Goal: Task Accomplishment & Management: Use online tool/utility

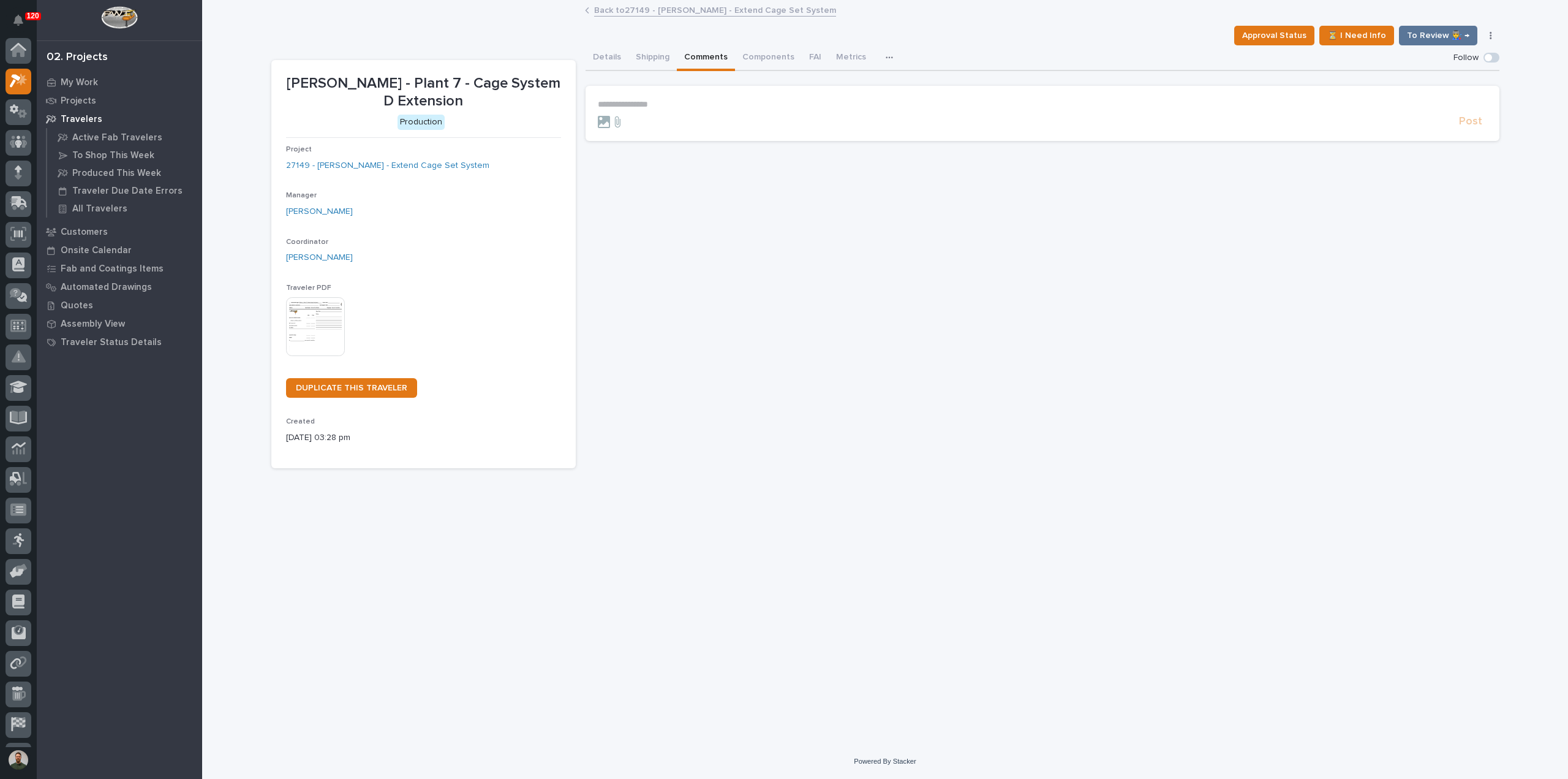
scroll to position [31, 0]
click at [592, 62] on button "Details" at bounding box center [607, 58] width 43 height 26
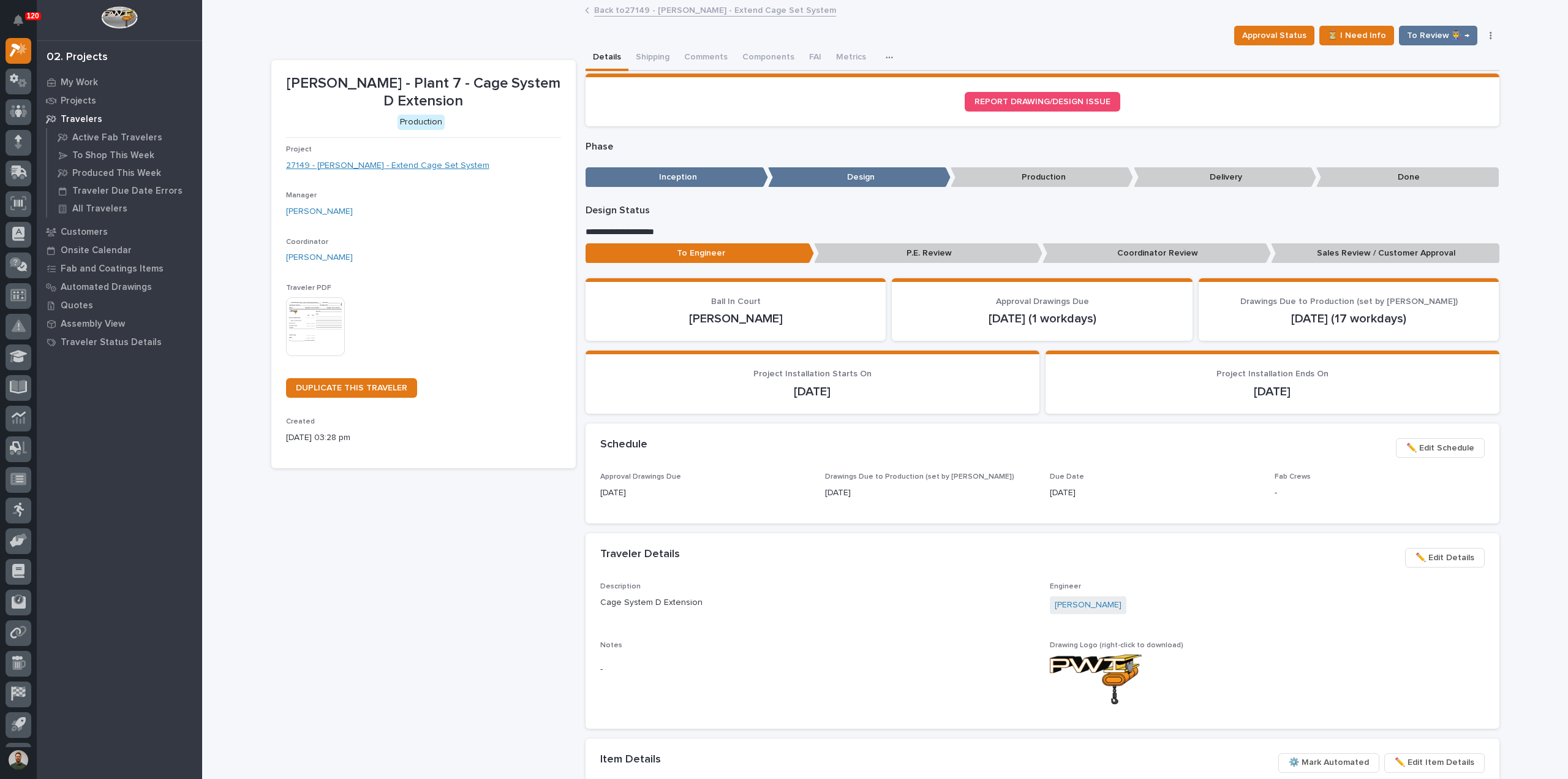
click at [434, 166] on link "27149 - [PERSON_NAME] - Extend Cage Set System" at bounding box center [387, 165] width 203 height 13
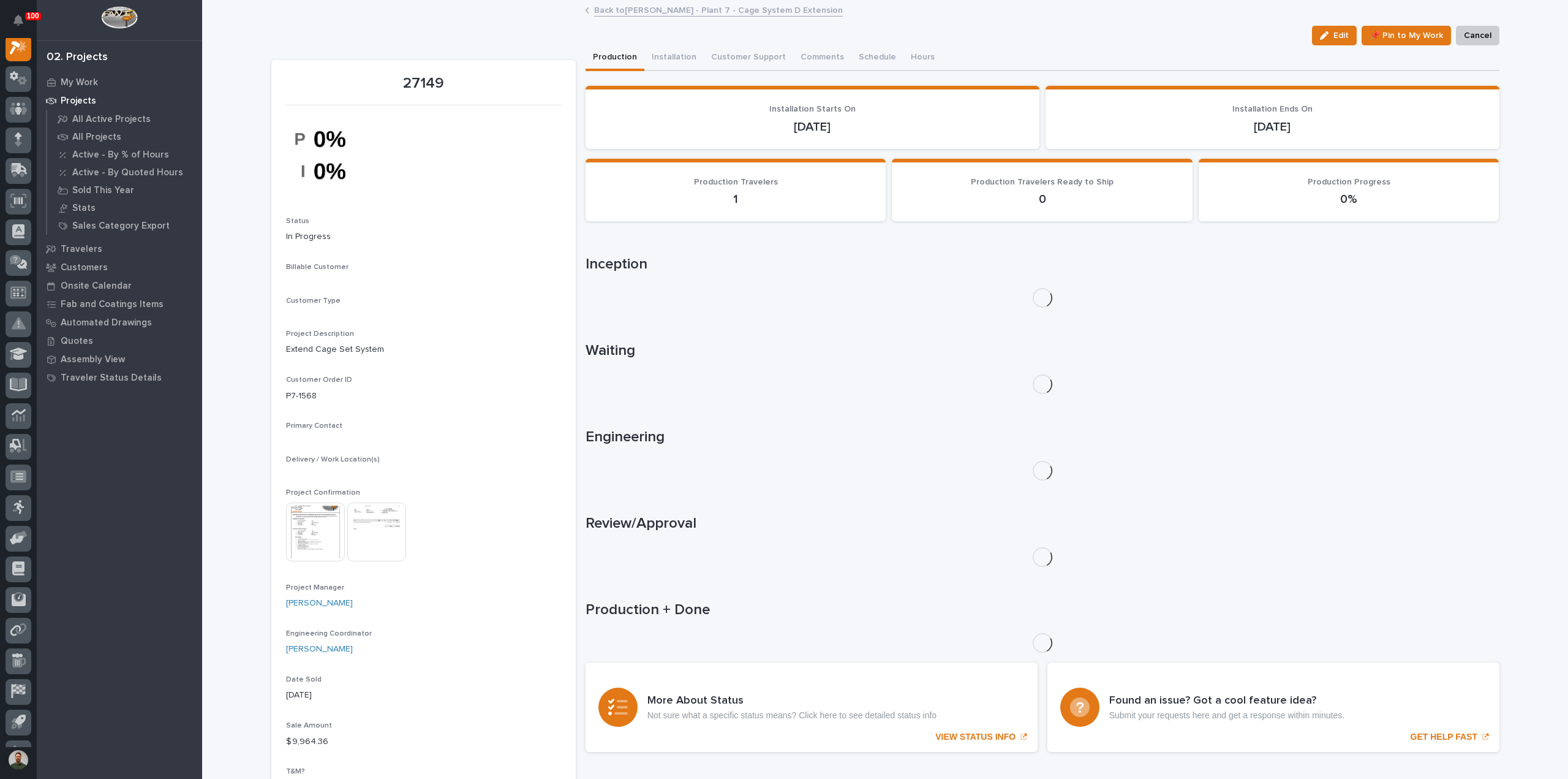
scroll to position [31, 0]
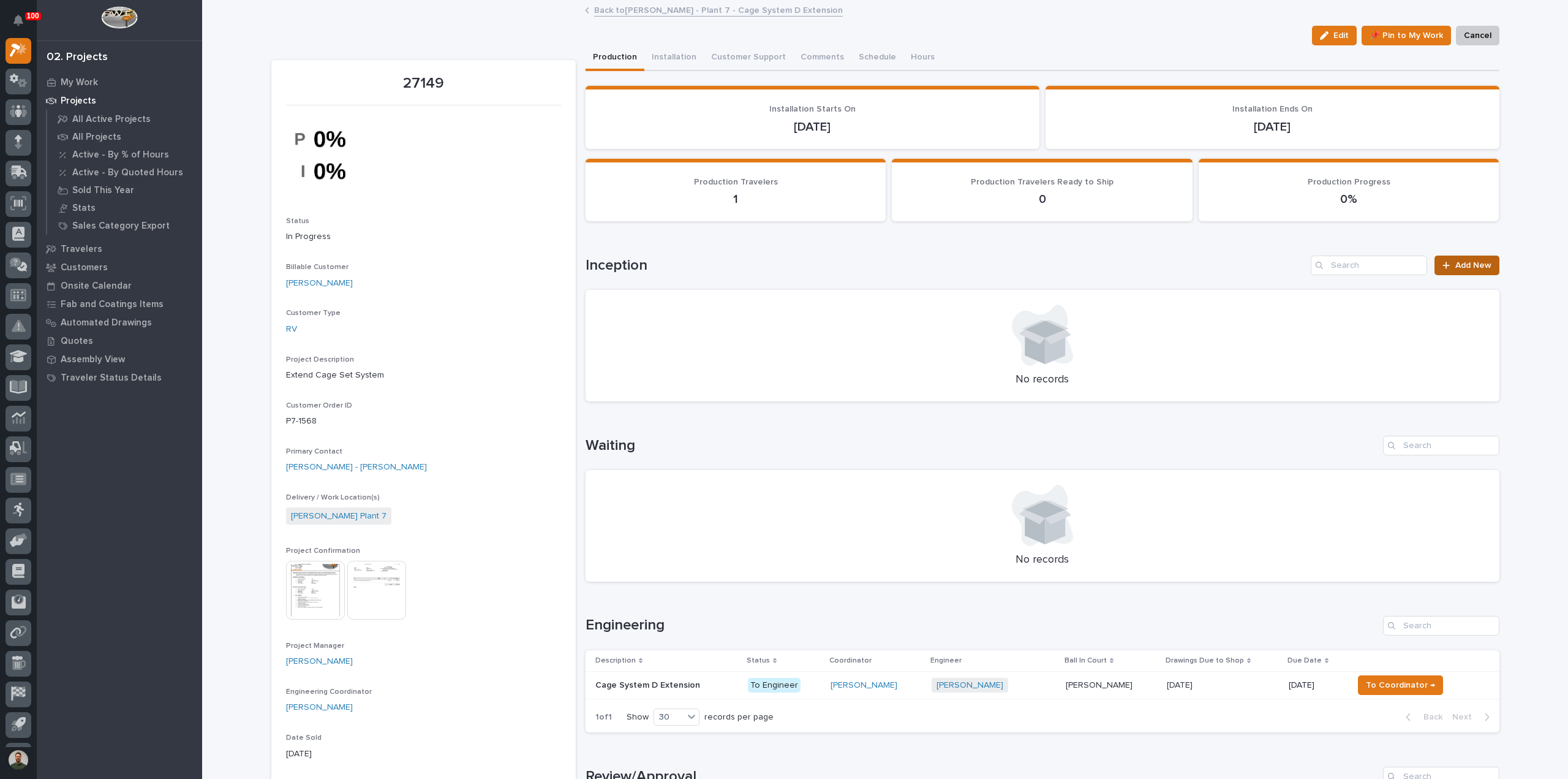
click at [1438, 261] on link "Add New" at bounding box center [1466, 265] width 64 height 19
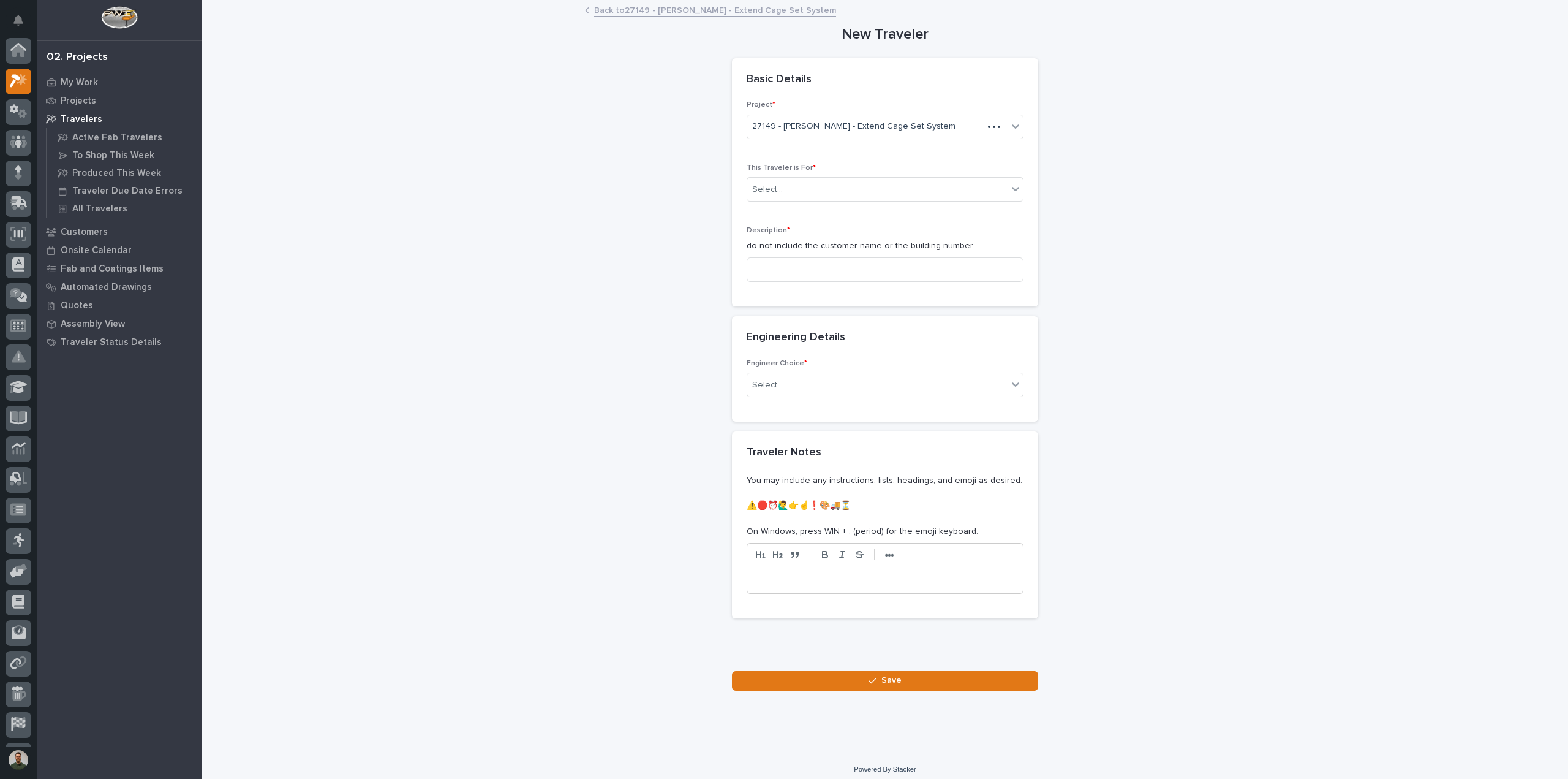
scroll to position [31, 0]
click at [818, 188] on div "Select..." at bounding box center [877, 190] width 260 height 20
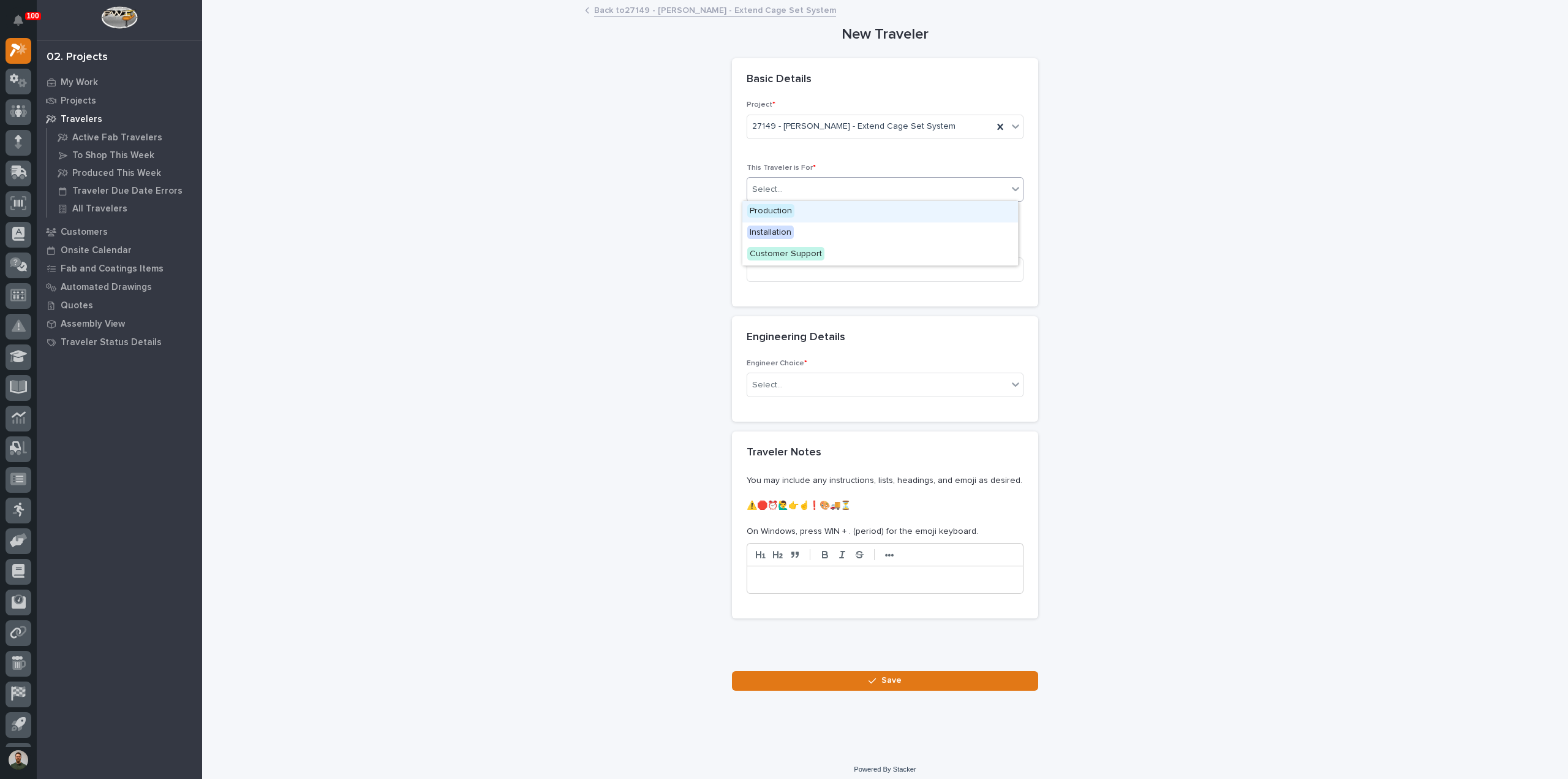
click at [796, 206] on div "Production" at bounding box center [880, 212] width 276 height 21
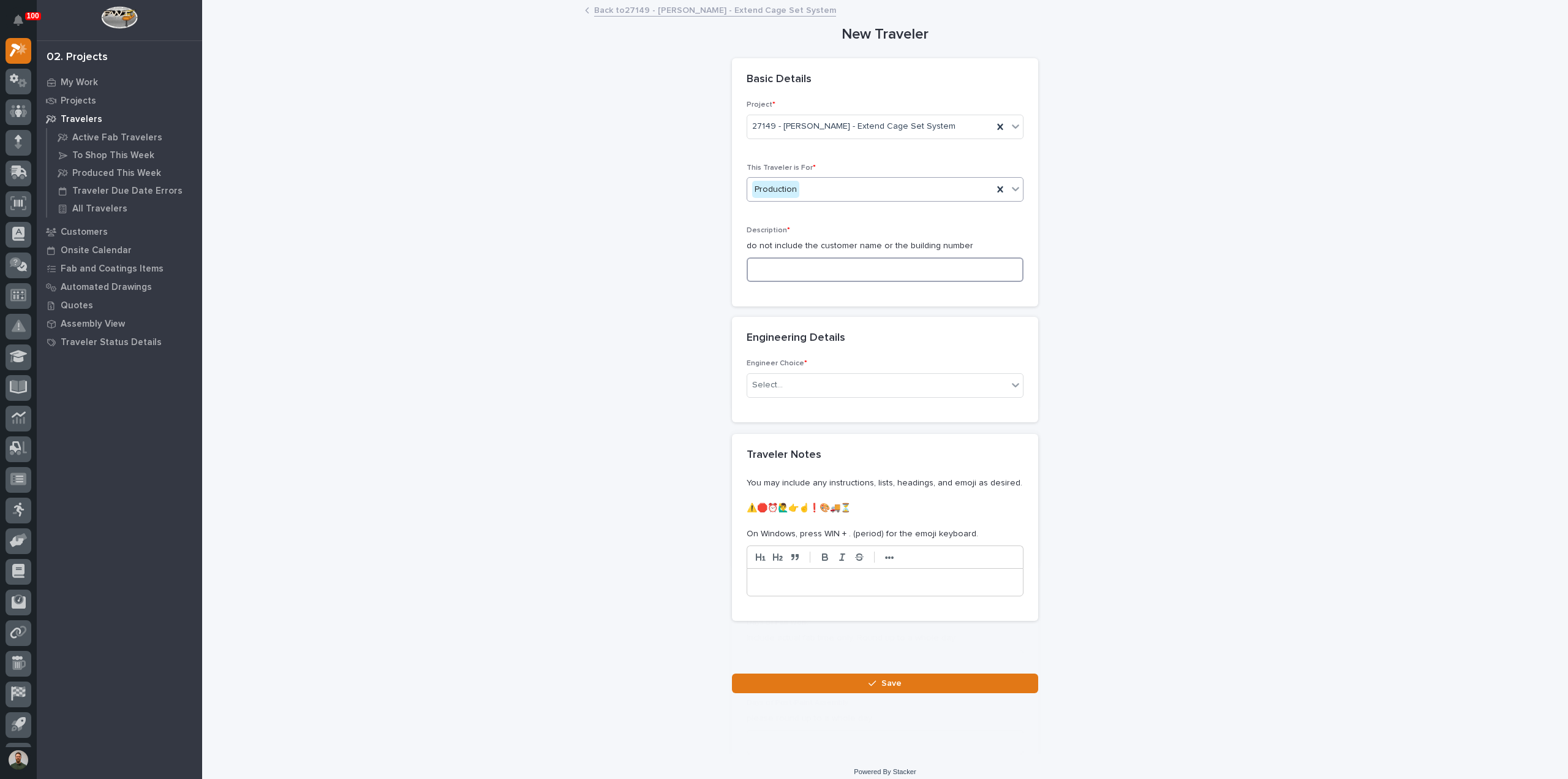
click at [793, 270] on input at bounding box center [885, 269] width 277 height 25
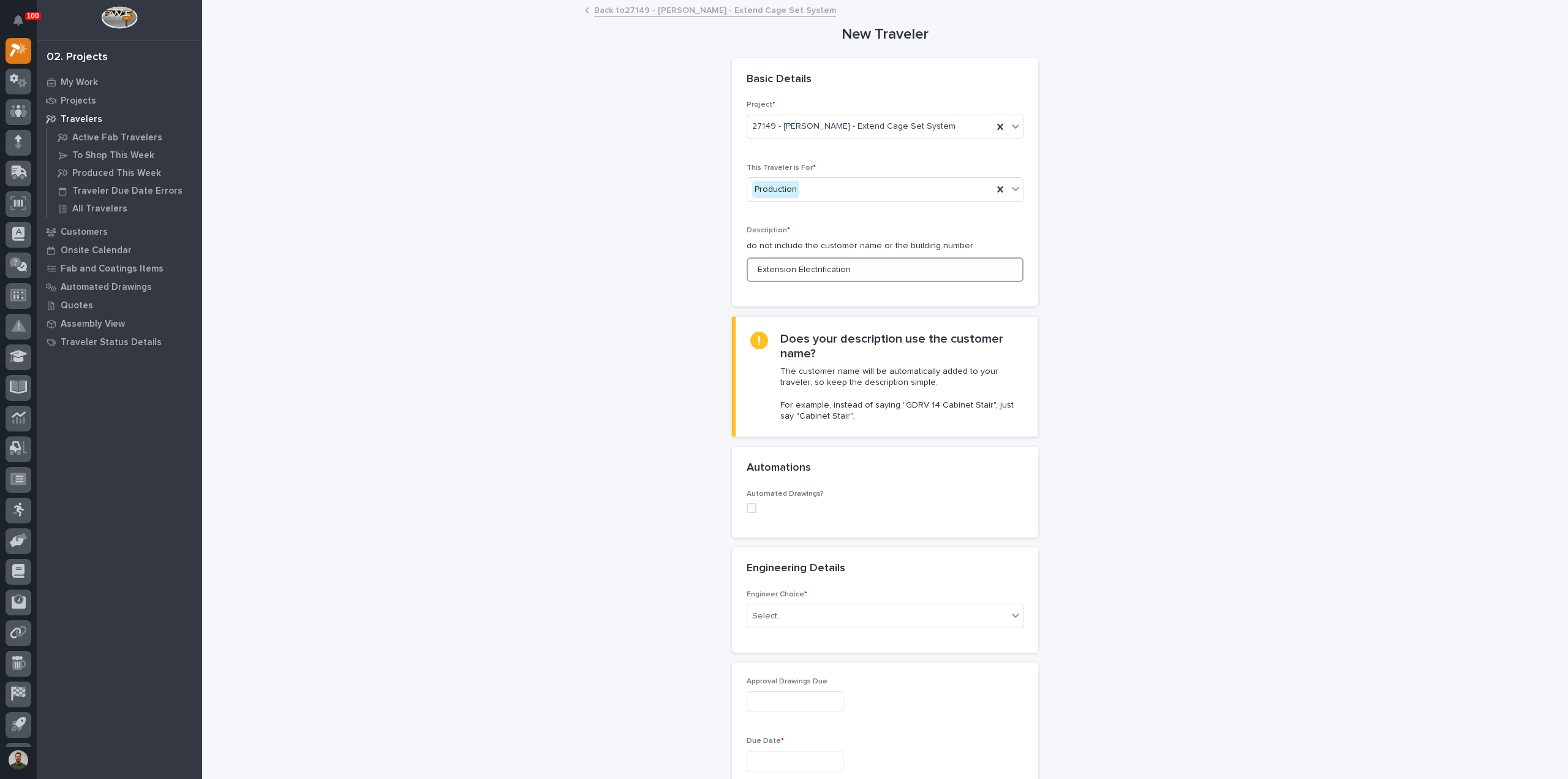
type input "Extension Electrification"
click at [807, 617] on div "Select..." at bounding box center [877, 616] width 260 height 20
click at [793, 681] on div "I know who will draw this" at bounding box center [880, 680] width 276 height 21
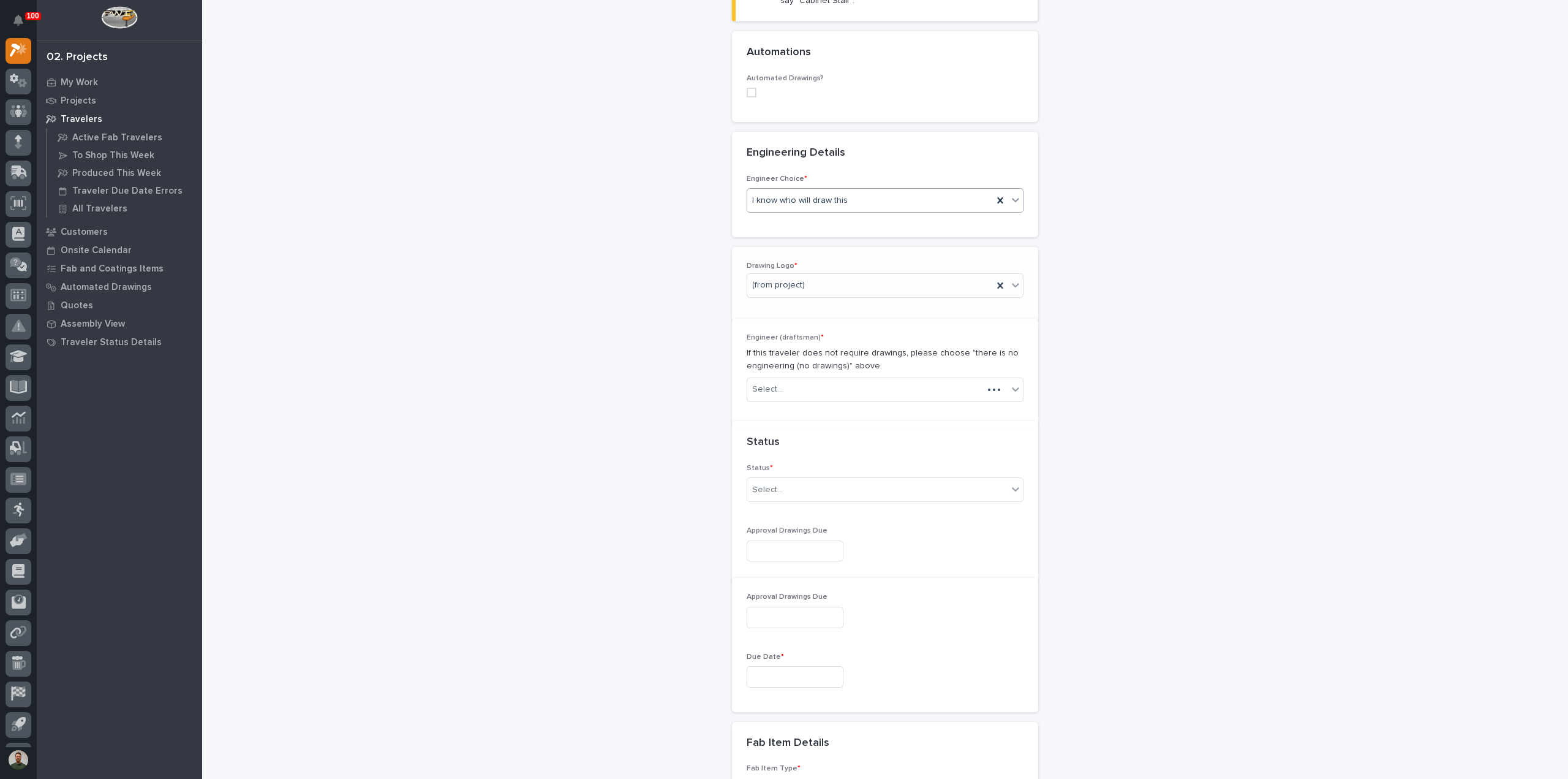
scroll to position [432, 0]
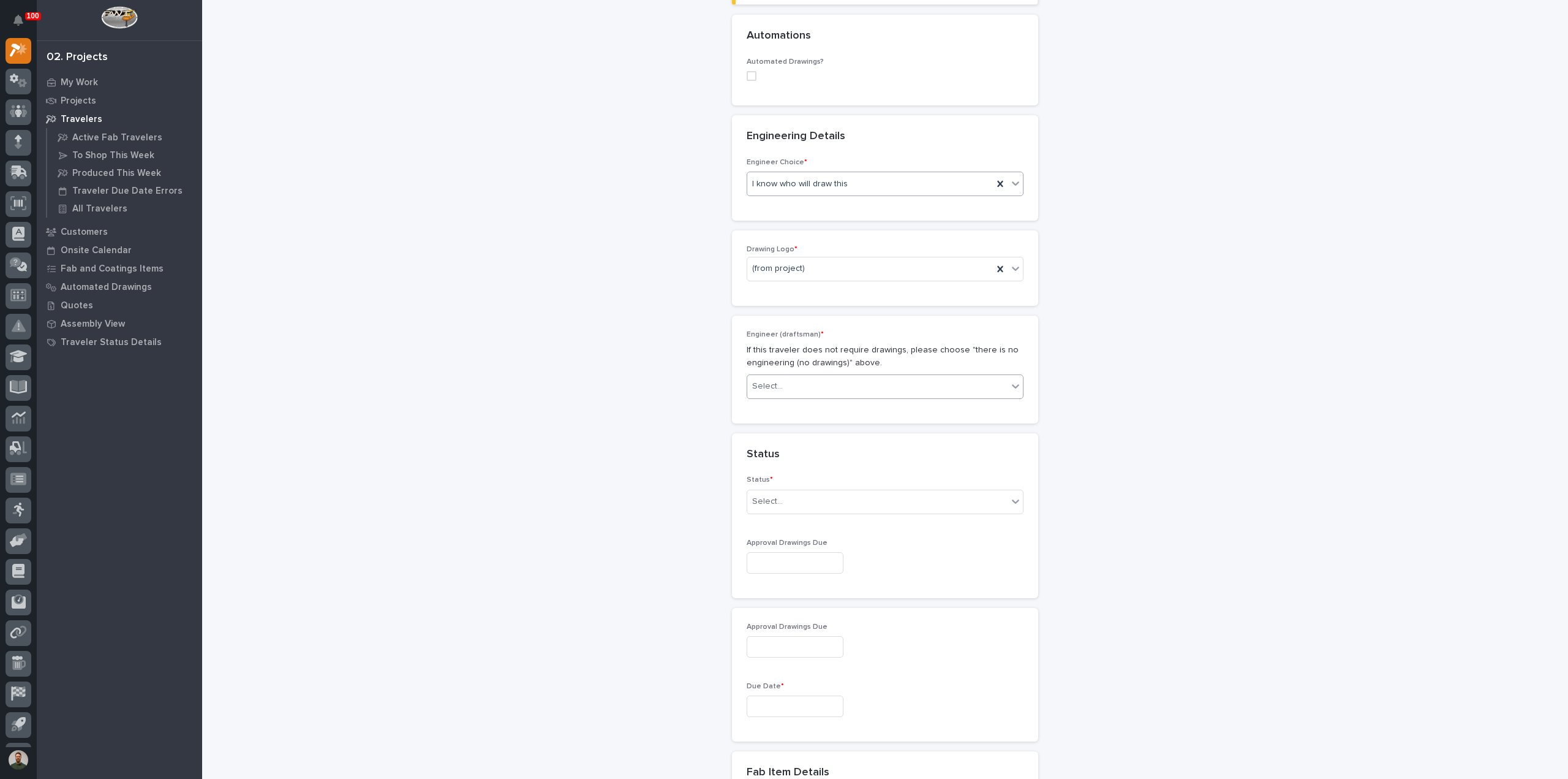
click at [811, 376] on div "Select..." at bounding box center [877, 386] width 260 height 20
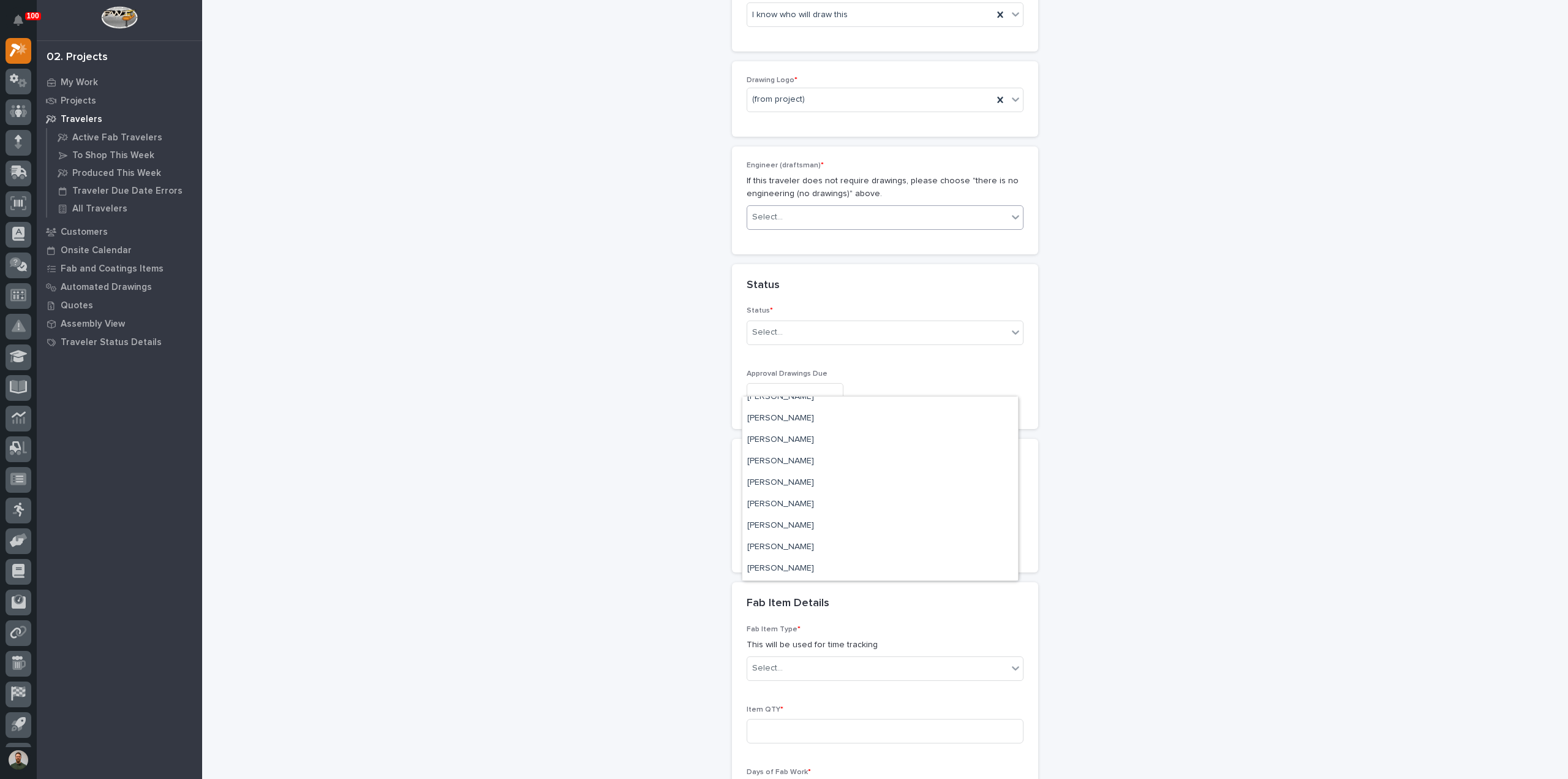
scroll to position [840, 0]
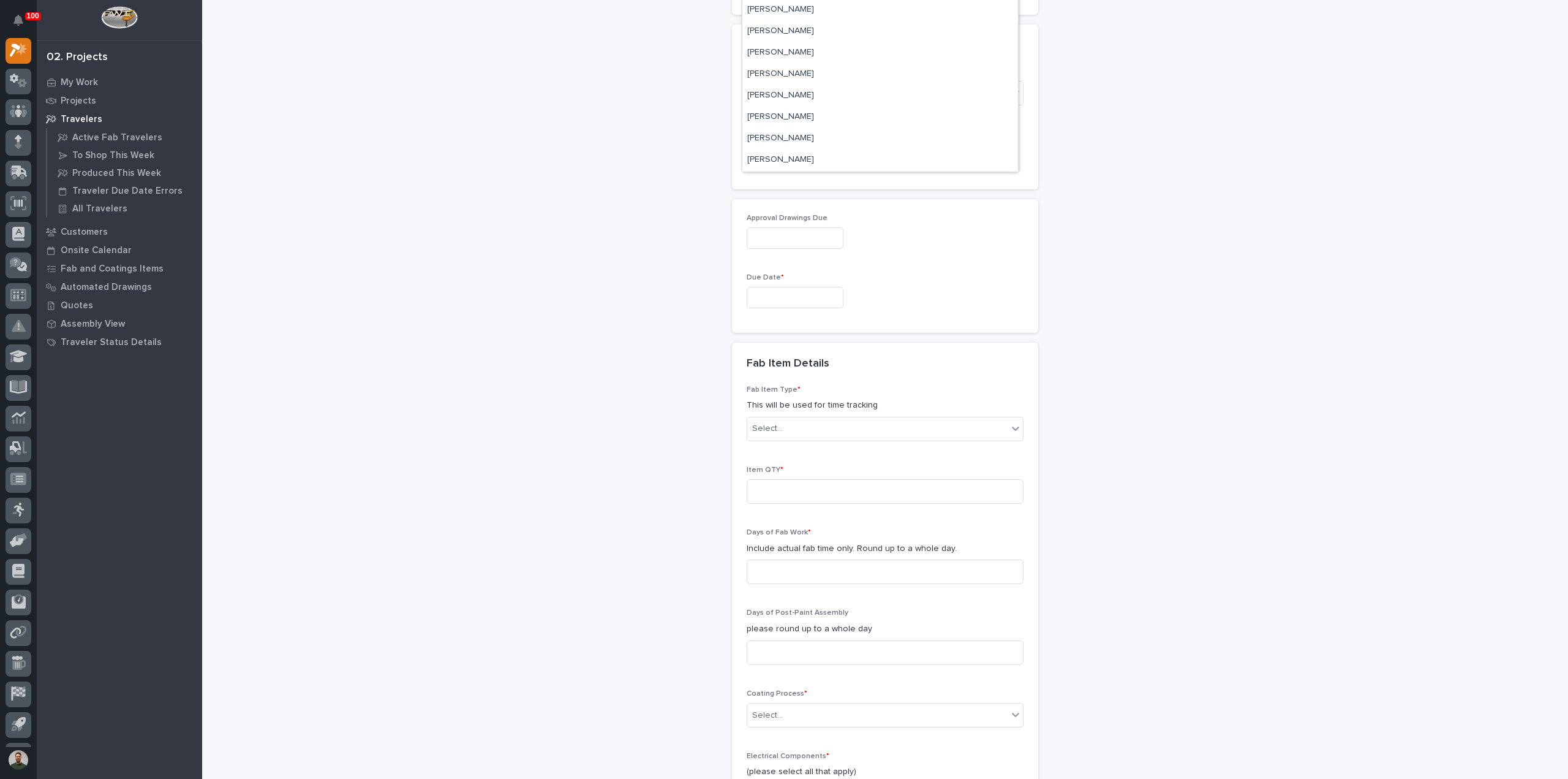
type input "*"
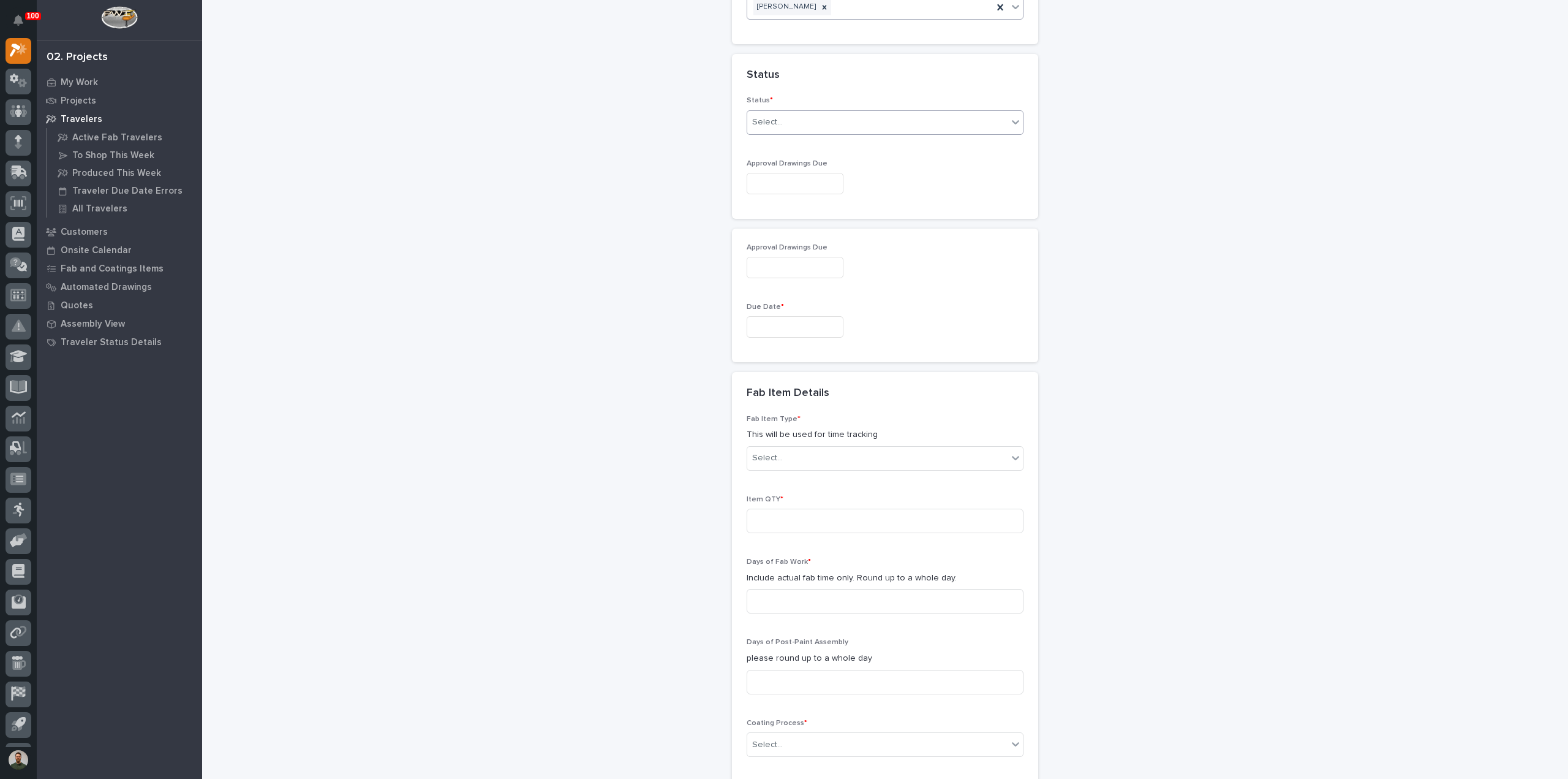
click at [795, 126] on div "Select..." at bounding box center [877, 122] width 260 height 20
click at [794, 154] on div "To Engineer" at bounding box center [880, 164] width 276 height 21
click at [793, 177] on input "text" at bounding box center [795, 184] width 97 height 21
drag, startPoint x: 628, startPoint y: 188, endPoint x: 446, endPoint y: 29, distance: 241.7
click at [626, 187] on div "**********" at bounding box center [885, 160] width 1228 height 1940
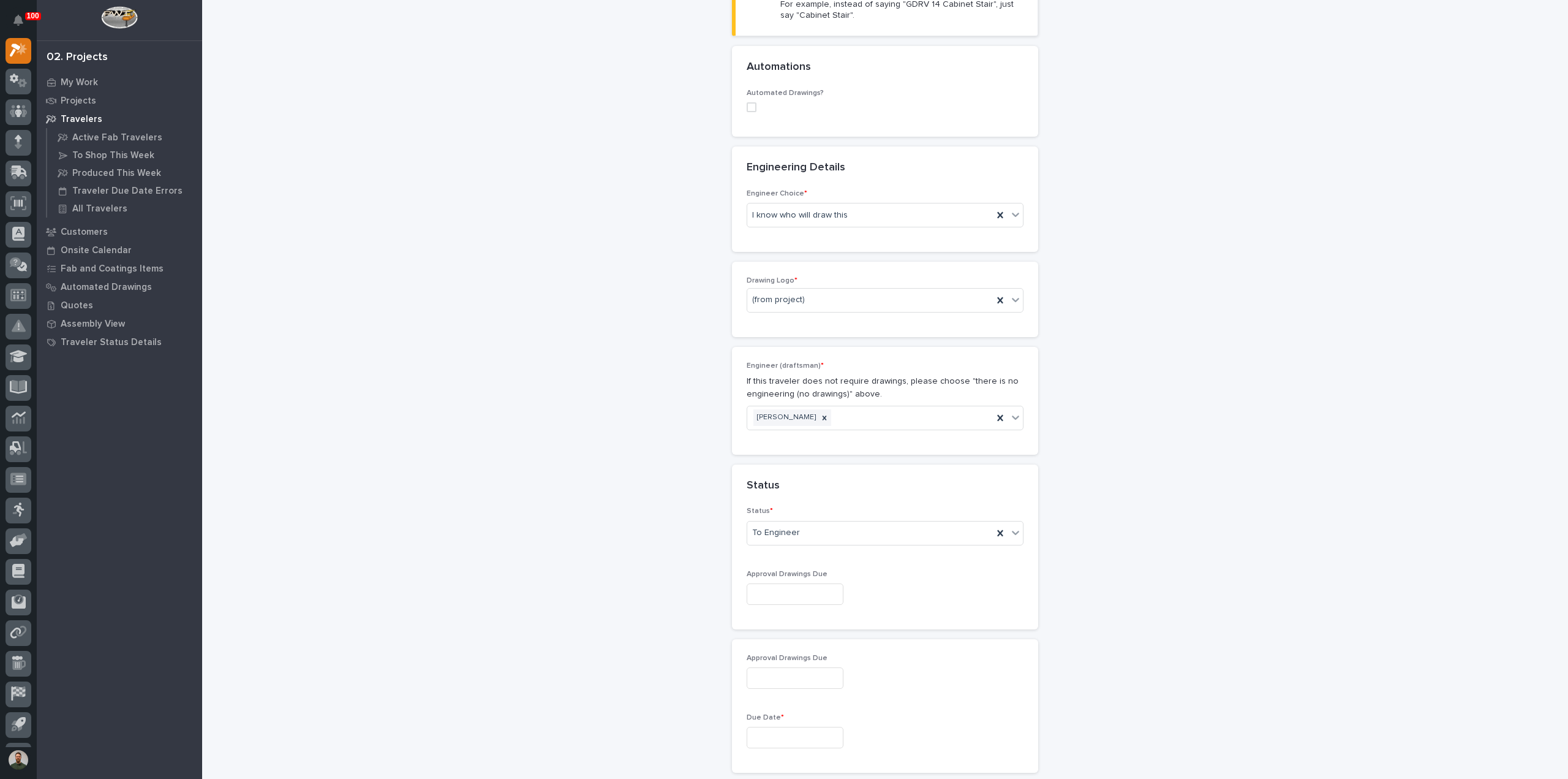
scroll to position [408, 0]
click at [819, 584] on input "text" at bounding box center [795, 587] width 97 height 21
click at [849, 396] on button "Next Month" at bounding box center [848, 393] width 19 height 19
click at [827, 446] on div "3" at bounding box center [826, 443] width 17 height 17
type input "**********"
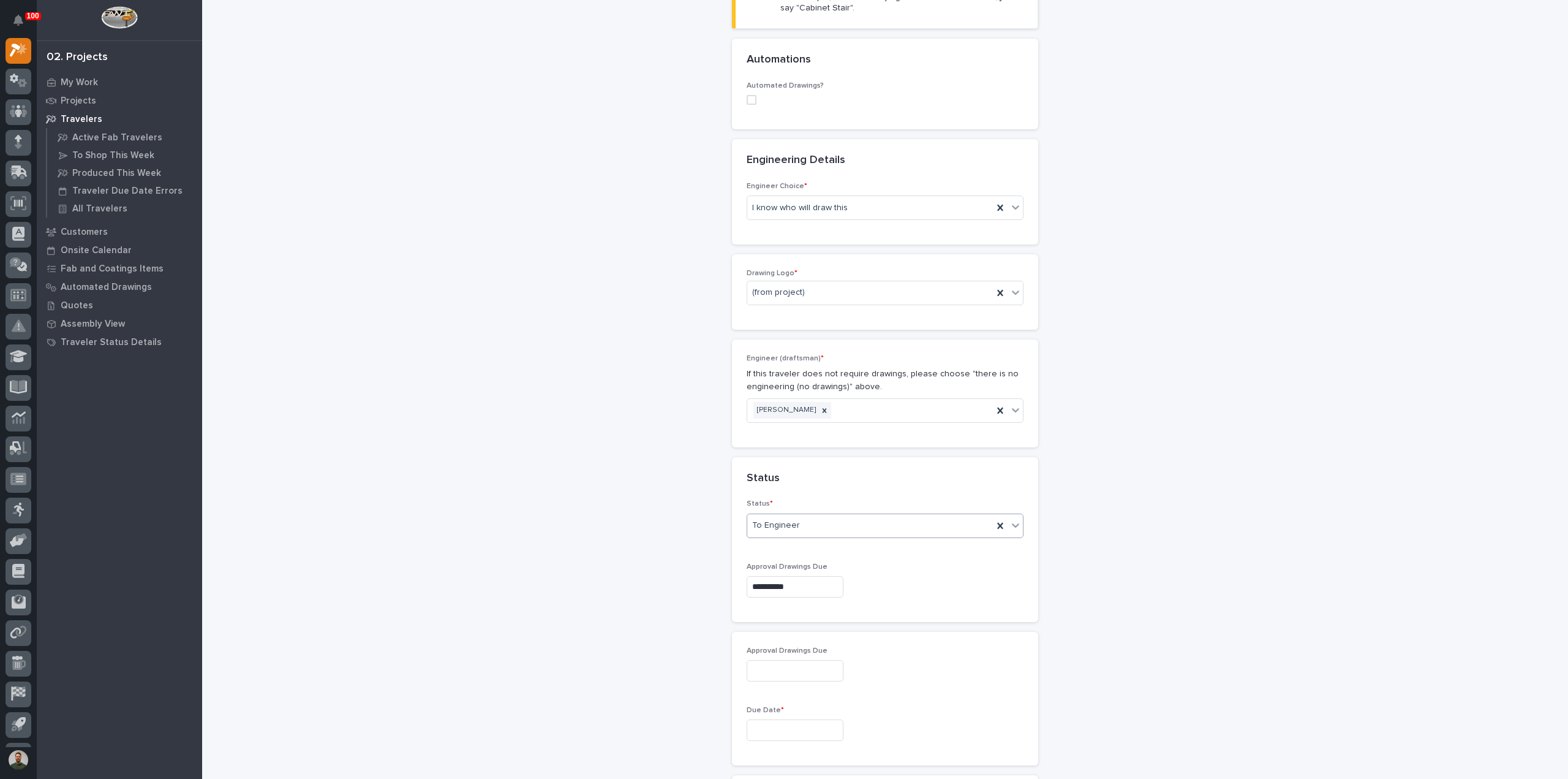
type input "**********"
click at [795, 660] on input "**********" at bounding box center [795, 671] width 97 height 21
click at [787, 723] on input "text" at bounding box center [795, 730] width 97 height 21
click at [847, 534] on span "Next Month" at bounding box center [847, 536] width 0 height 16
click at [827, 624] on div "17" at bounding box center [826, 625] width 17 height 17
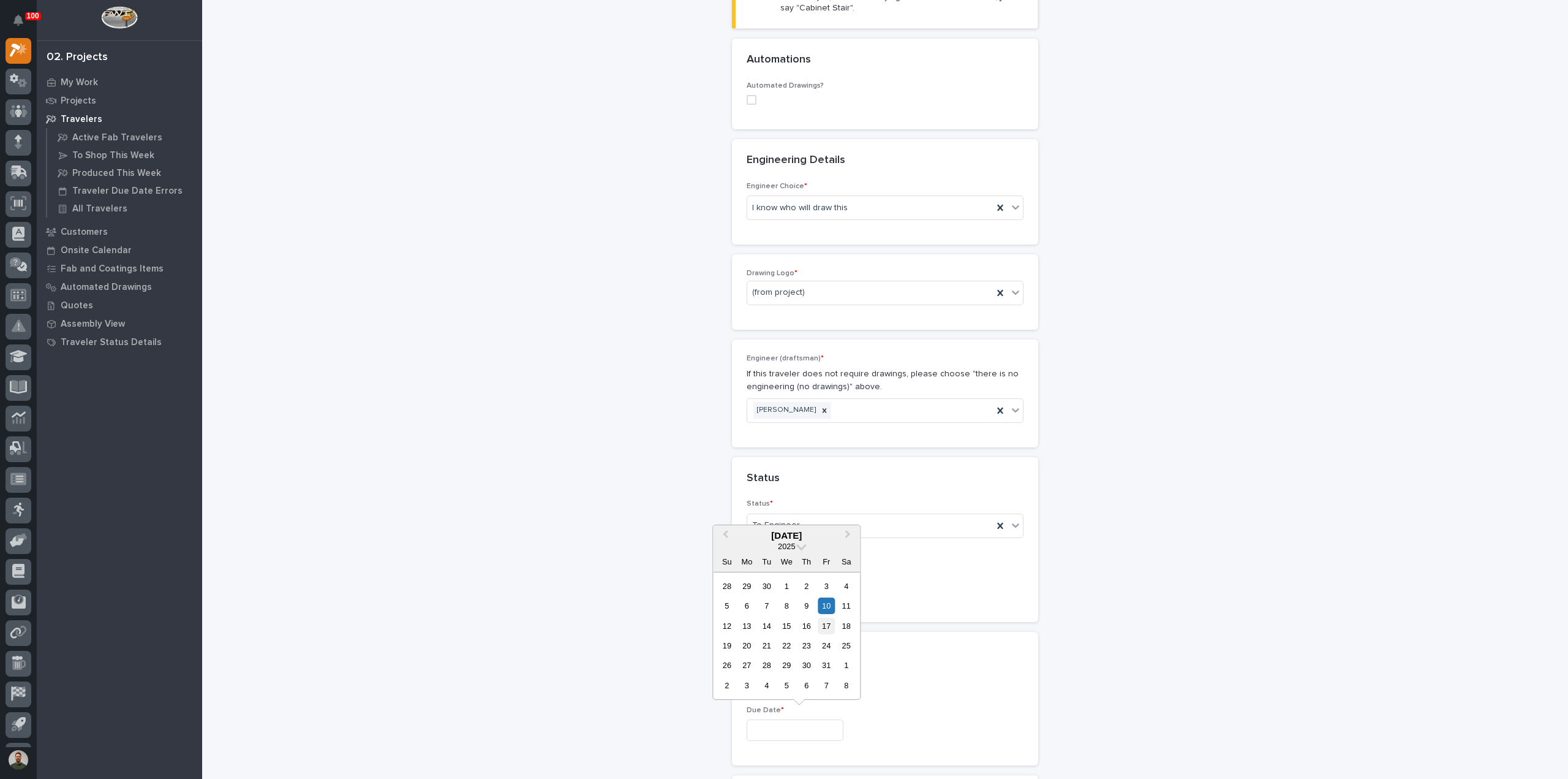
type input "**********"
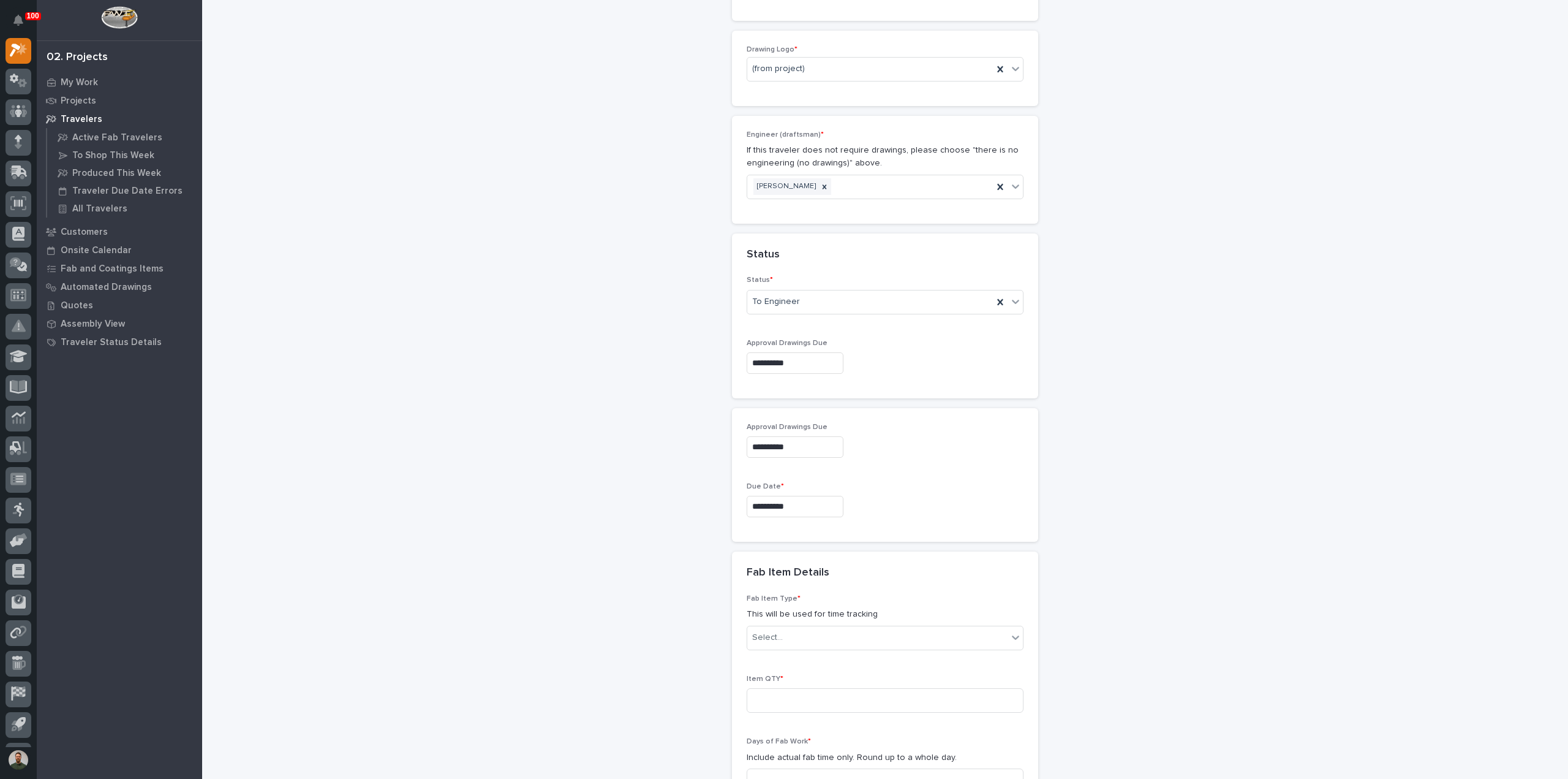
scroll to position [736, 0]
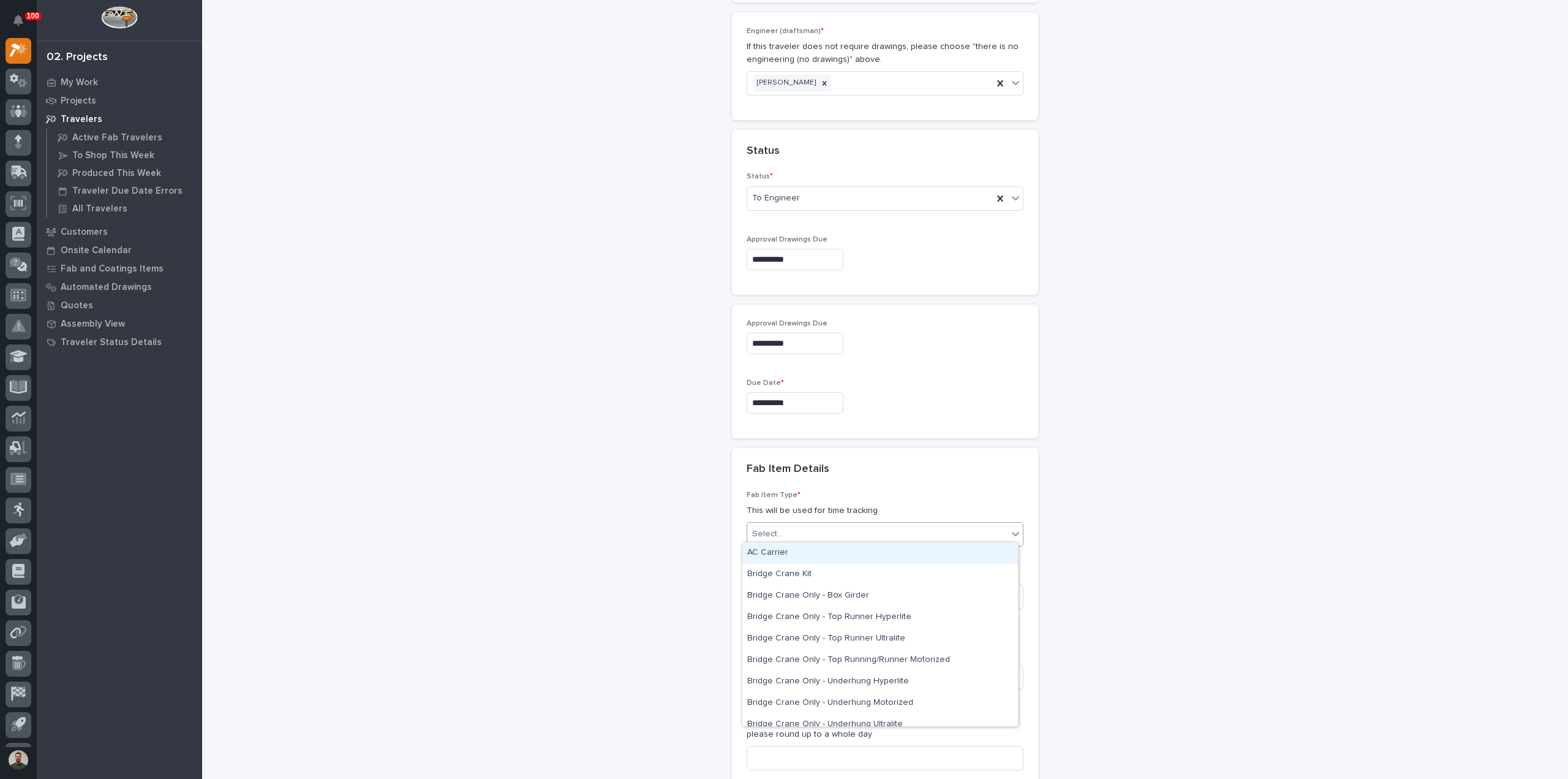
click at [827, 539] on div "Select..." at bounding box center [877, 534] width 260 height 20
type input "***"
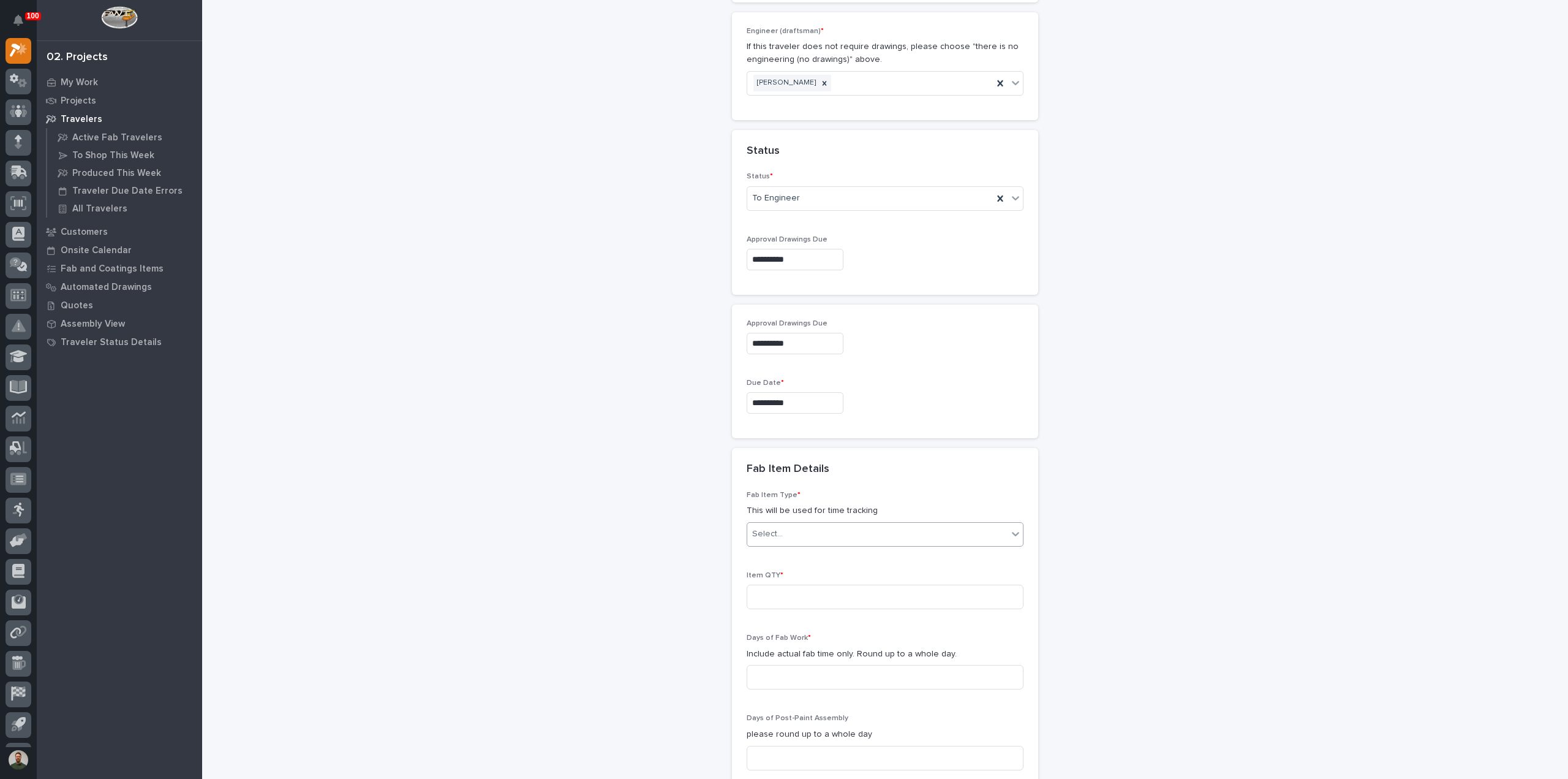
drag, startPoint x: 798, startPoint y: 532, endPoint x: 757, endPoint y: 532, distance: 41.0
click at [757, 532] on div "Select..." at bounding box center [877, 534] width 260 height 20
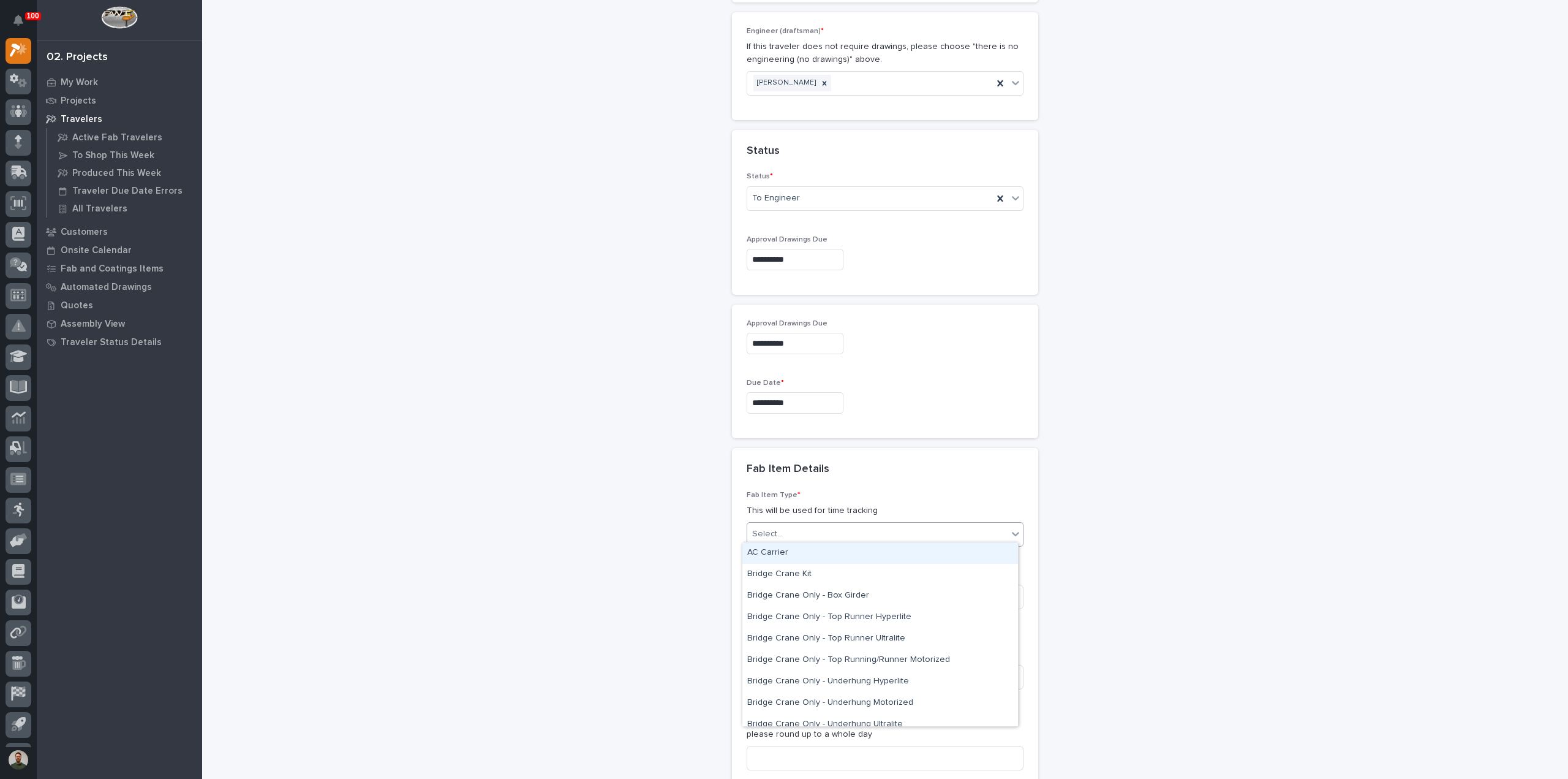
click at [759, 532] on div "Select..." at bounding box center [767, 534] width 31 height 13
type input "*****"
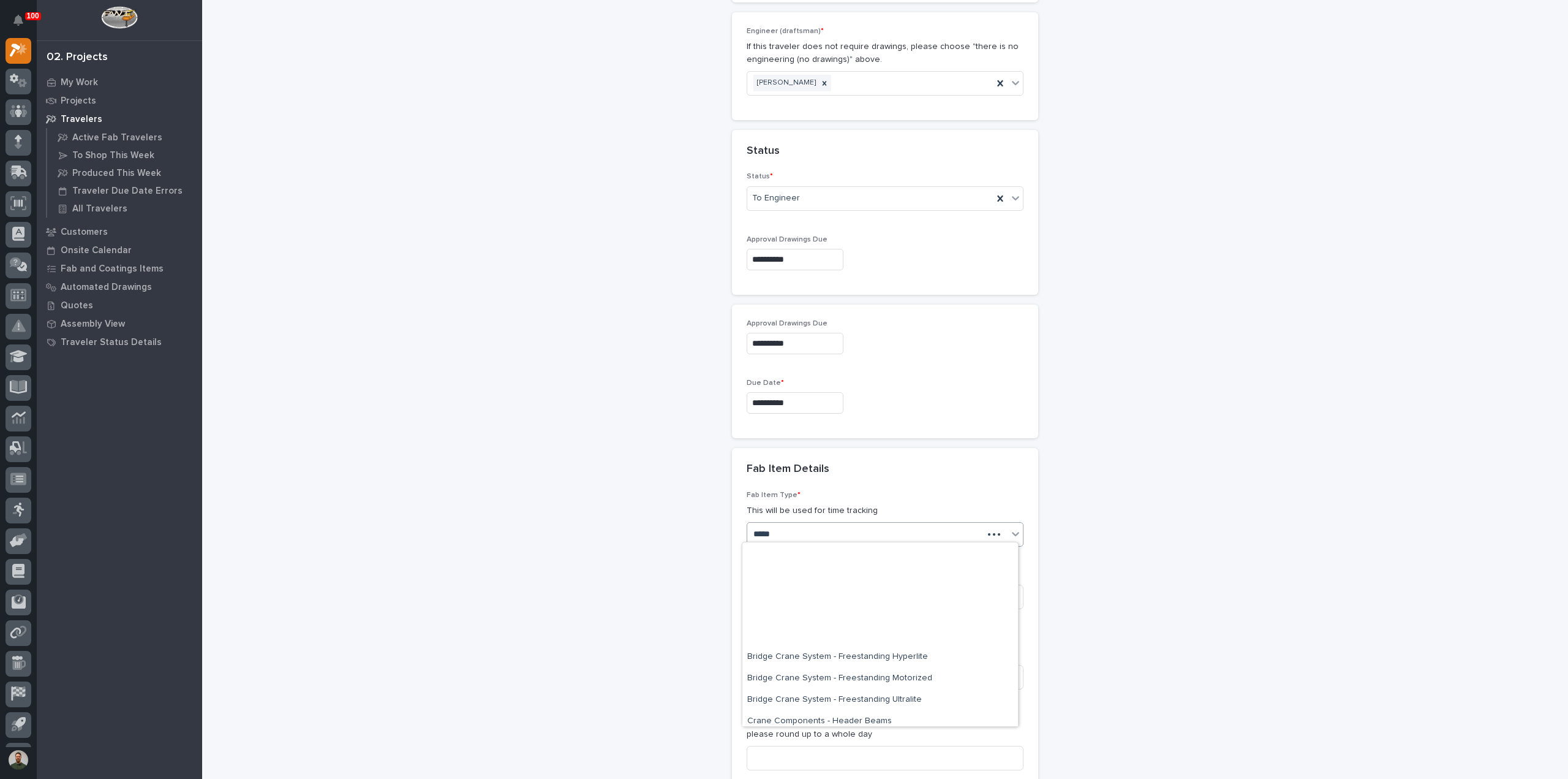
scroll to position [224, 0]
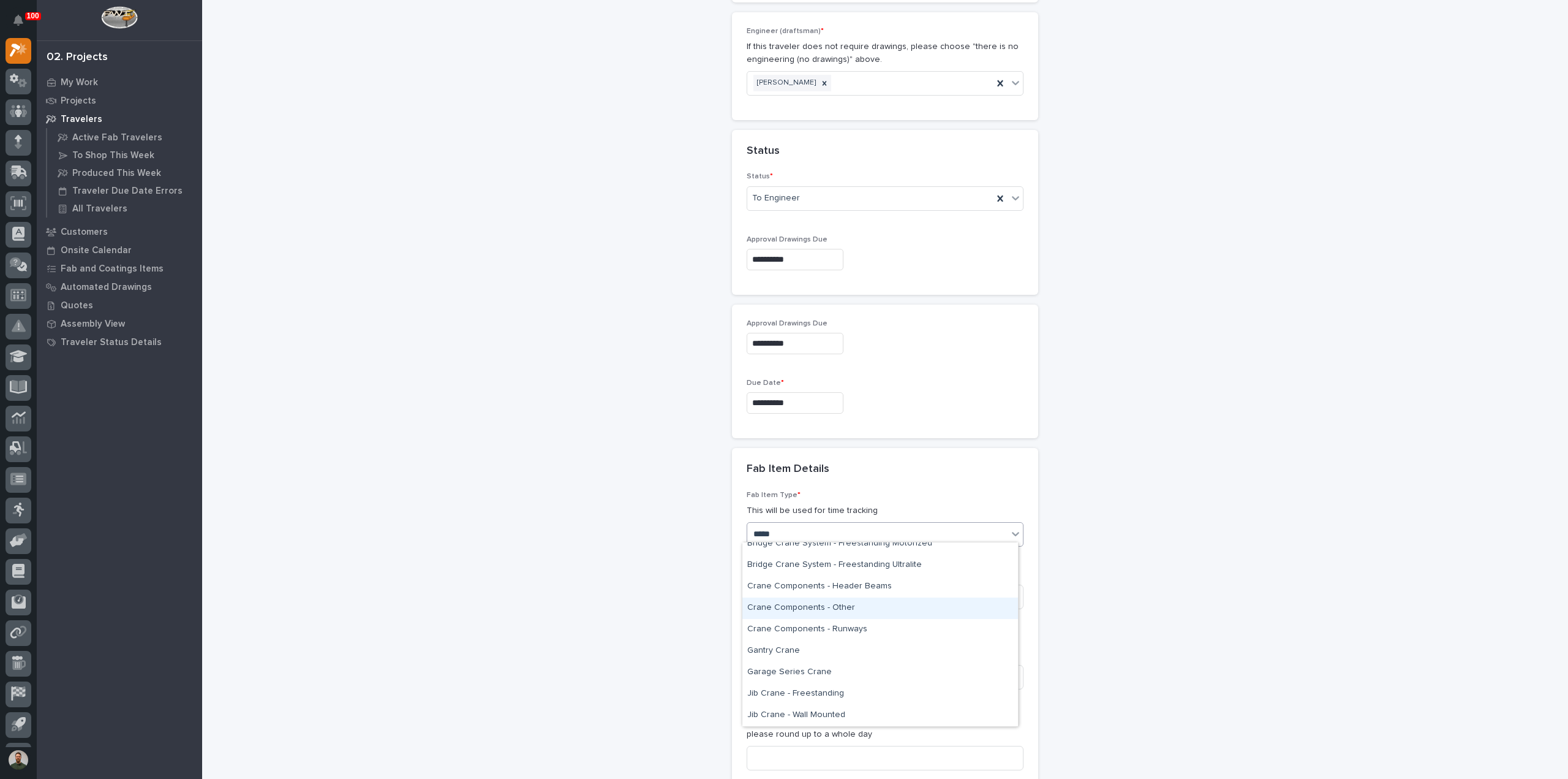
drag, startPoint x: 900, startPoint y: 619, endPoint x: 897, endPoint y: 609, distance: 10.4
click at [897, 609] on div "Crane Components - Other" at bounding box center [880, 608] width 276 height 21
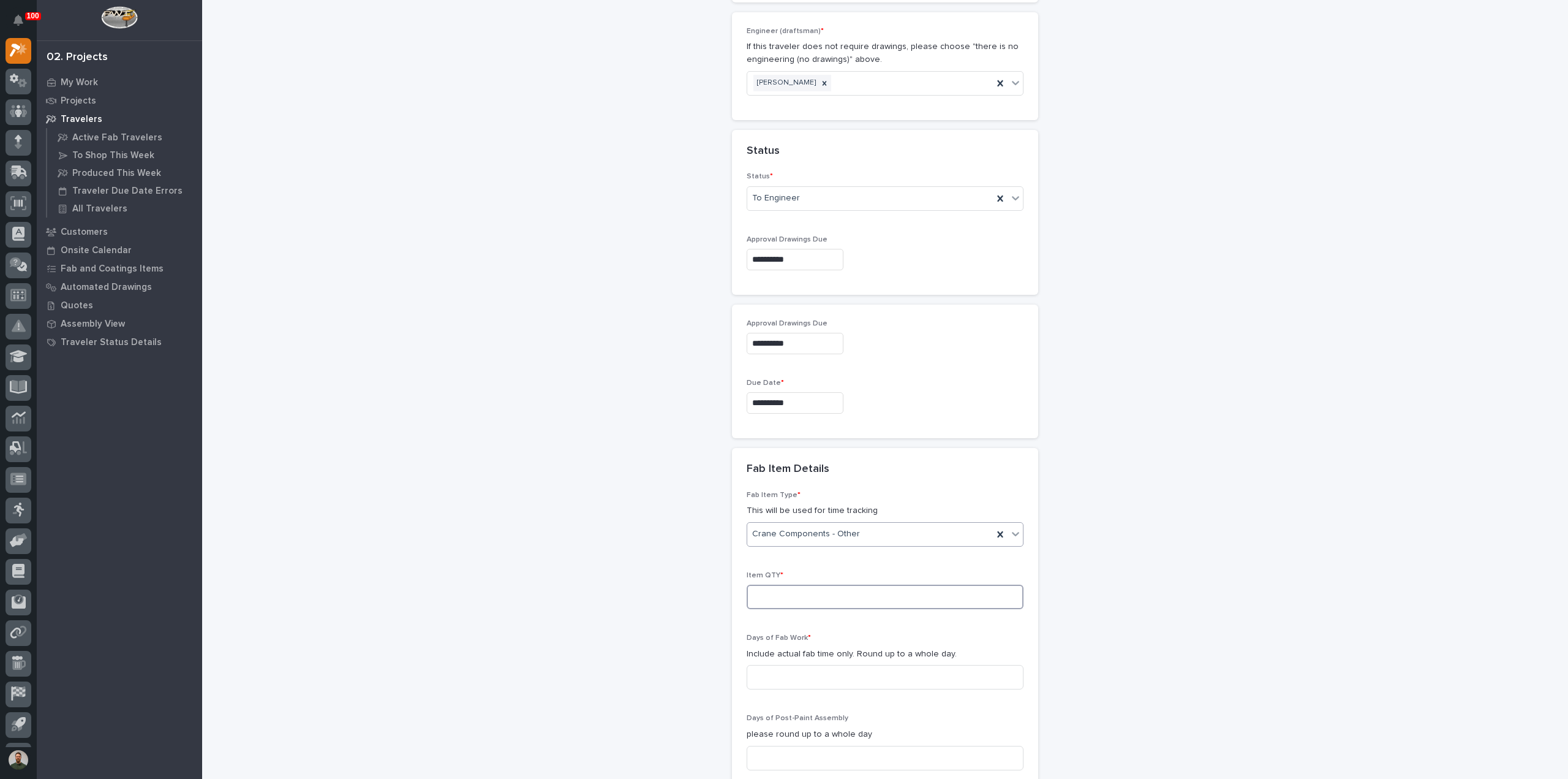
click at [791, 587] on input at bounding box center [885, 597] width 277 height 25
type input "1"
click at [808, 671] on input at bounding box center [885, 677] width 277 height 25
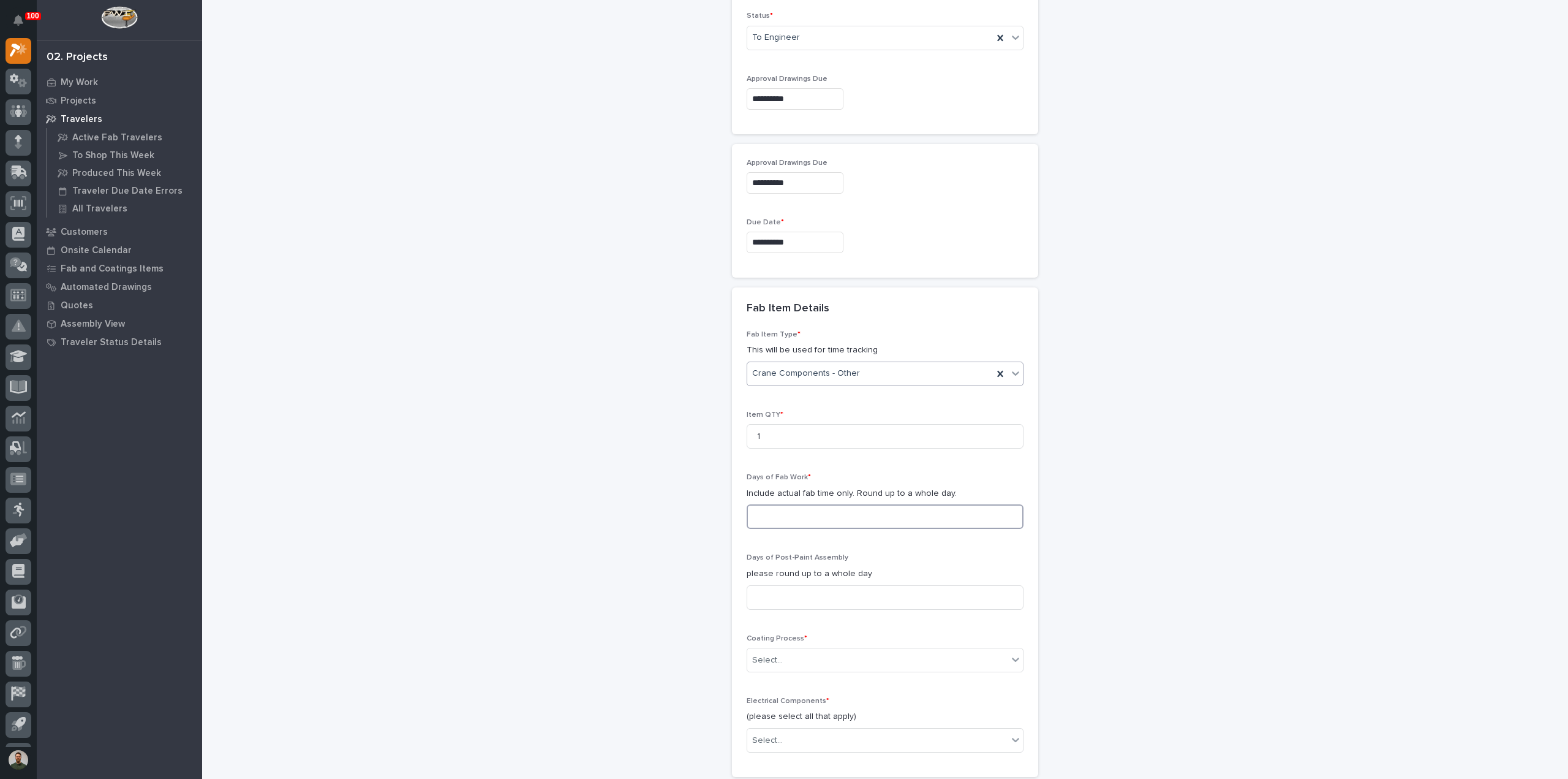
scroll to position [898, 0]
type input "1"
click at [796, 588] on input at bounding box center [885, 595] width 277 height 25
type input "1"
click at [818, 667] on div "Coating Process * Select..." at bounding box center [885, 656] width 277 height 48
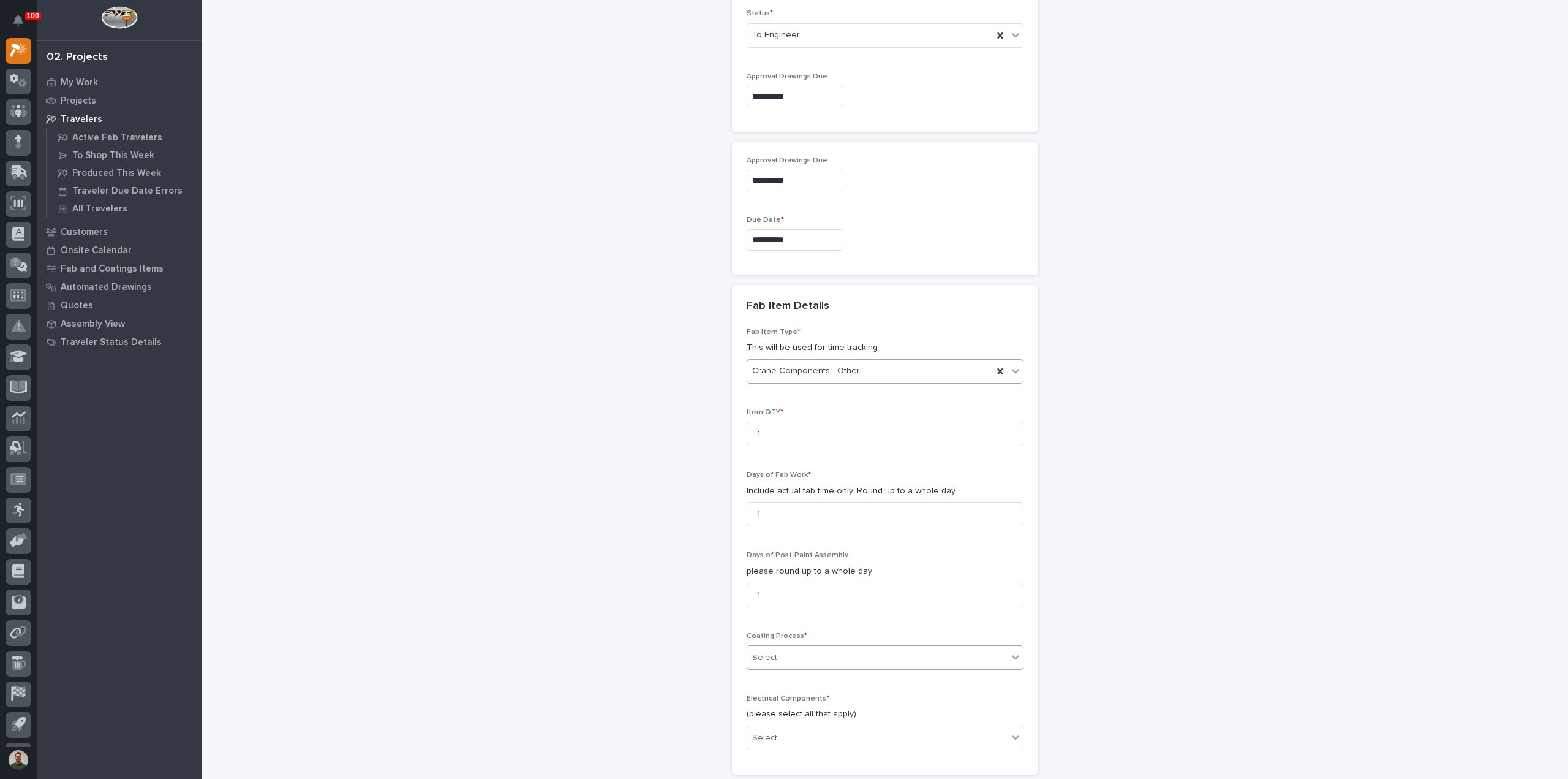
click at [811, 659] on div "Select..." at bounding box center [877, 657] width 260 height 20
drag, startPoint x: 808, startPoint y: 694, endPoint x: 762, endPoint y: 693, distance: 46.0
click at [805, 695] on div "In-House Paint/Powder" at bounding box center [880, 697] width 276 height 21
click at [654, 675] on div "**********" at bounding box center [885, 73] width 1228 height 1940
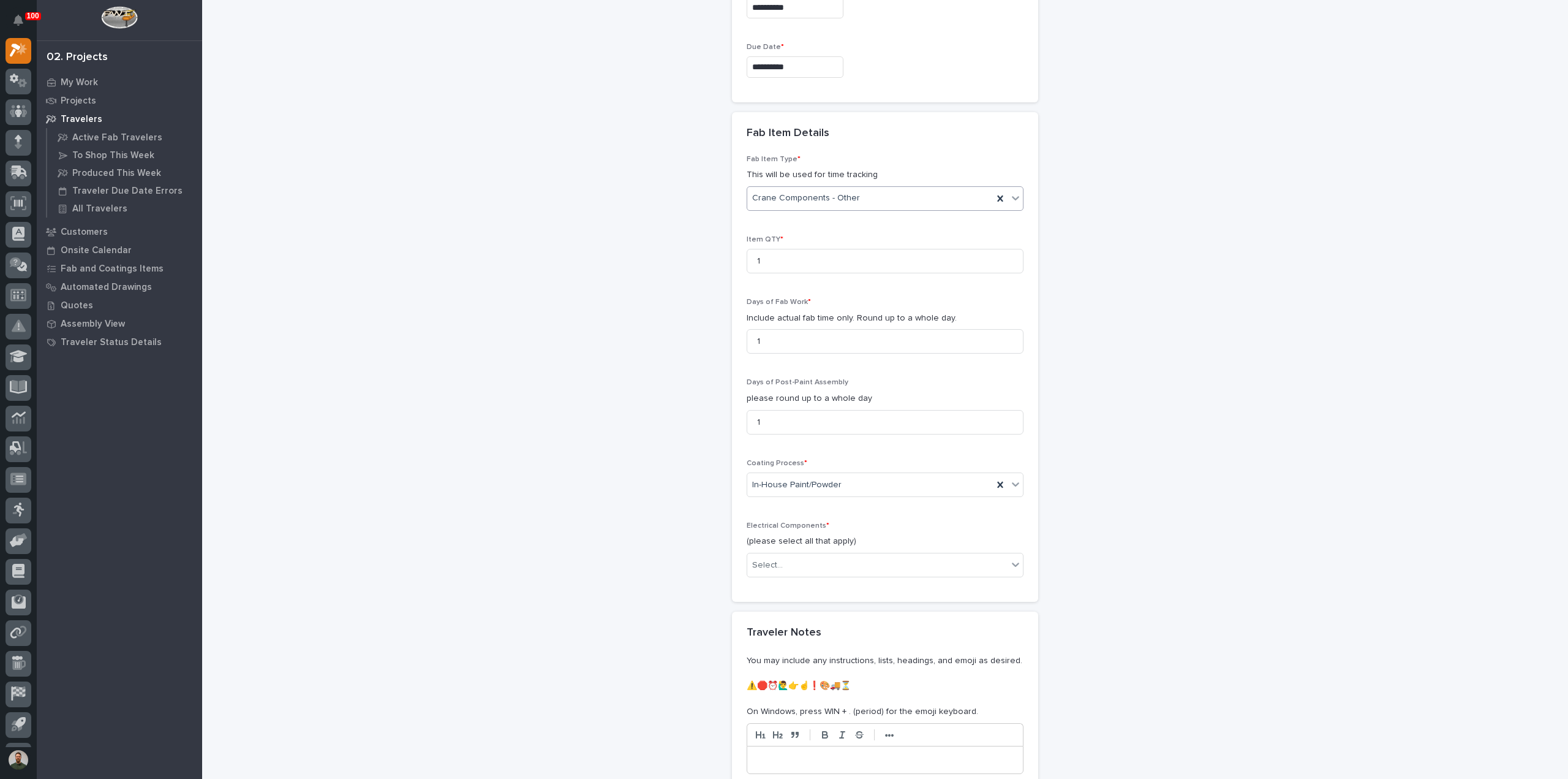
scroll to position [1143, 0]
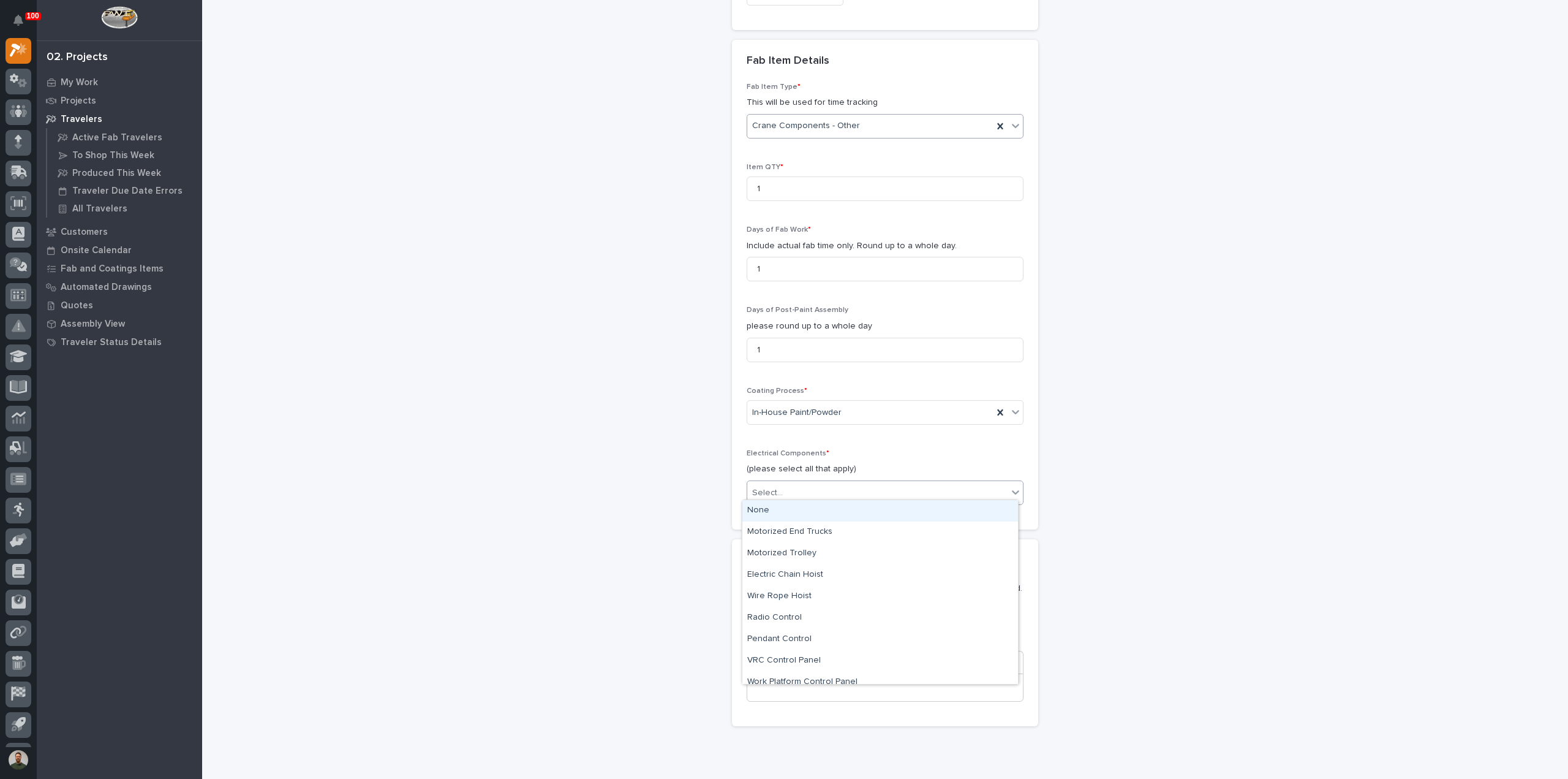
click at [823, 496] on div "Select..." at bounding box center [877, 493] width 260 height 20
click at [807, 514] on div "None" at bounding box center [880, 510] width 276 height 21
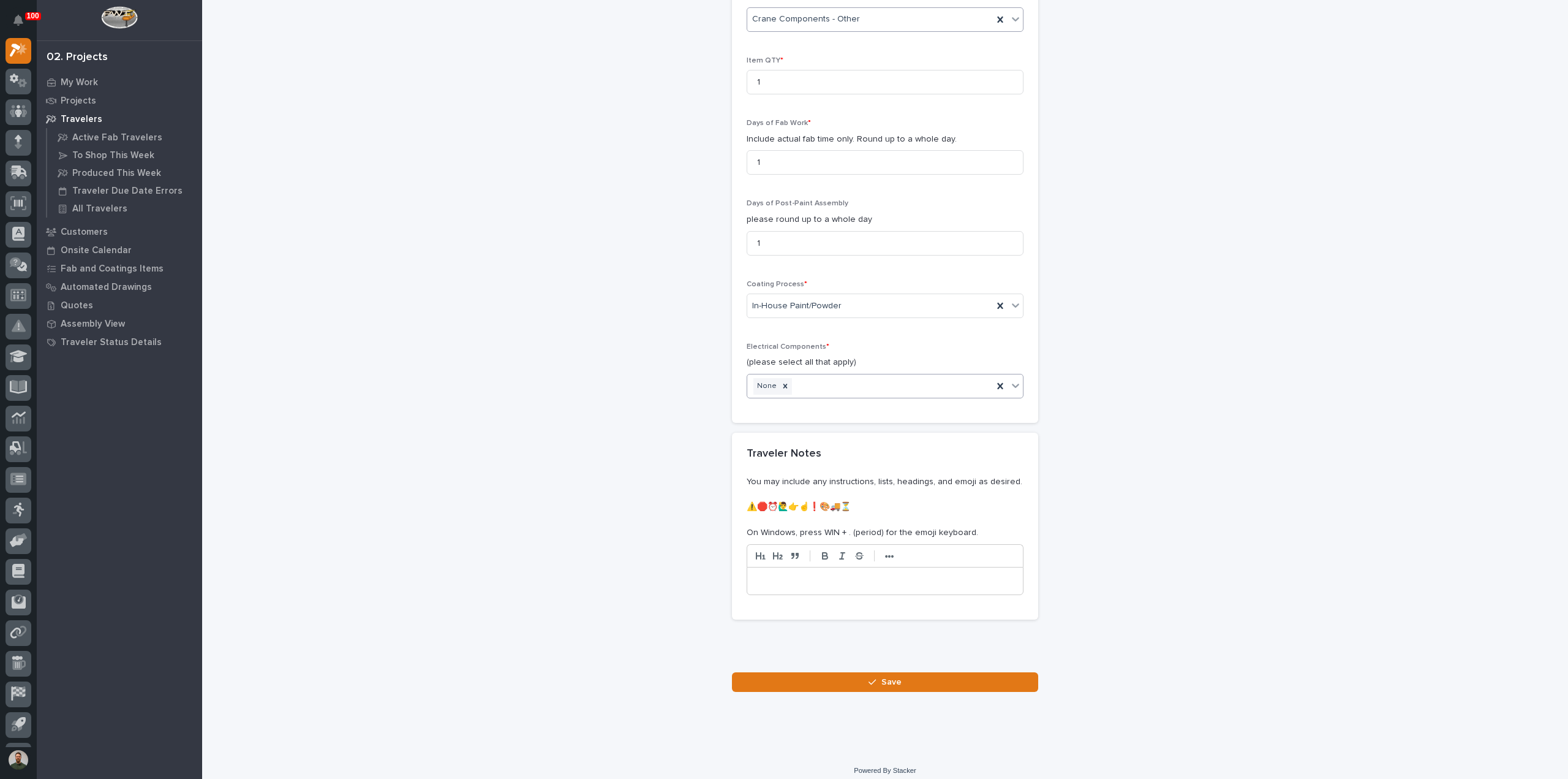
scroll to position [1253, 0]
click at [897, 677] on button "Save" at bounding box center [885, 679] width 307 height 19
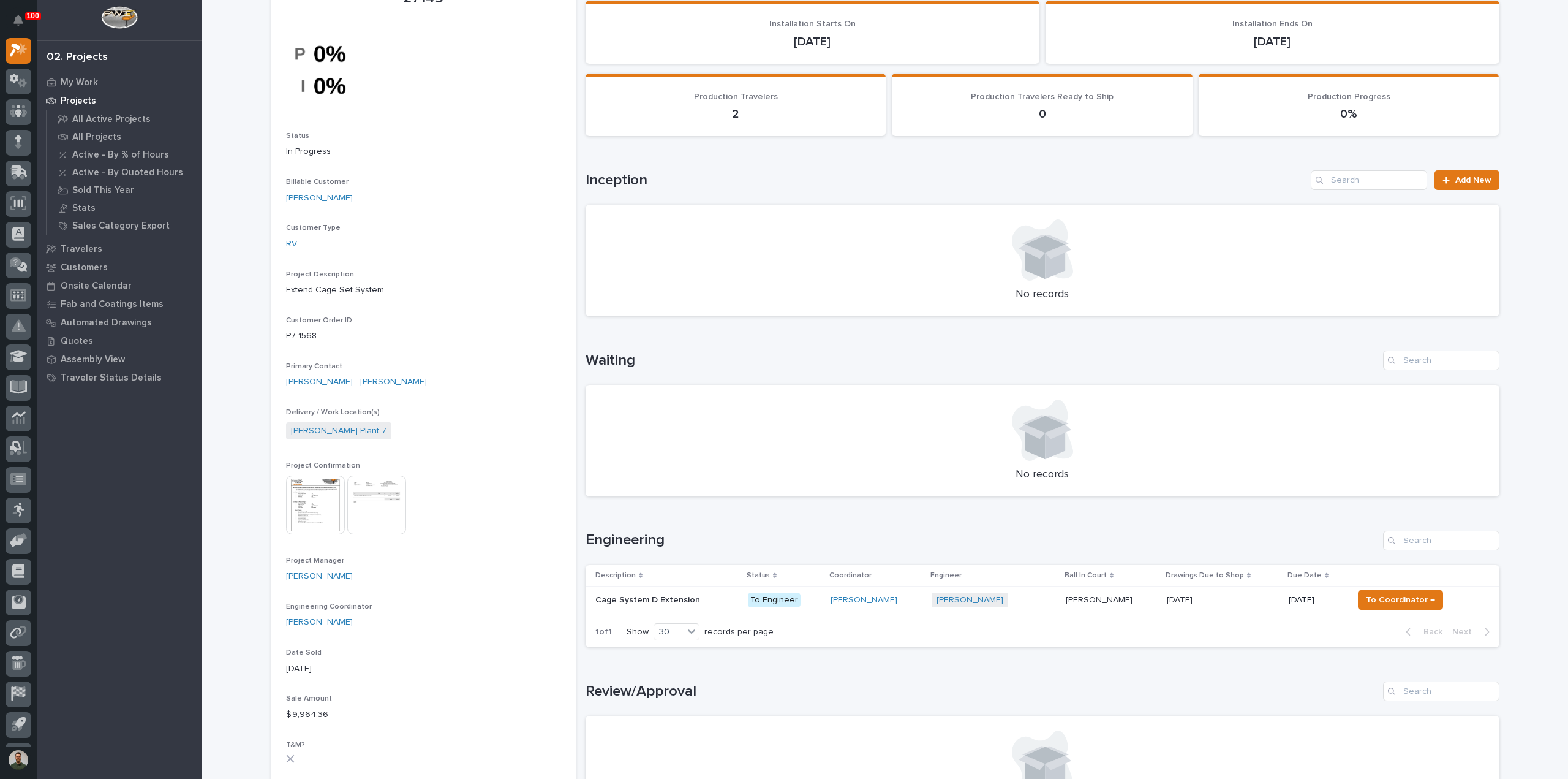
scroll to position [245, 0]
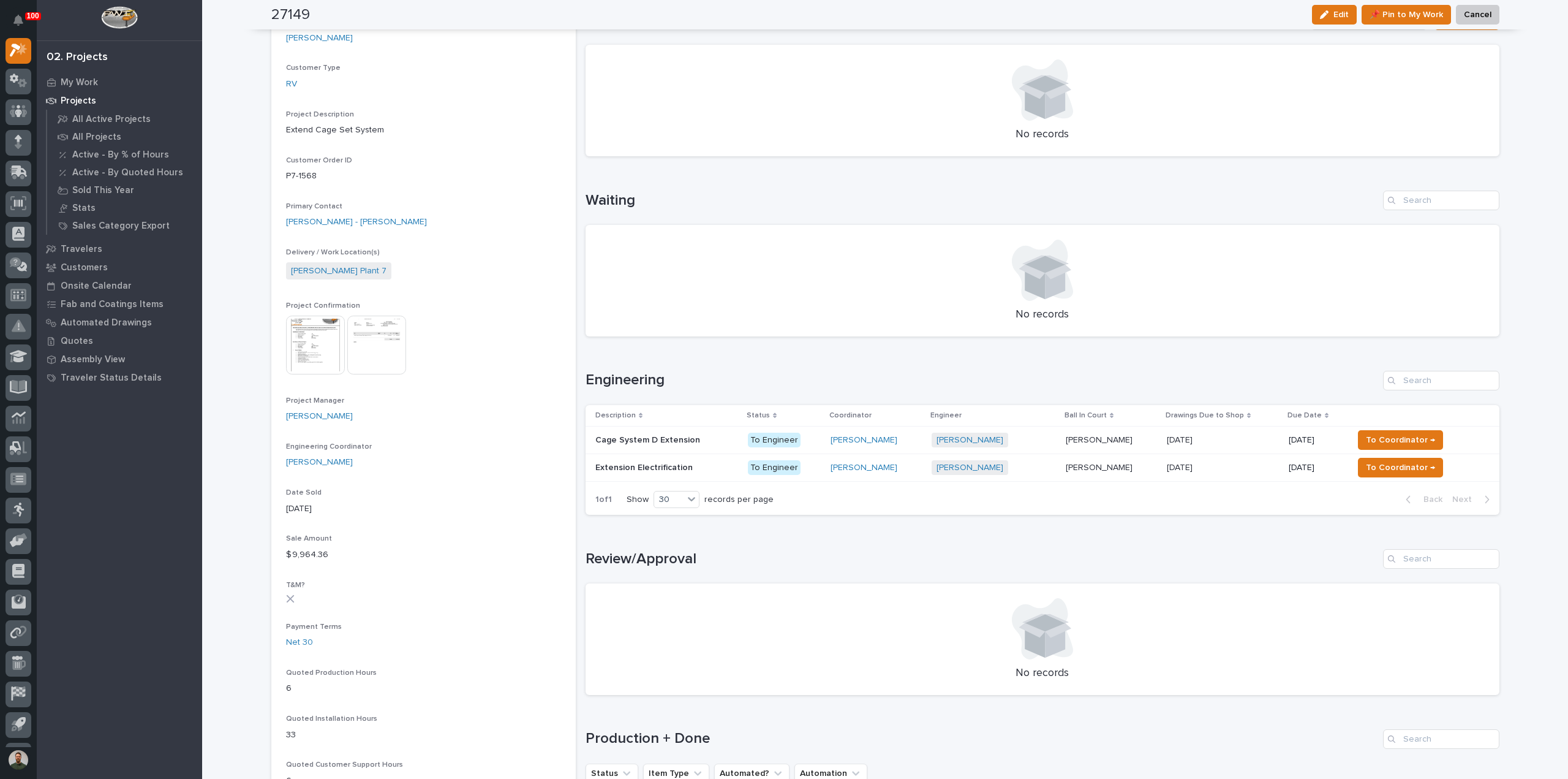
click at [666, 468] on p "Extension Electrification" at bounding box center [644, 466] width 100 height 13
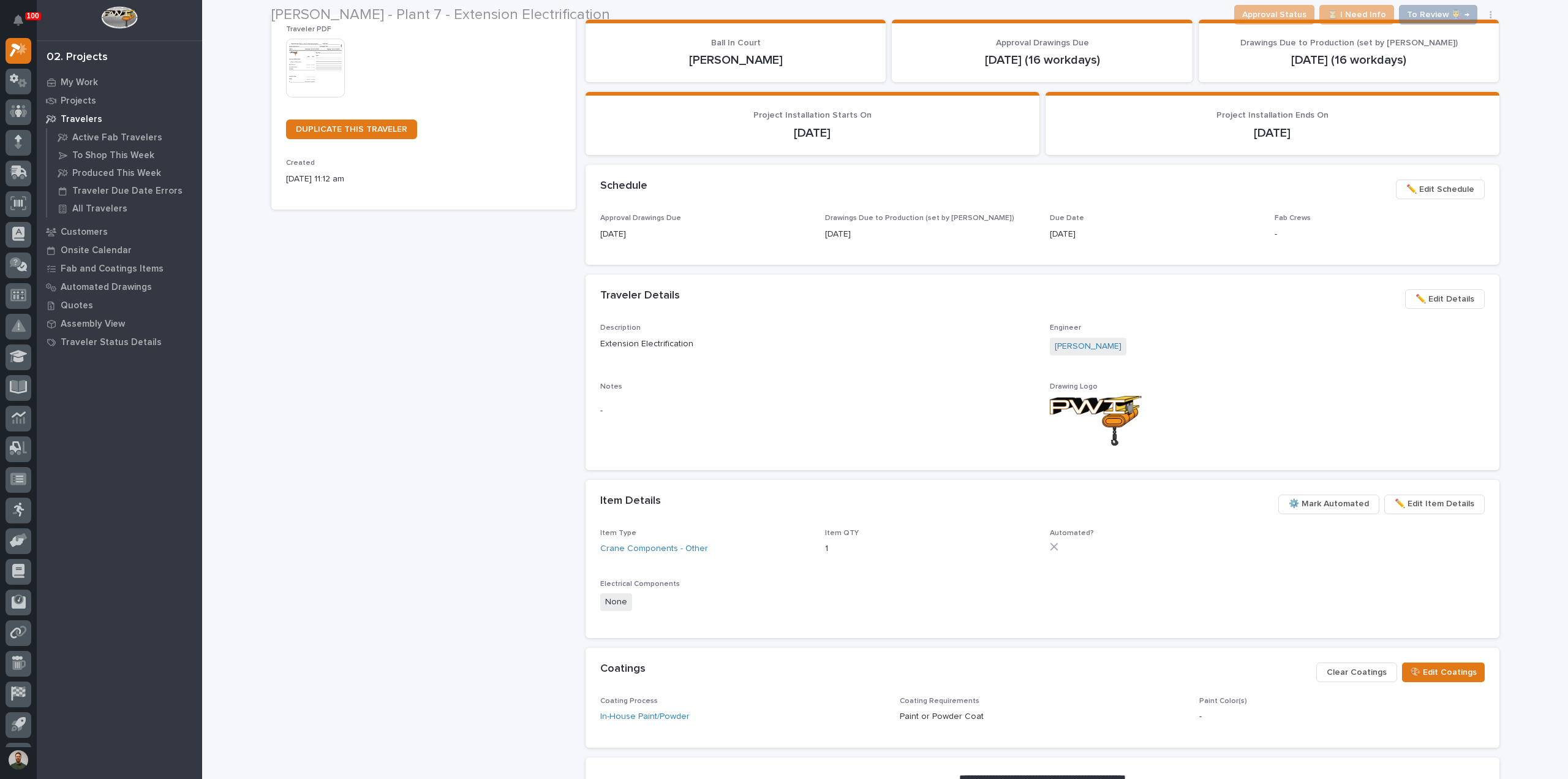
scroll to position [327, 0]
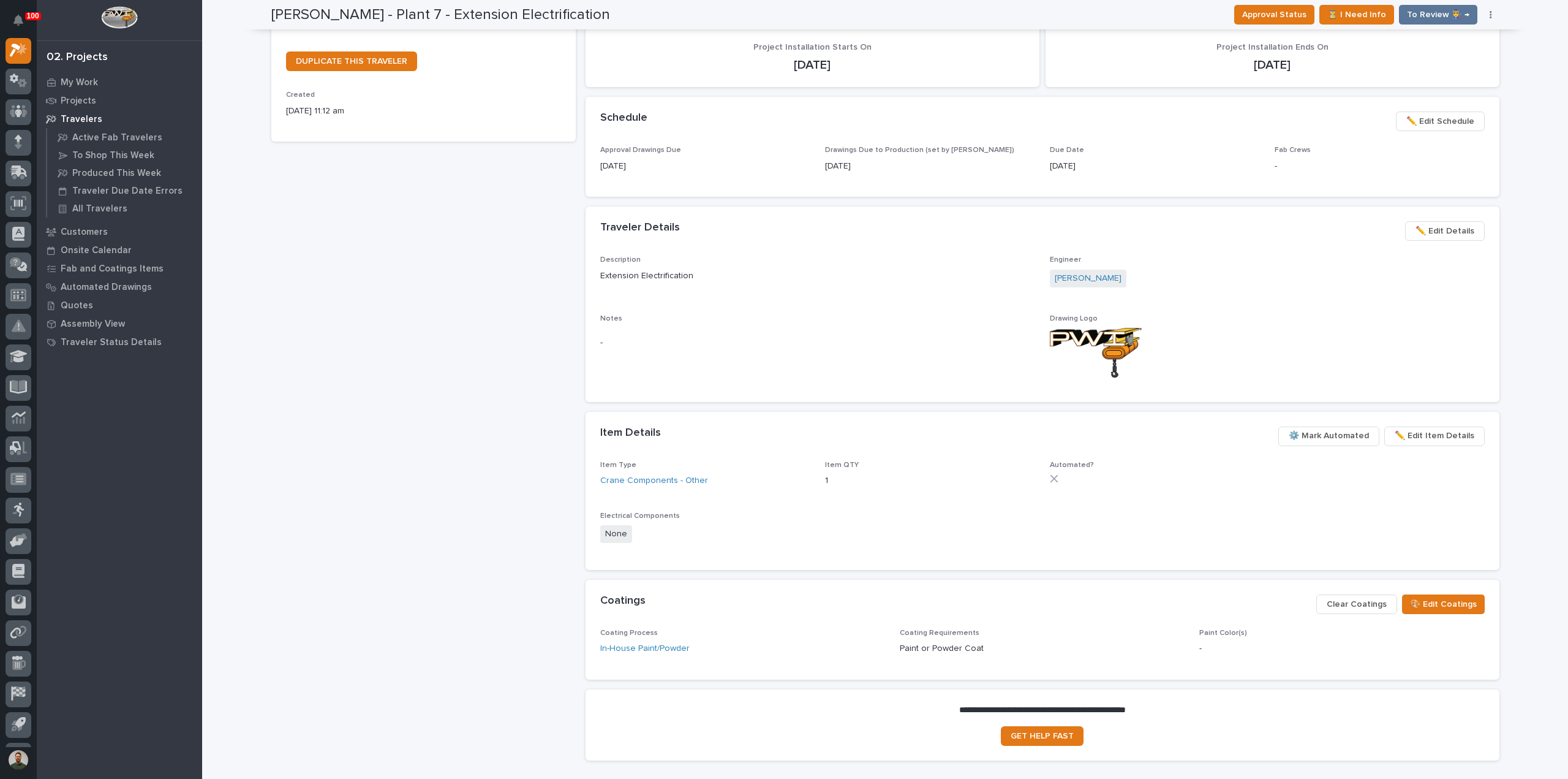
click at [1335, 435] on span "⚙️ Mark Automated" at bounding box center [1329, 436] width 80 height 15
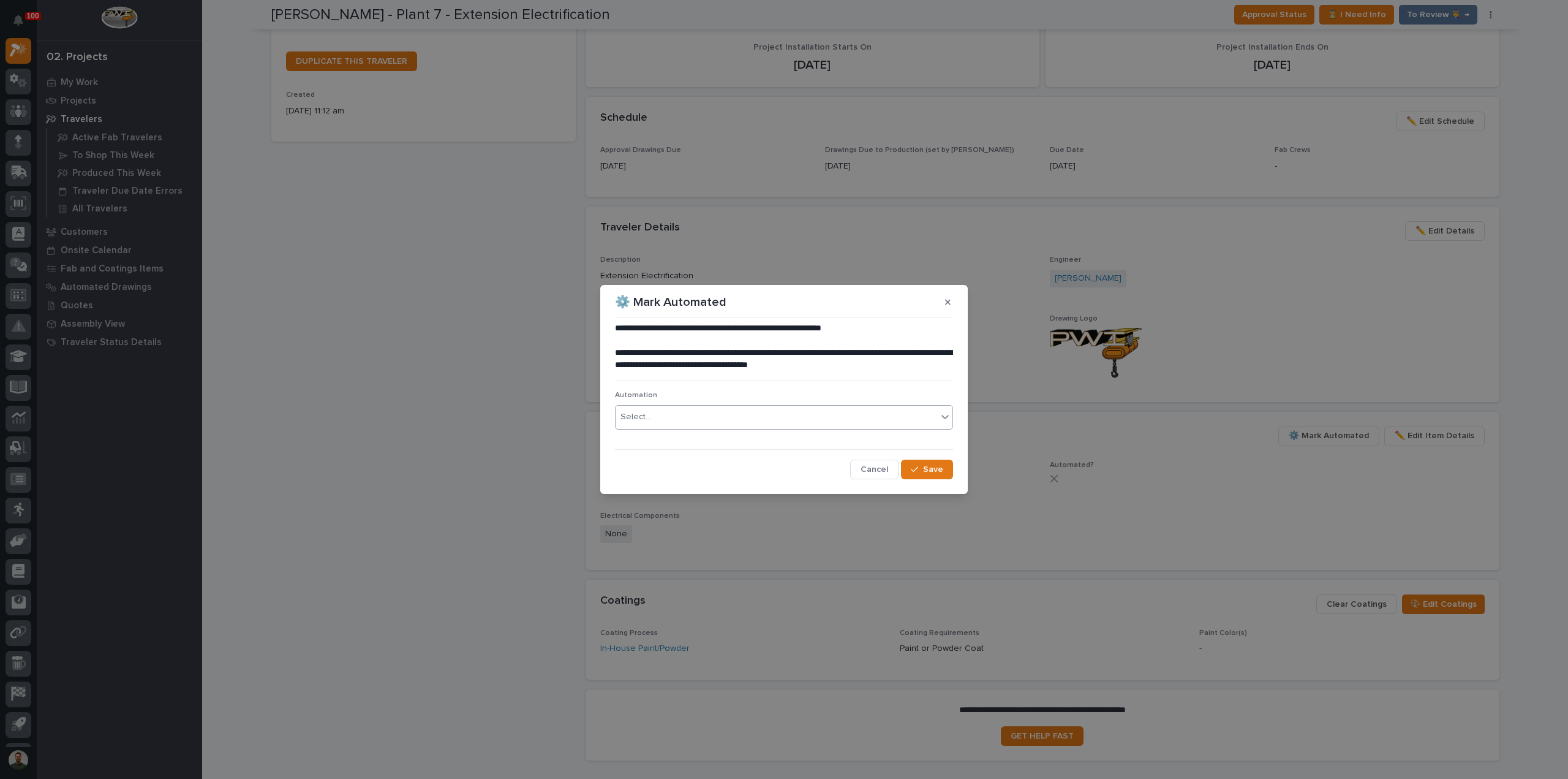
click at [709, 416] on div "Select..." at bounding box center [776, 417] width 321 height 20
type input "*****"
click at [709, 440] on div "EL #41631" at bounding box center [784, 441] width 337 height 21
click at [924, 475] on button "Save" at bounding box center [927, 469] width 52 height 19
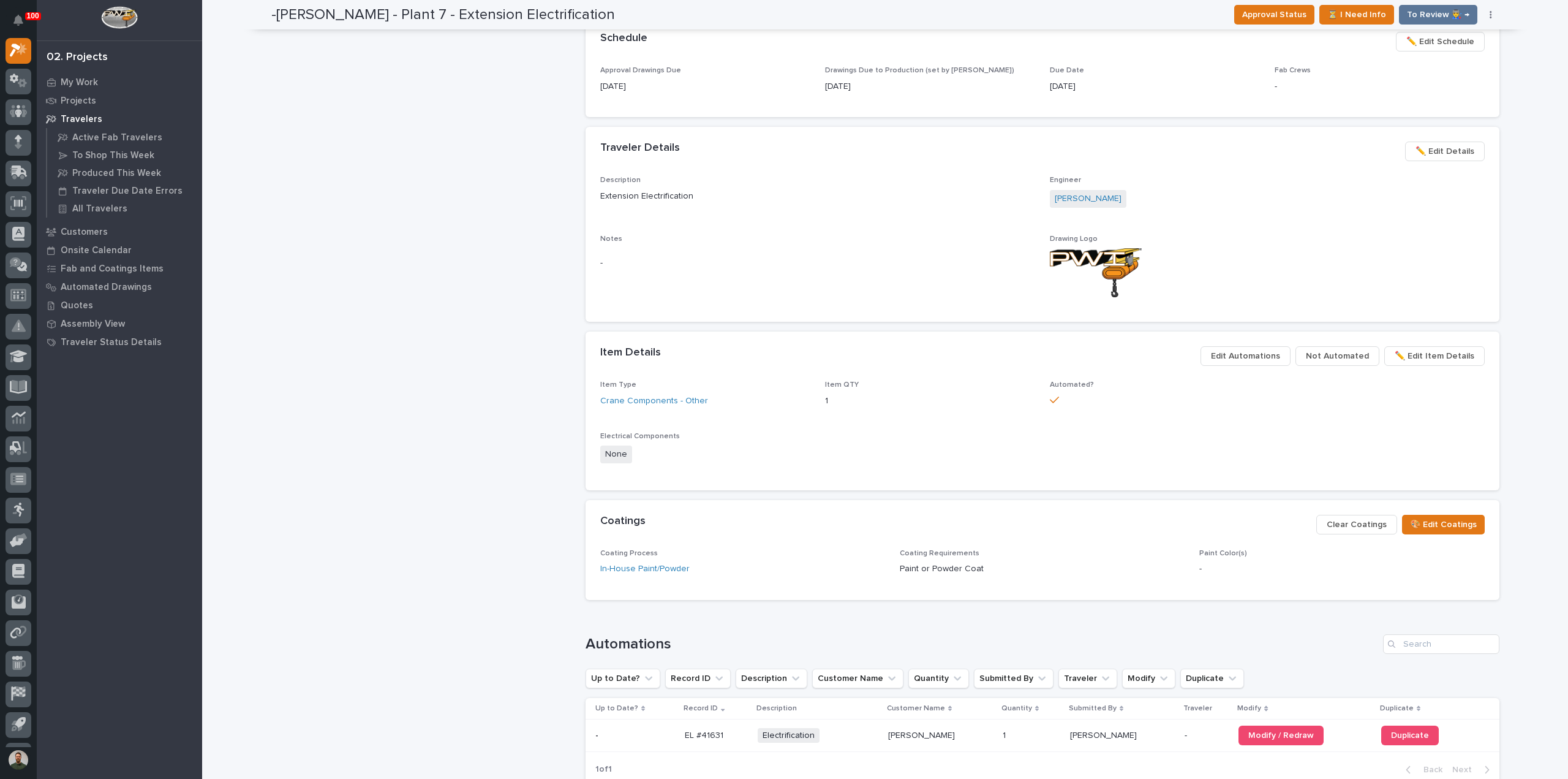
scroll to position [454, 0]
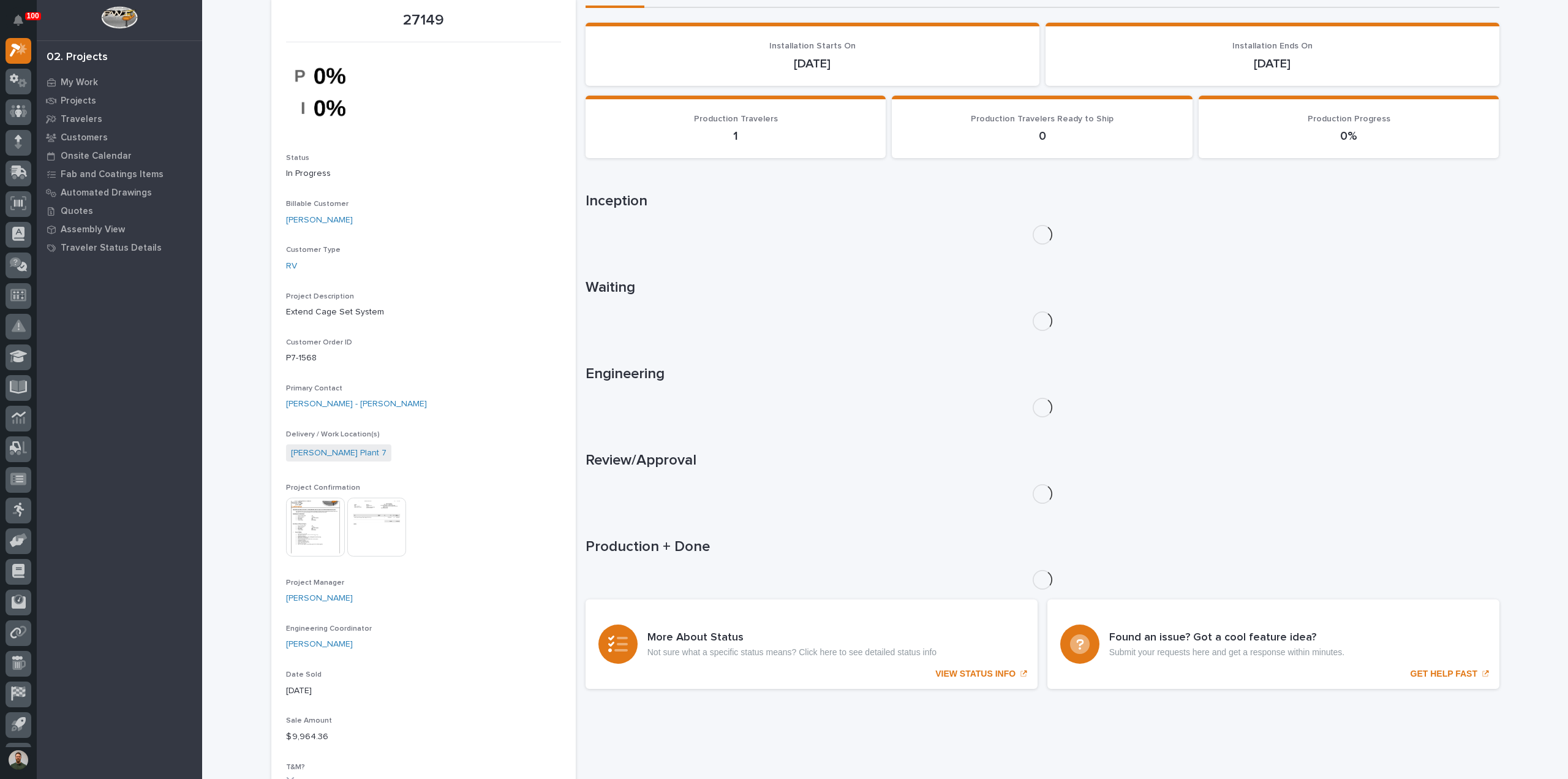
scroll to position [163, 0]
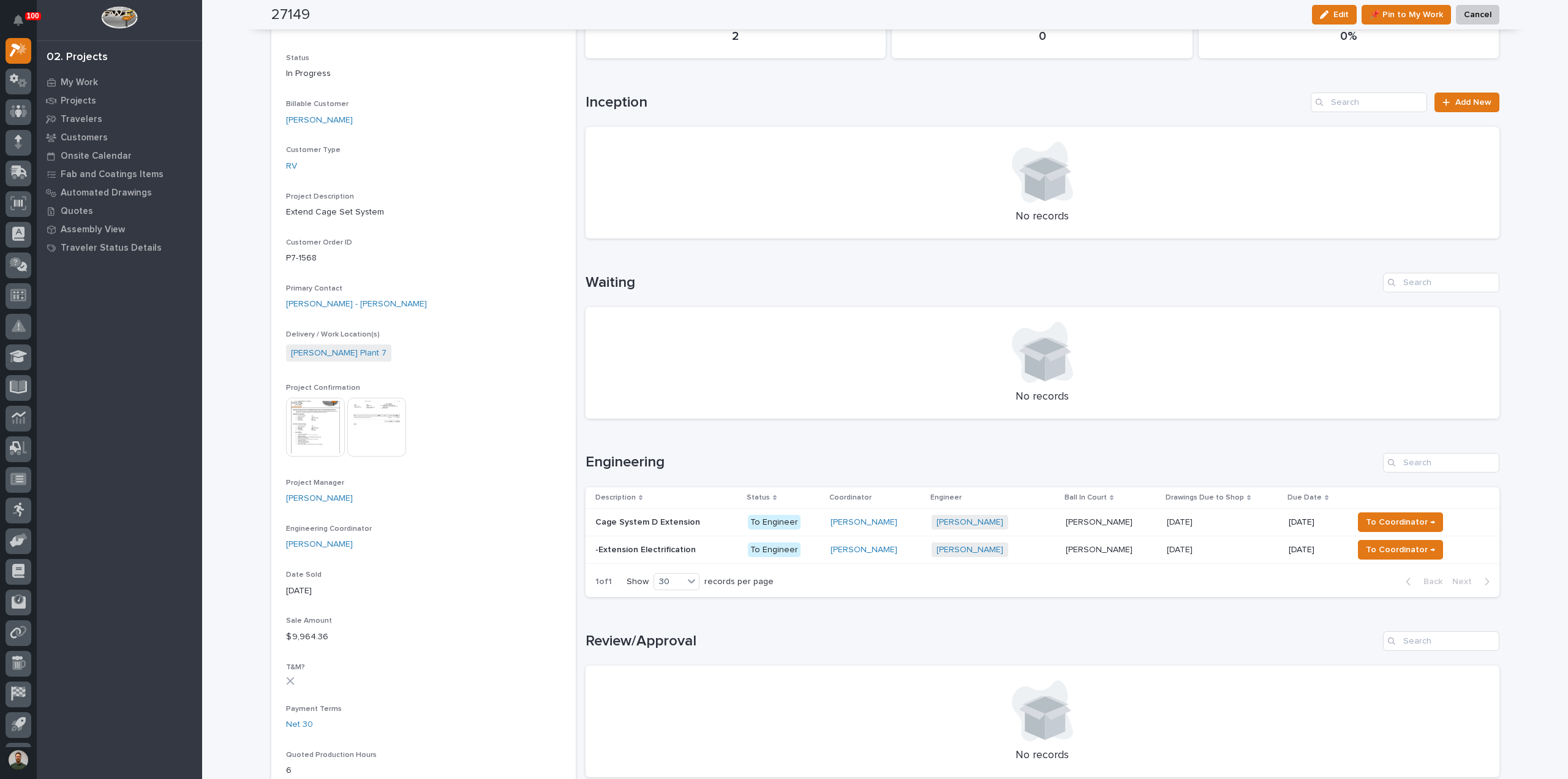
click at [663, 525] on p "Cage System D Extension" at bounding box center [648, 520] width 107 height 13
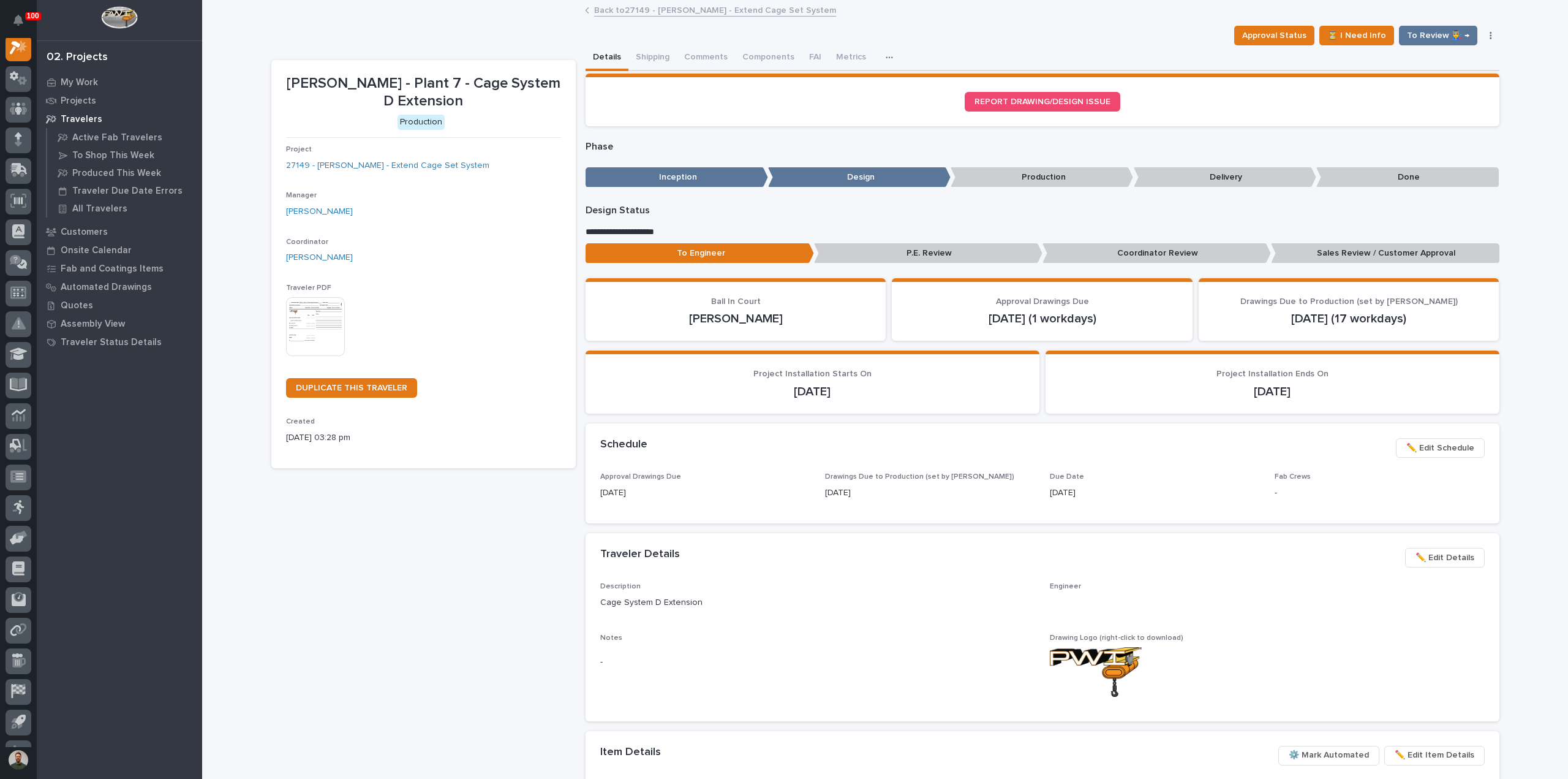
scroll to position [31, 0]
click at [687, 53] on button "Comments" at bounding box center [705, 58] width 58 height 26
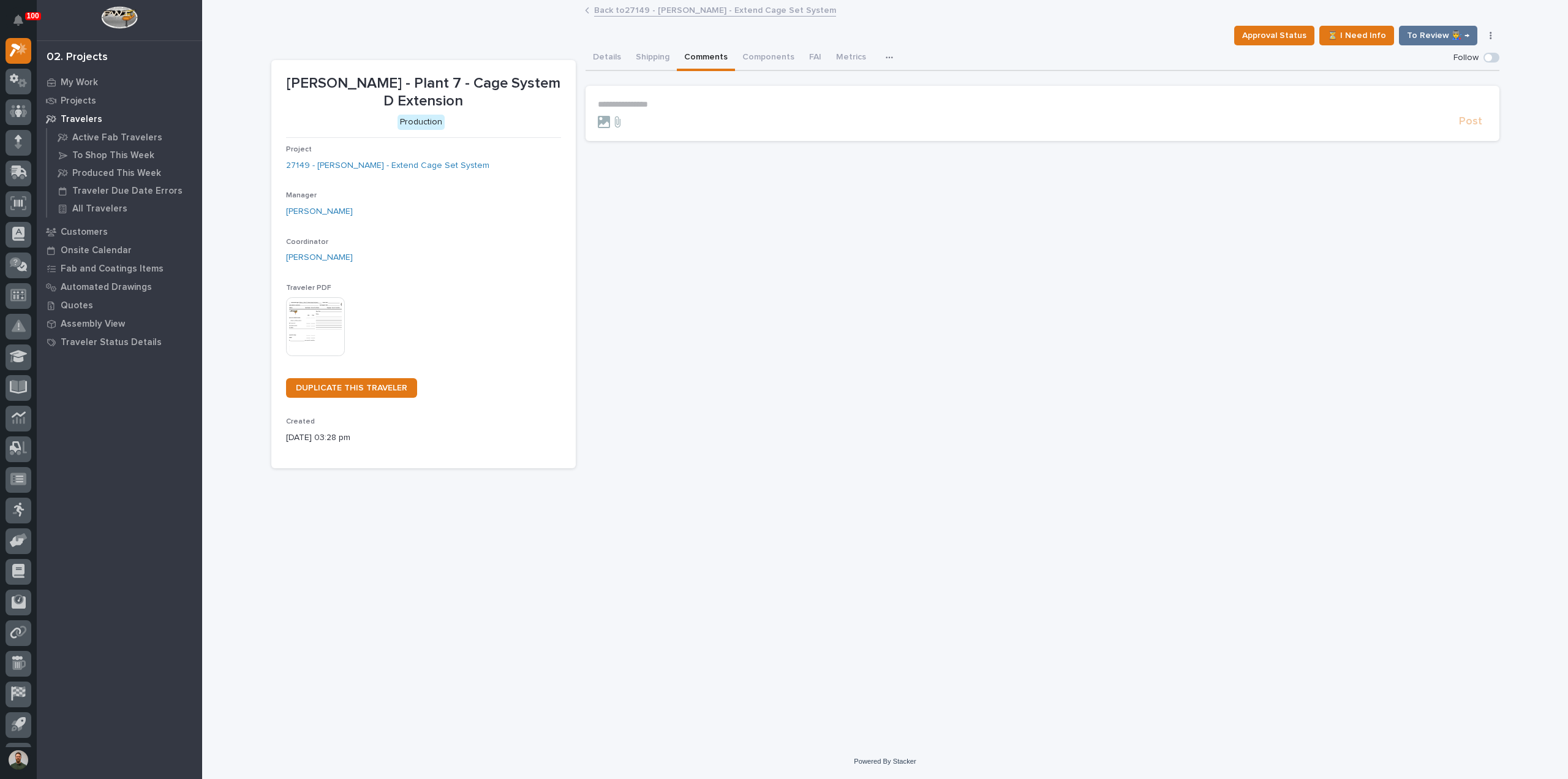
click at [687, 107] on p "**********" at bounding box center [1042, 105] width 890 height 11
click at [856, 243] on div "**********" at bounding box center [1042, 257] width 914 height 424
click at [828, 120] on p "﻿" at bounding box center [1042, 126] width 890 height 11
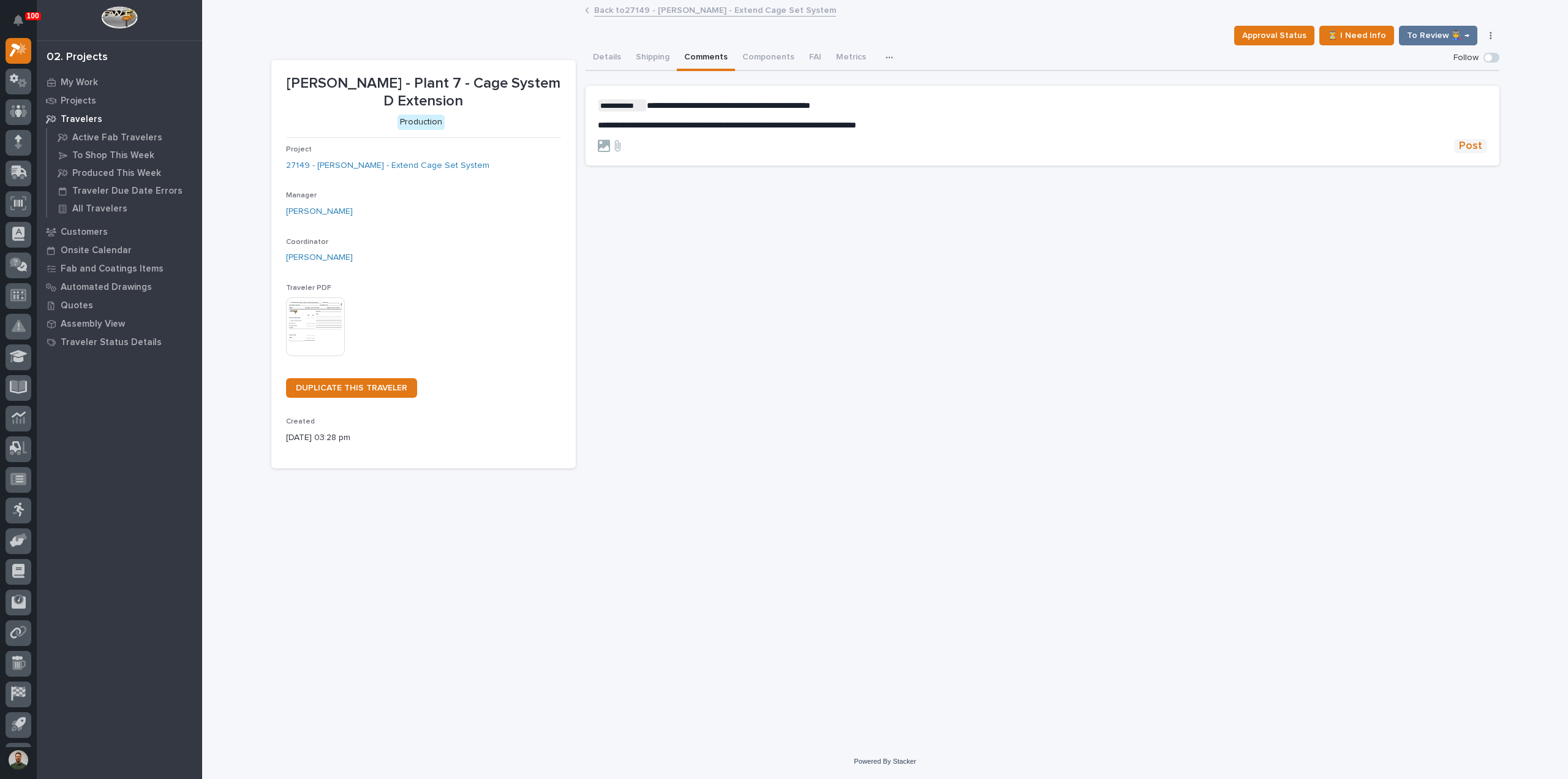
click at [1468, 150] on span "Post" at bounding box center [1471, 146] width 23 height 14
click at [596, 55] on button "Details" at bounding box center [607, 58] width 43 height 26
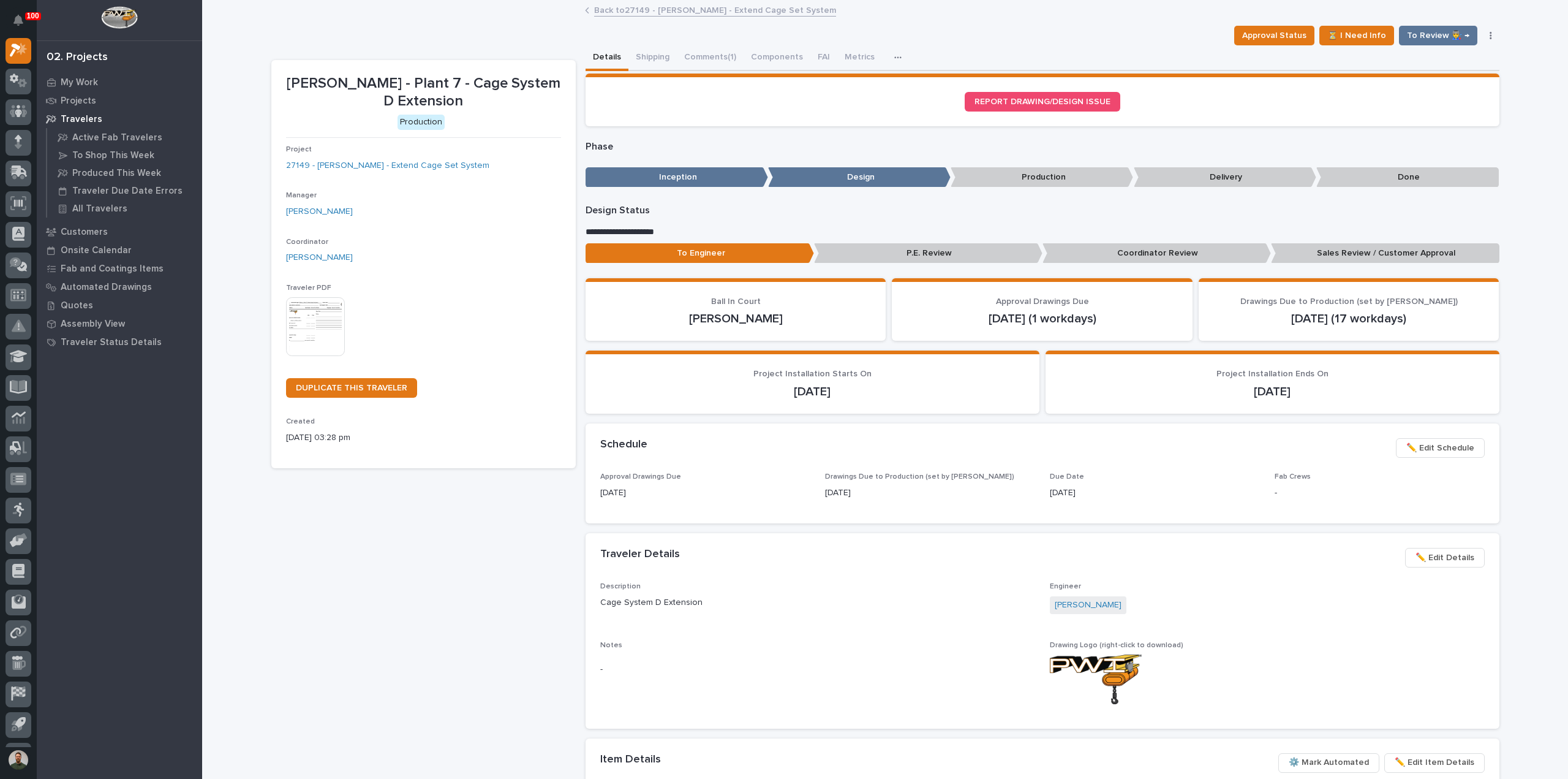
click at [1345, 247] on p "Sales Review / Customer Approval" at bounding box center [1385, 253] width 228 height 20
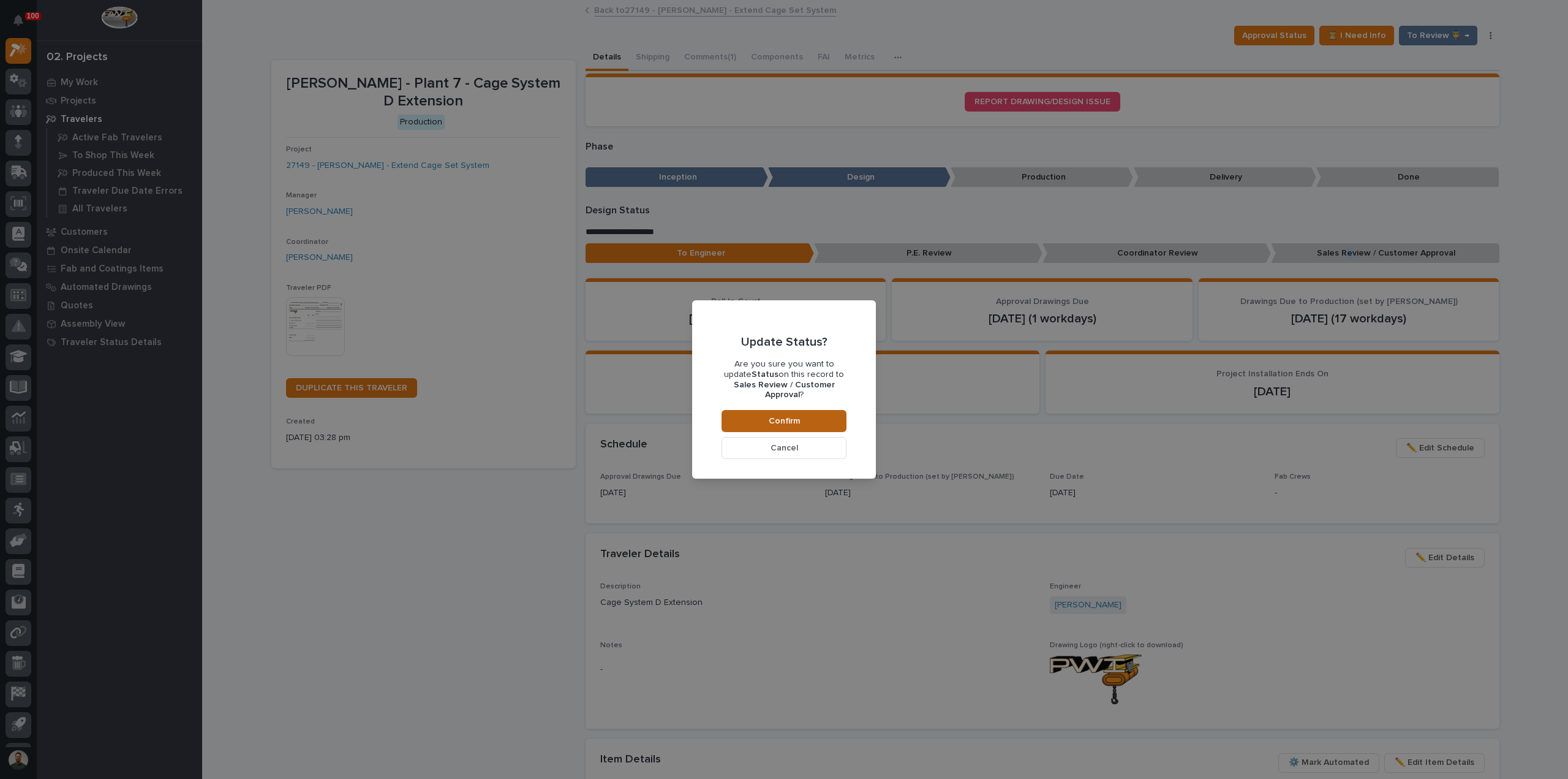
click at [762, 410] on button "Confirm" at bounding box center [783, 421] width 125 height 22
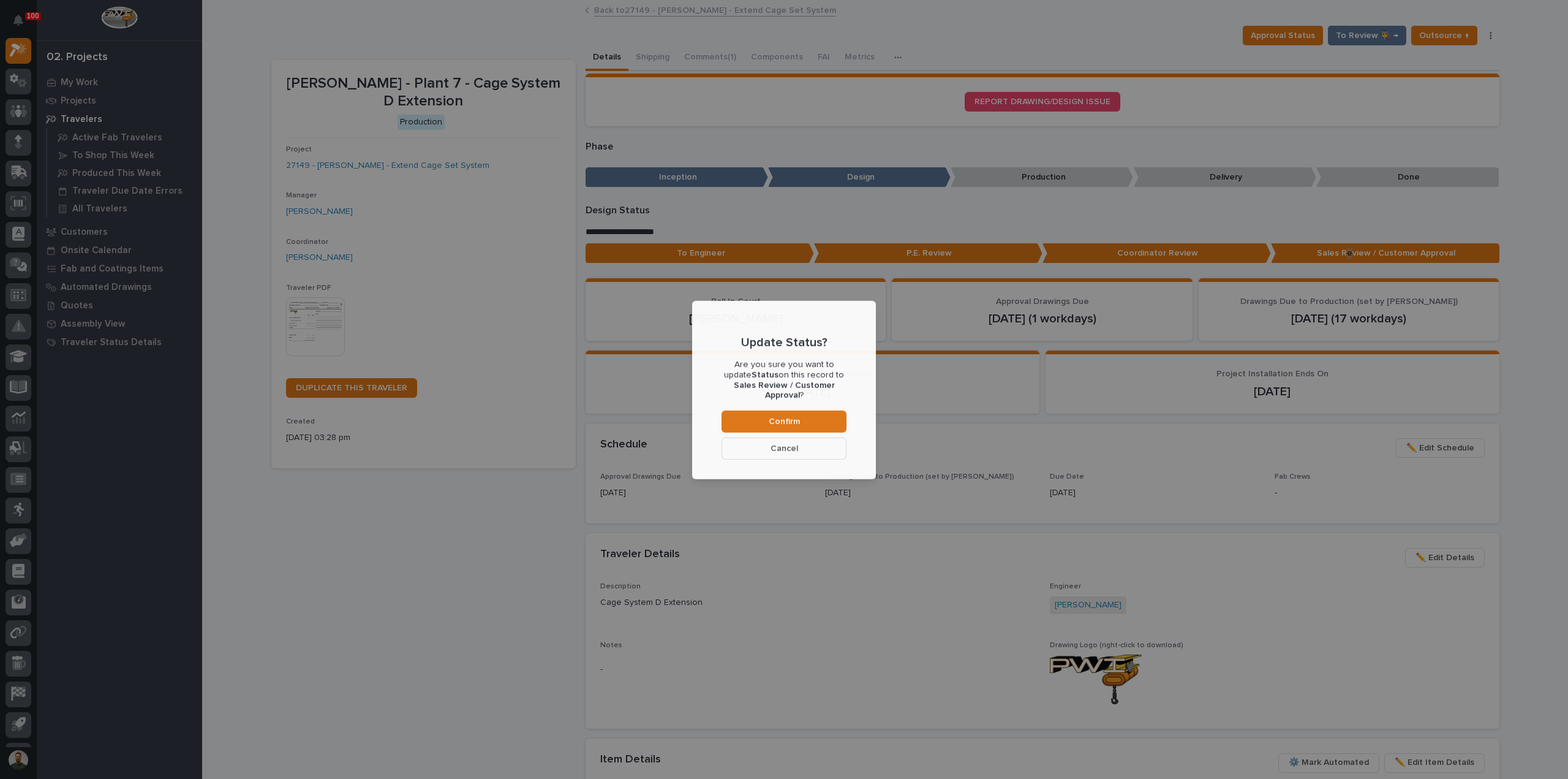
scroll to position [73, 0]
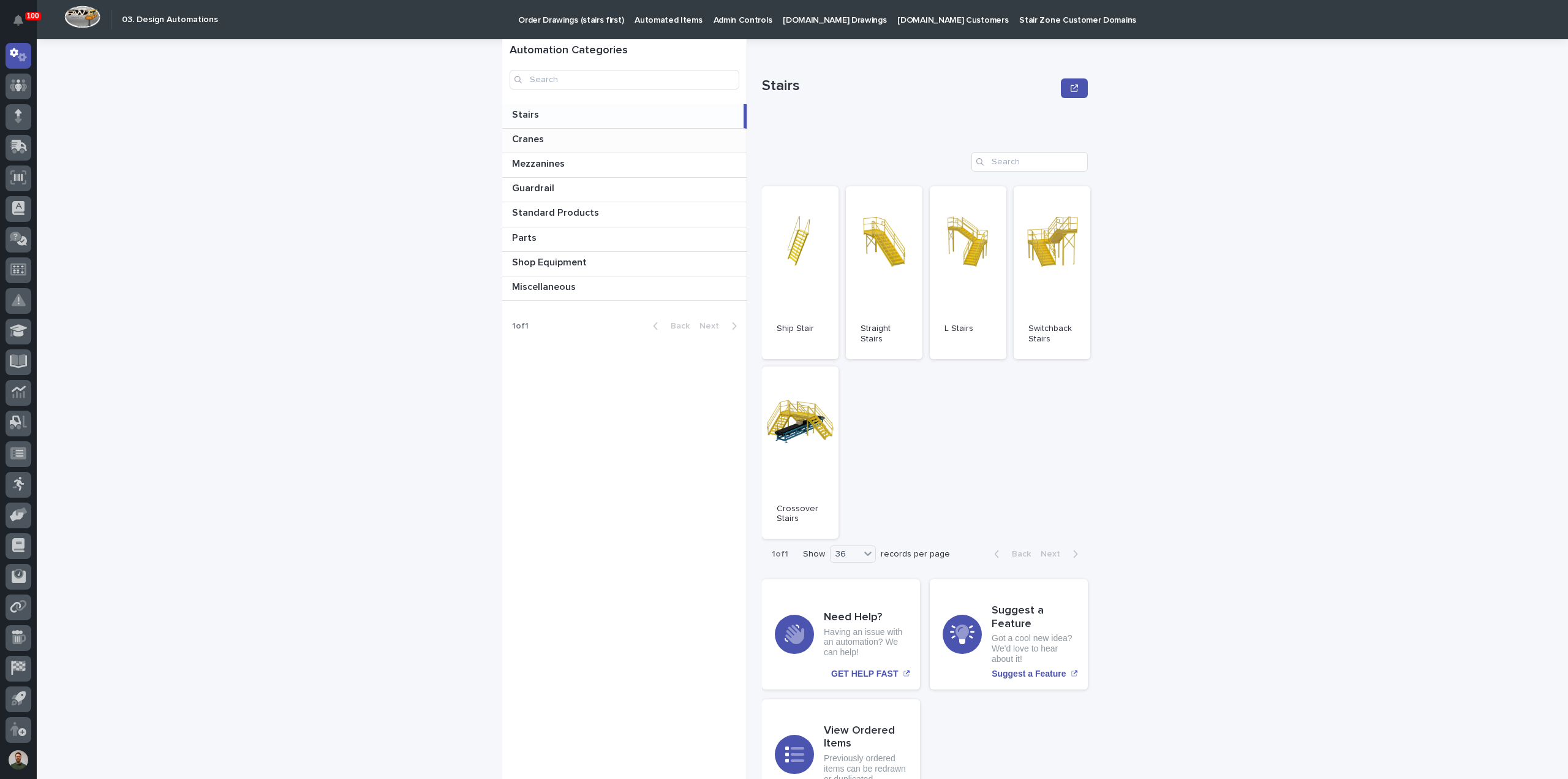
click at [555, 146] on div "Cranes Cranes" at bounding box center [624, 141] width 244 height 24
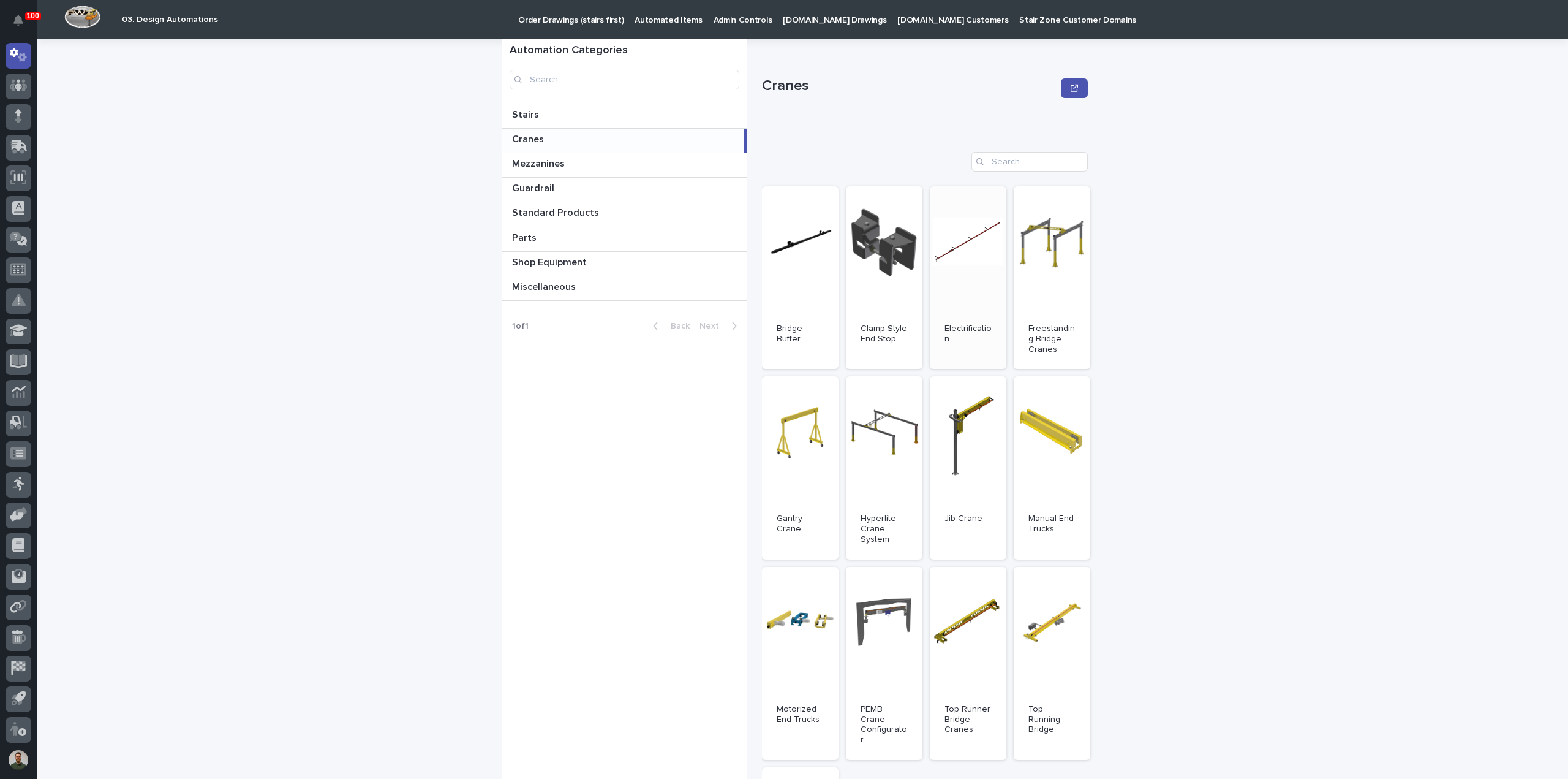
click at [980, 285] on link "Open" at bounding box center [968, 277] width 77 height 182
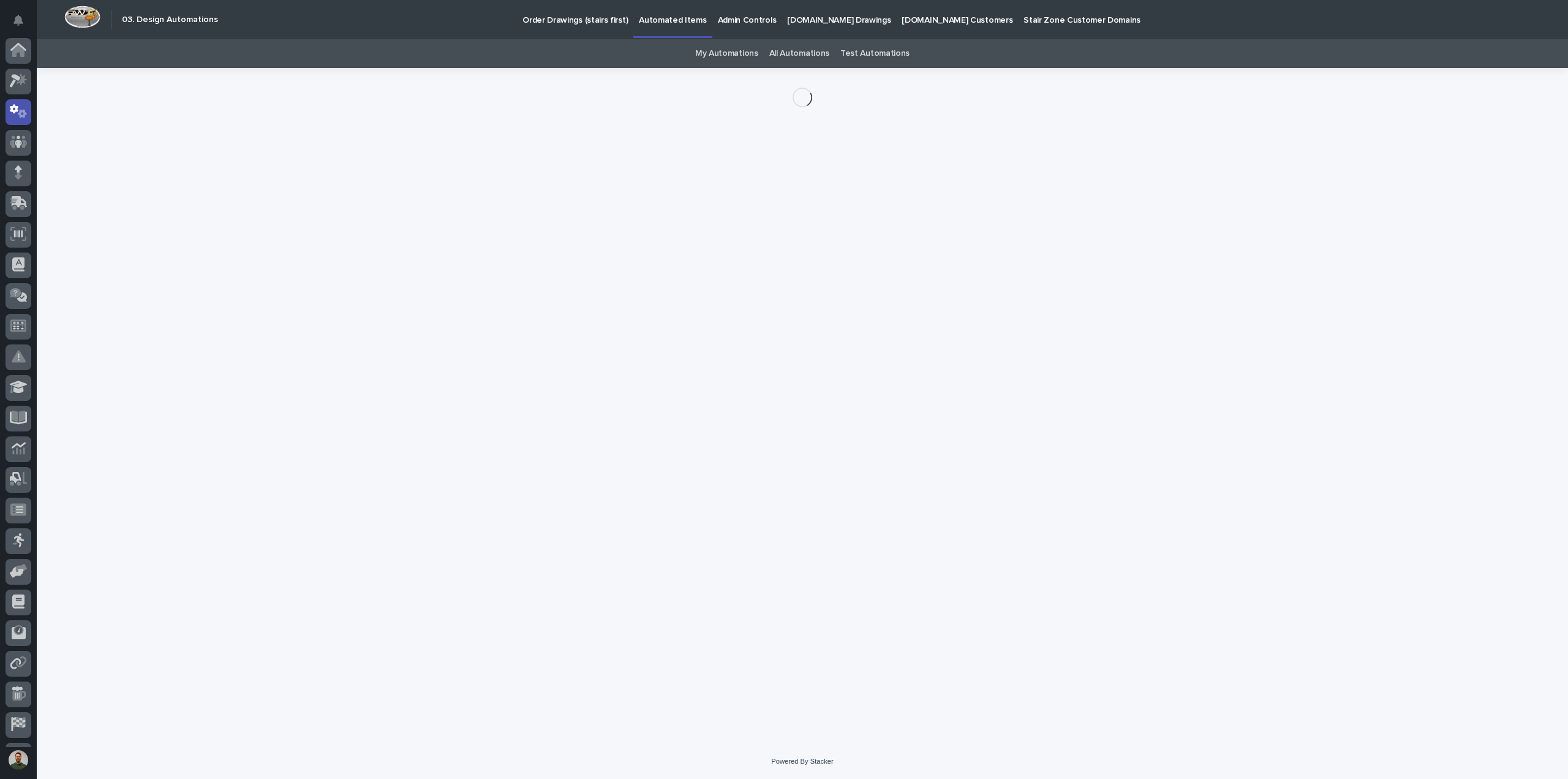
scroll to position [56, 0]
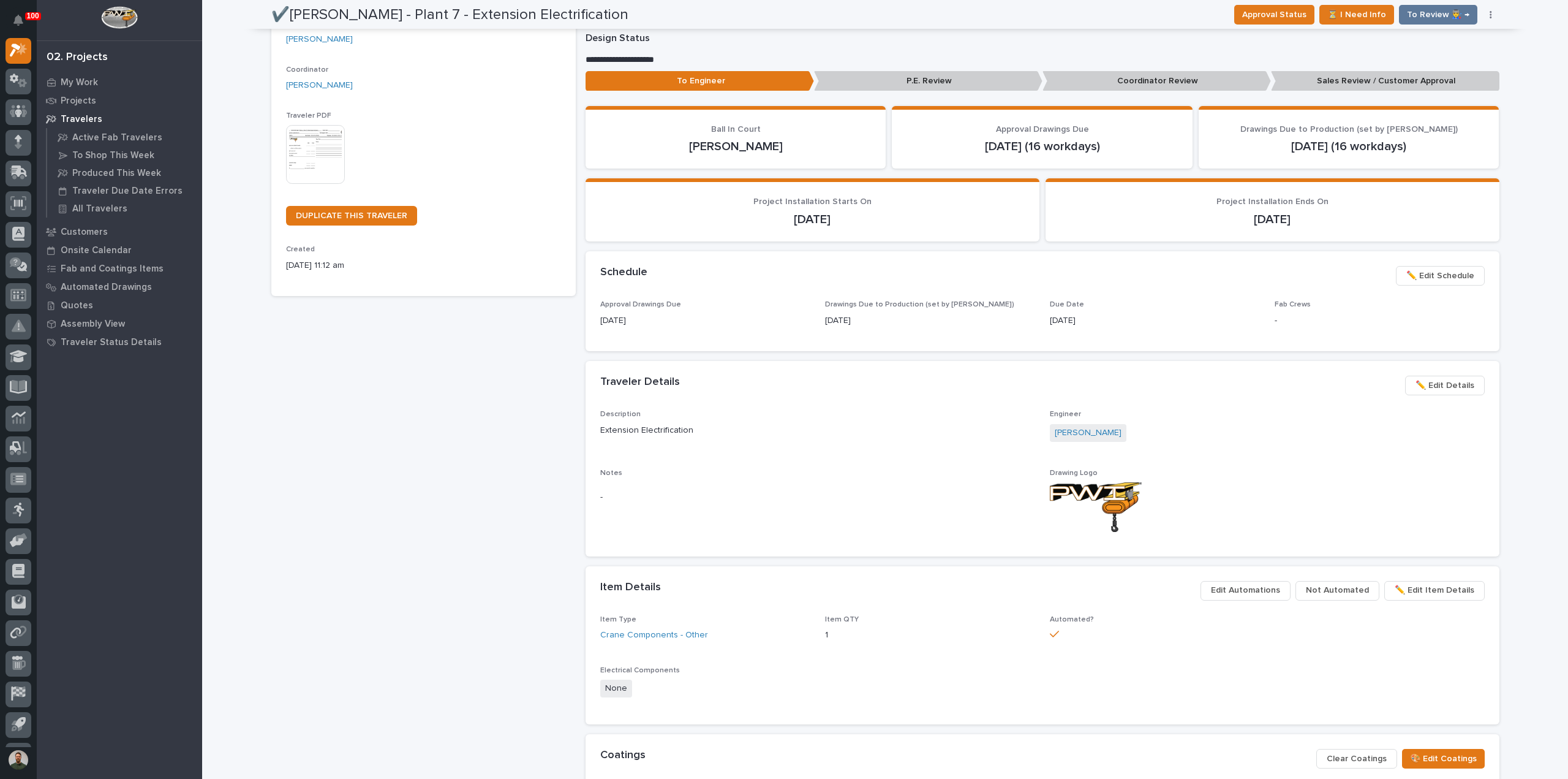
scroll to position [11, 0]
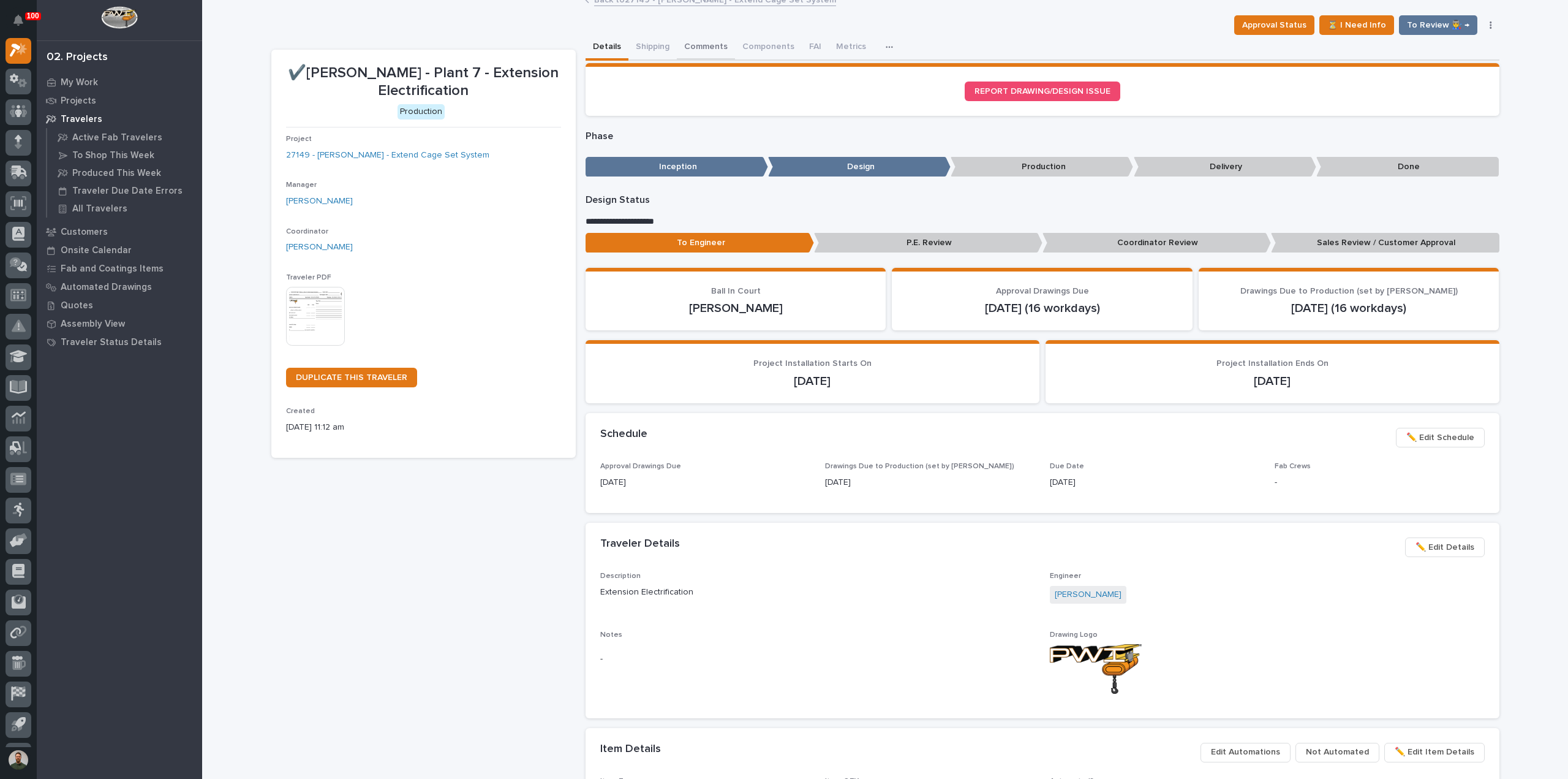
click at [687, 48] on button "Comments" at bounding box center [705, 47] width 58 height 26
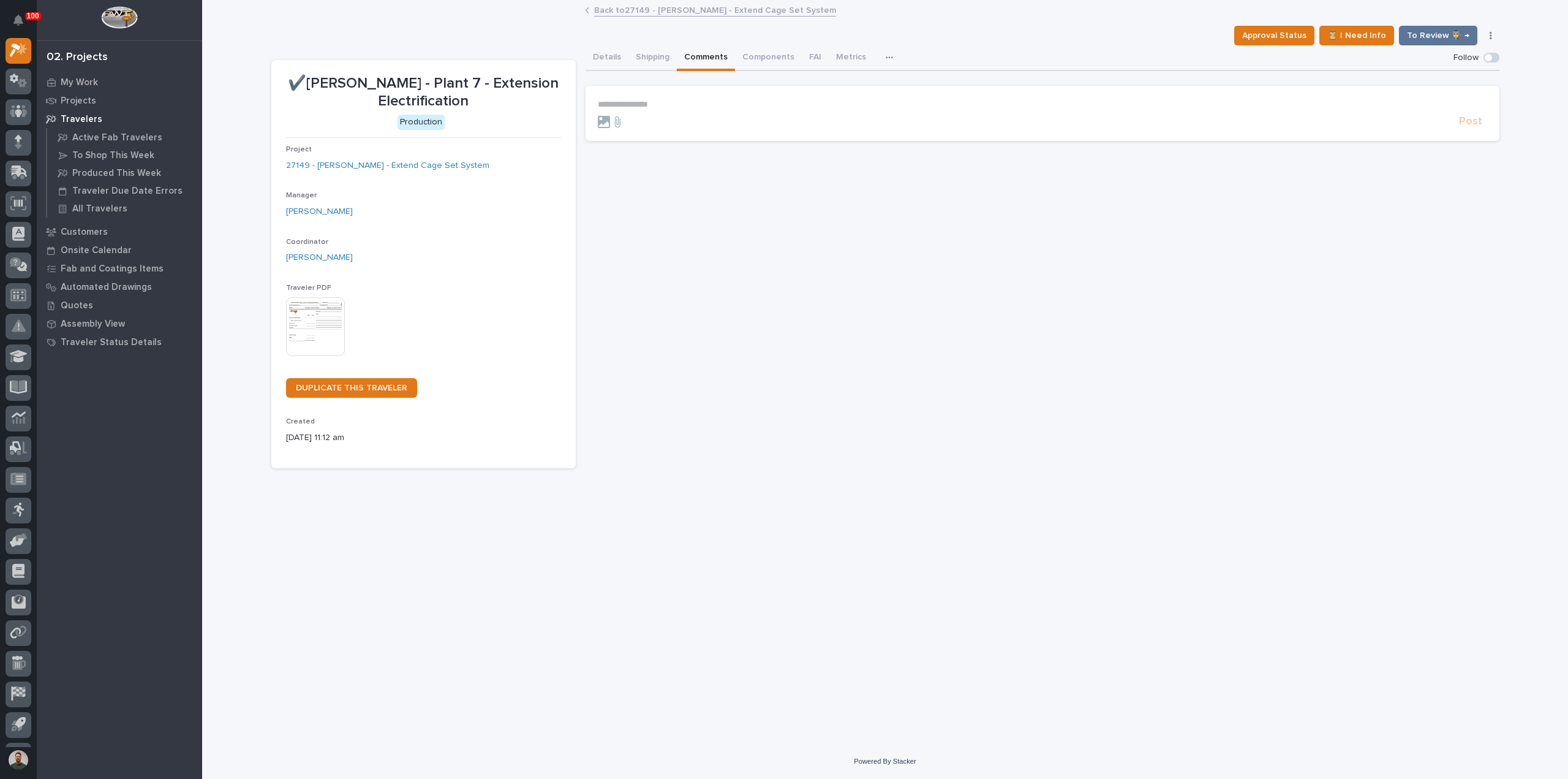
click at [655, 108] on p "**********" at bounding box center [1042, 105] width 890 height 11
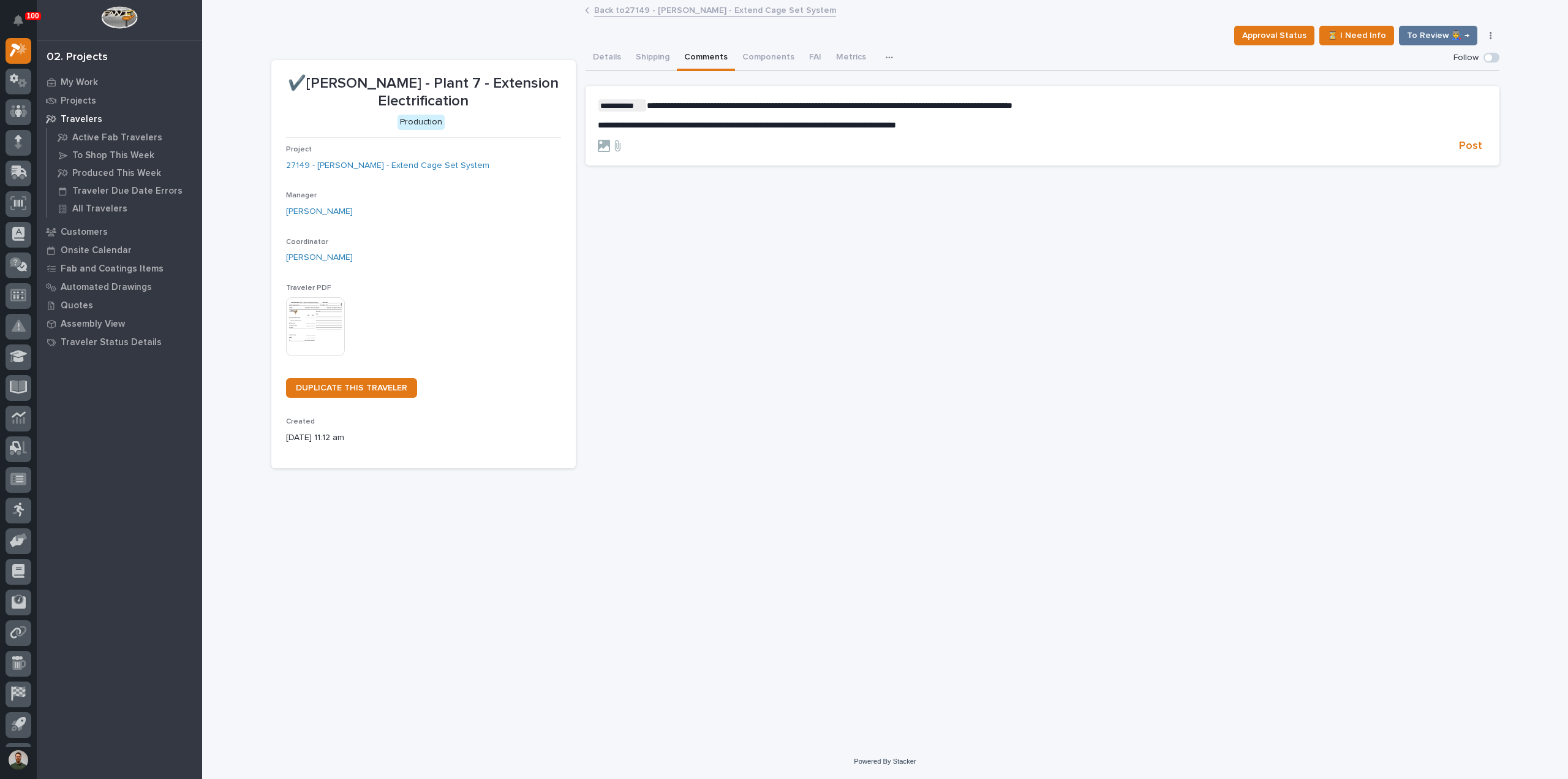
click at [895, 131] on form "**********" at bounding box center [1042, 126] width 890 height 54
click at [1044, 127] on p "**********" at bounding box center [1042, 126] width 890 height 11
drag, startPoint x: 1067, startPoint y: 258, endPoint x: 1177, endPoint y: 248, distance: 110.5
click at [1081, 258] on div "**********" at bounding box center [1042, 257] width 914 height 424
drag, startPoint x: 1121, startPoint y: 271, endPoint x: 1081, endPoint y: 240, distance: 50.6
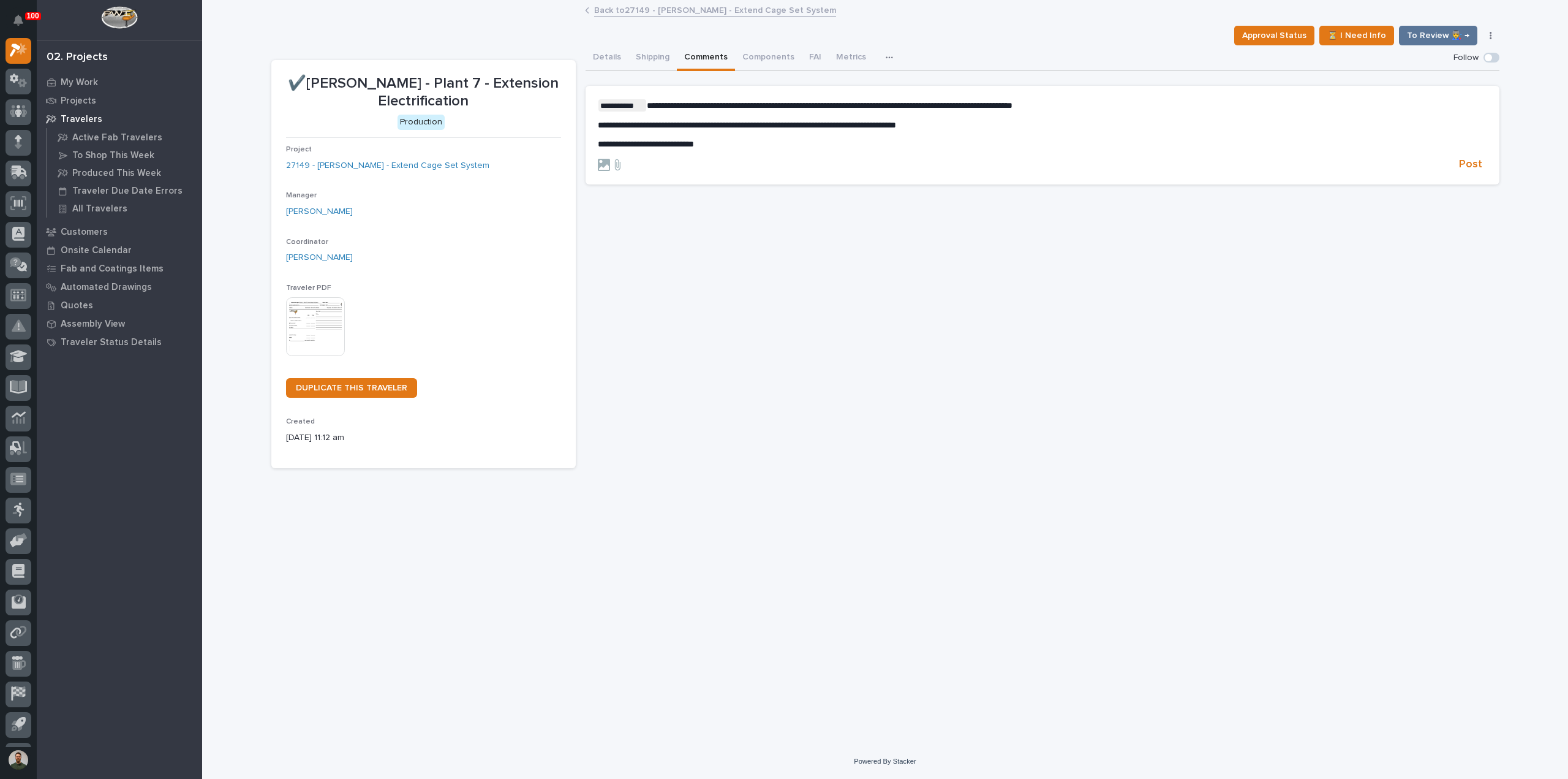
click at [1119, 271] on div "**********" at bounding box center [1042, 257] width 914 height 424
click at [1456, 162] on button "Post" at bounding box center [1471, 164] width 33 height 14
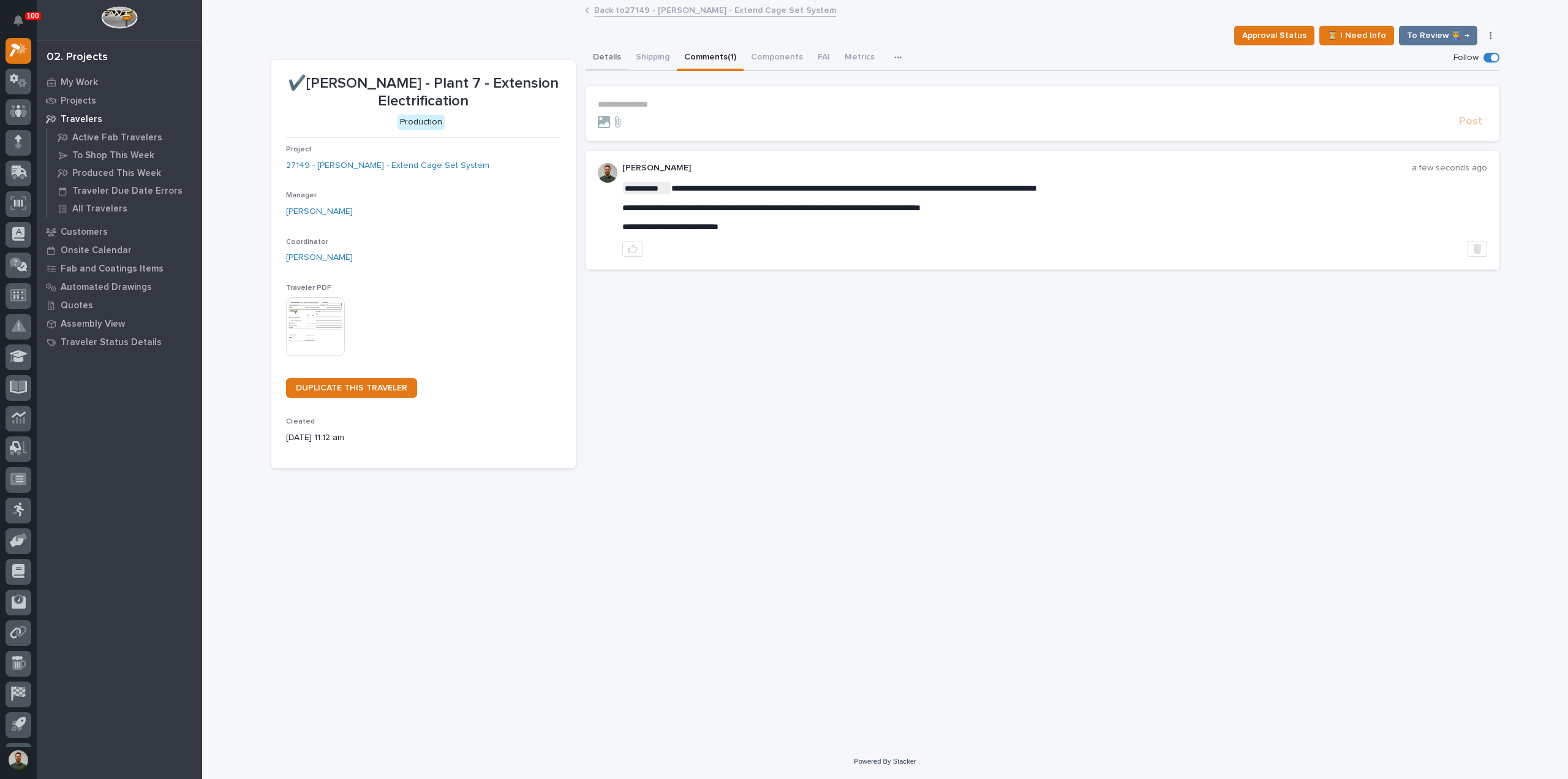
click at [602, 51] on button "Details" at bounding box center [607, 58] width 43 height 26
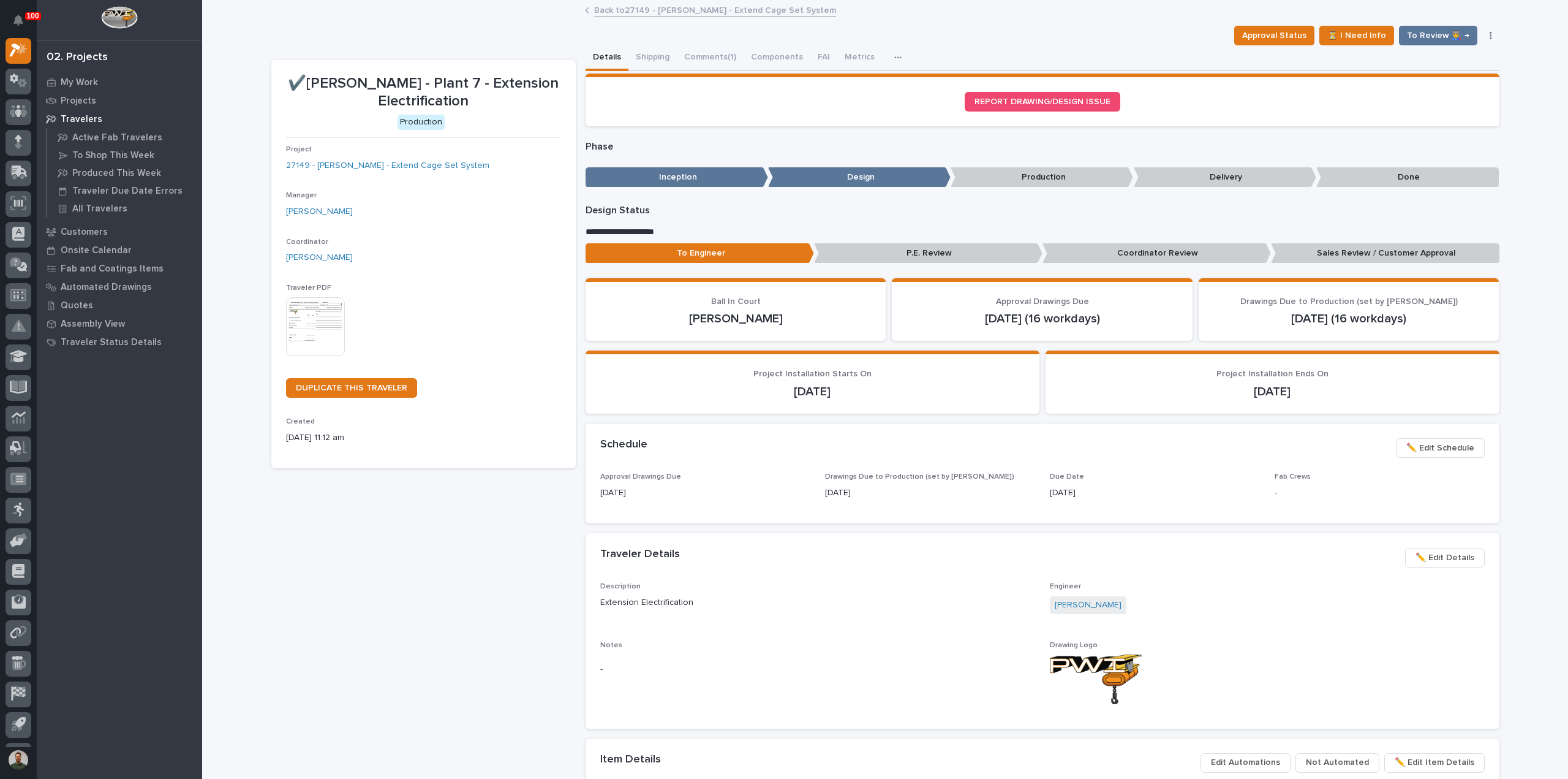
click at [1370, 252] on p "Sales Review / Customer Approval" at bounding box center [1385, 253] width 228 height 20
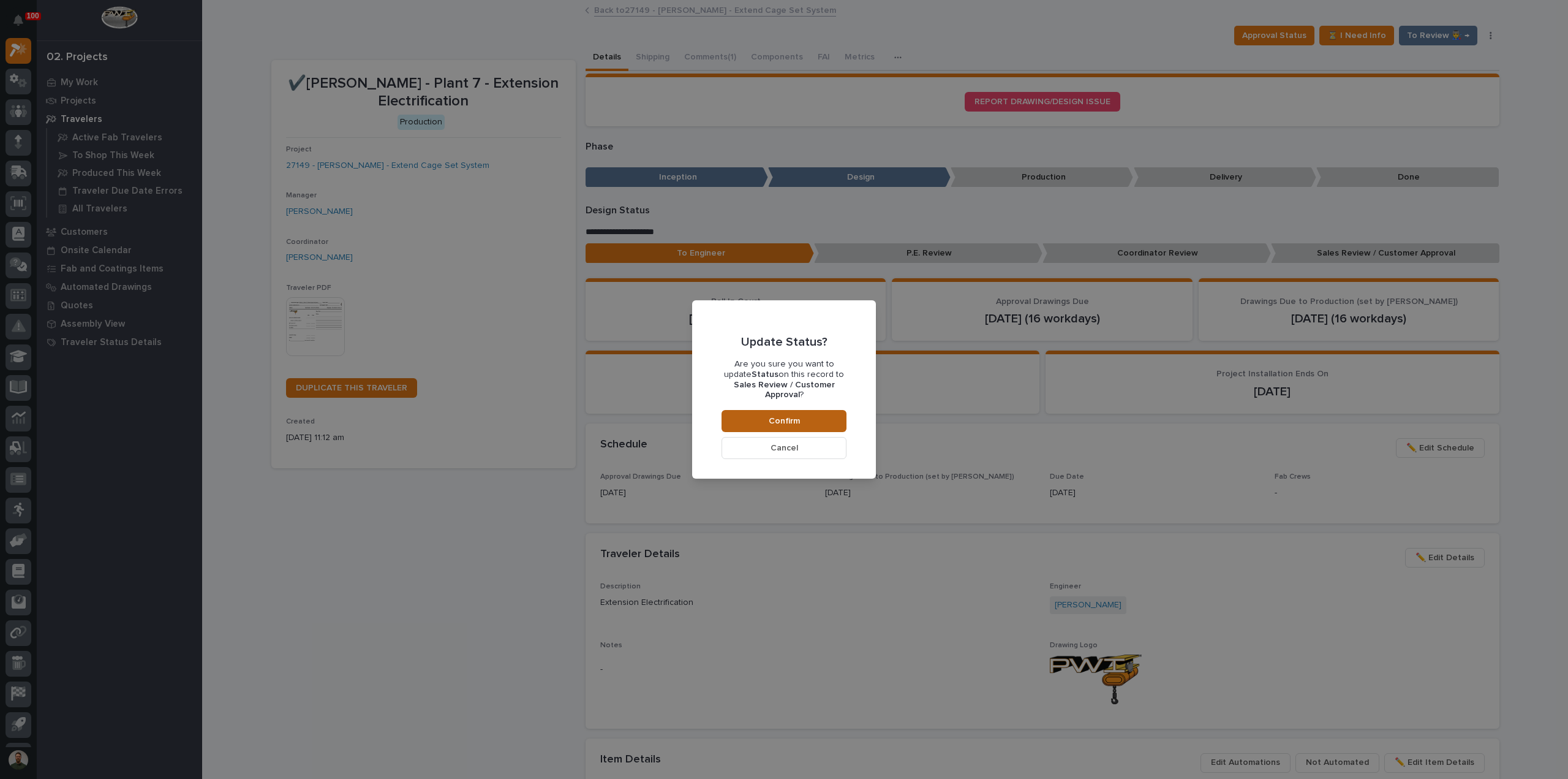
click at [767, 415] on button "Confirm" at bounding box center [783, 421] width 125 height 22
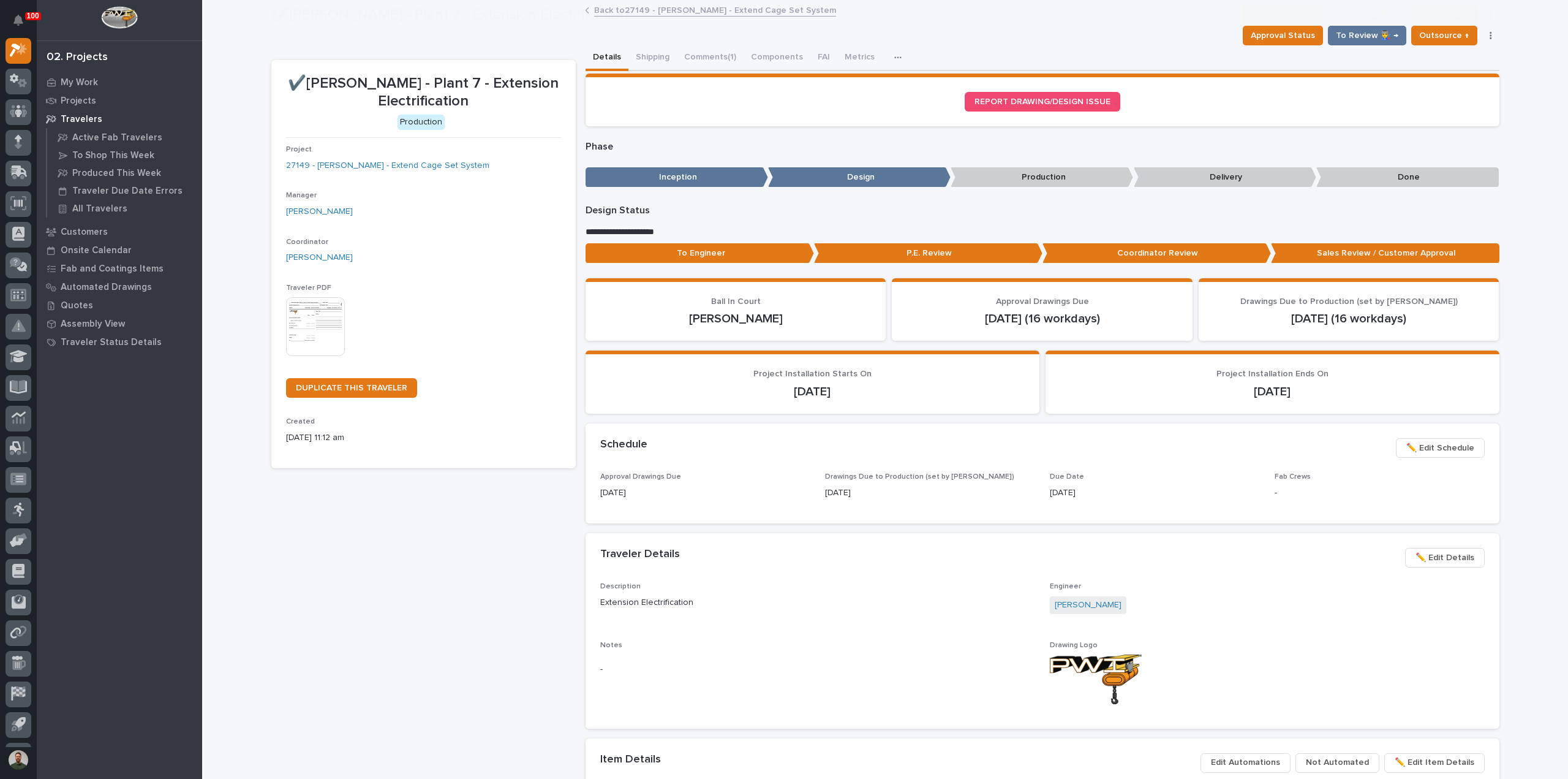
scroll to position [73, 0]
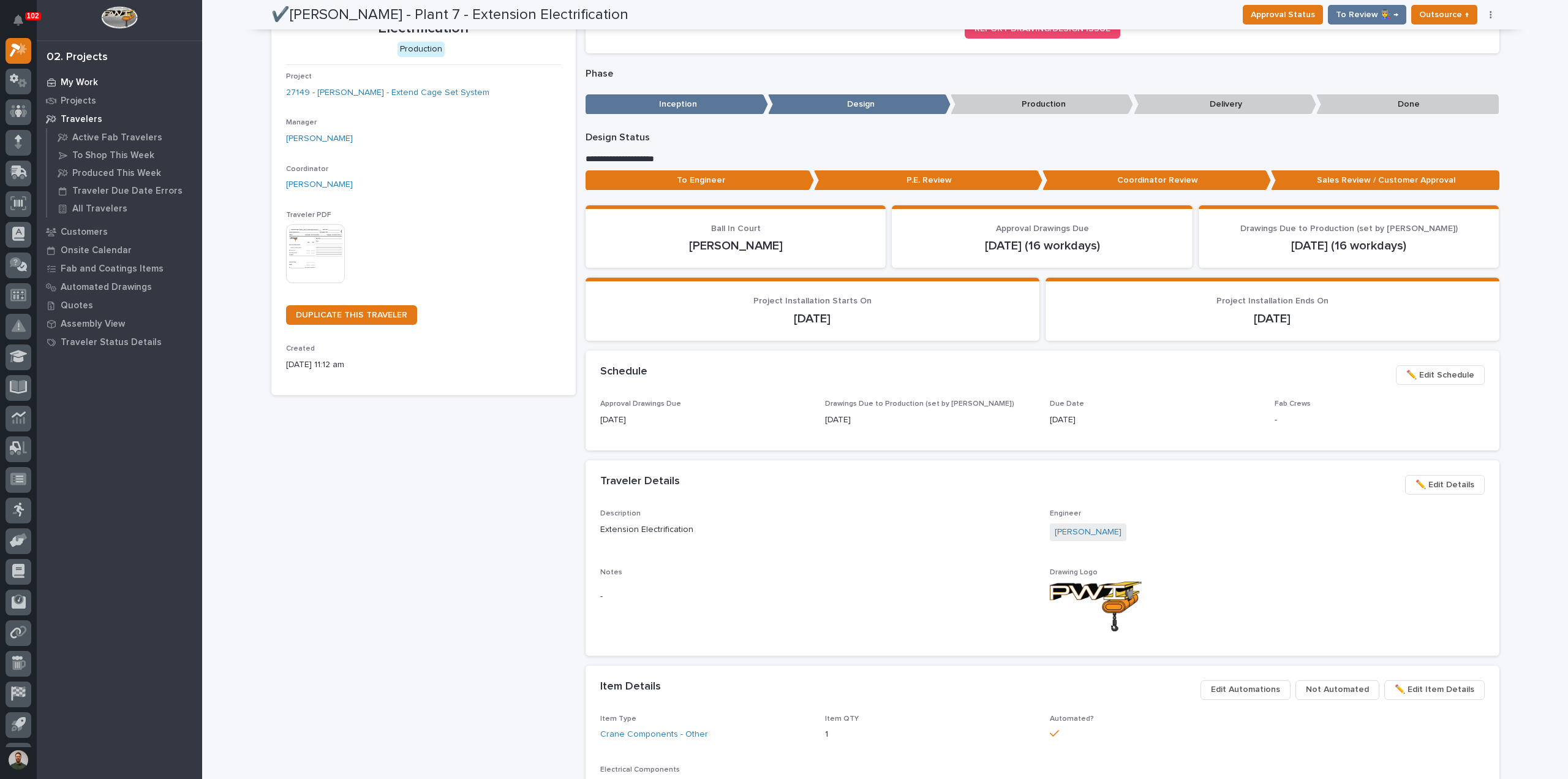
click at [87, 81] on p "My Work" at bounding box center [79, 83] width 37 height 11
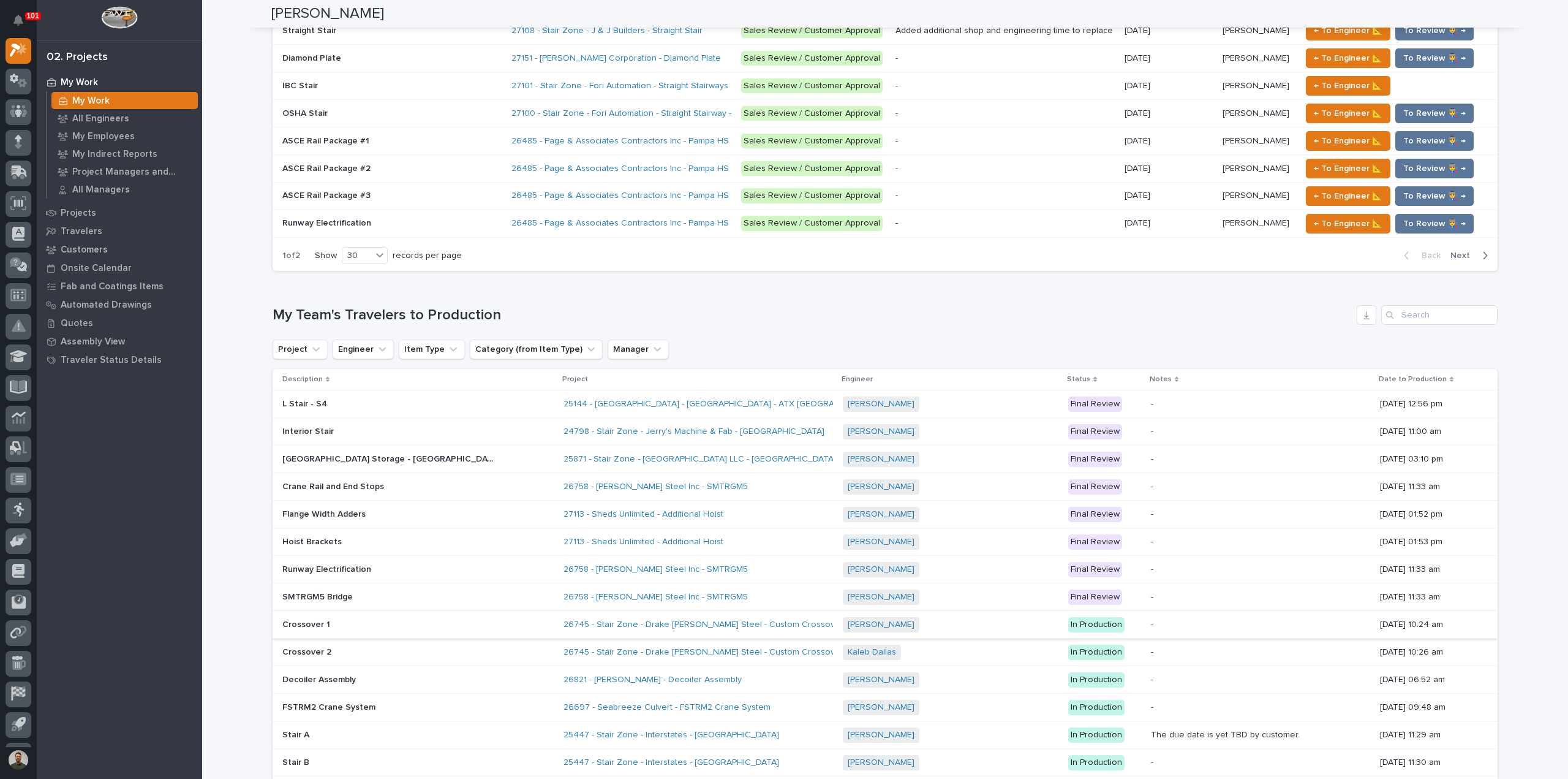
scroll to position [1388, 0]
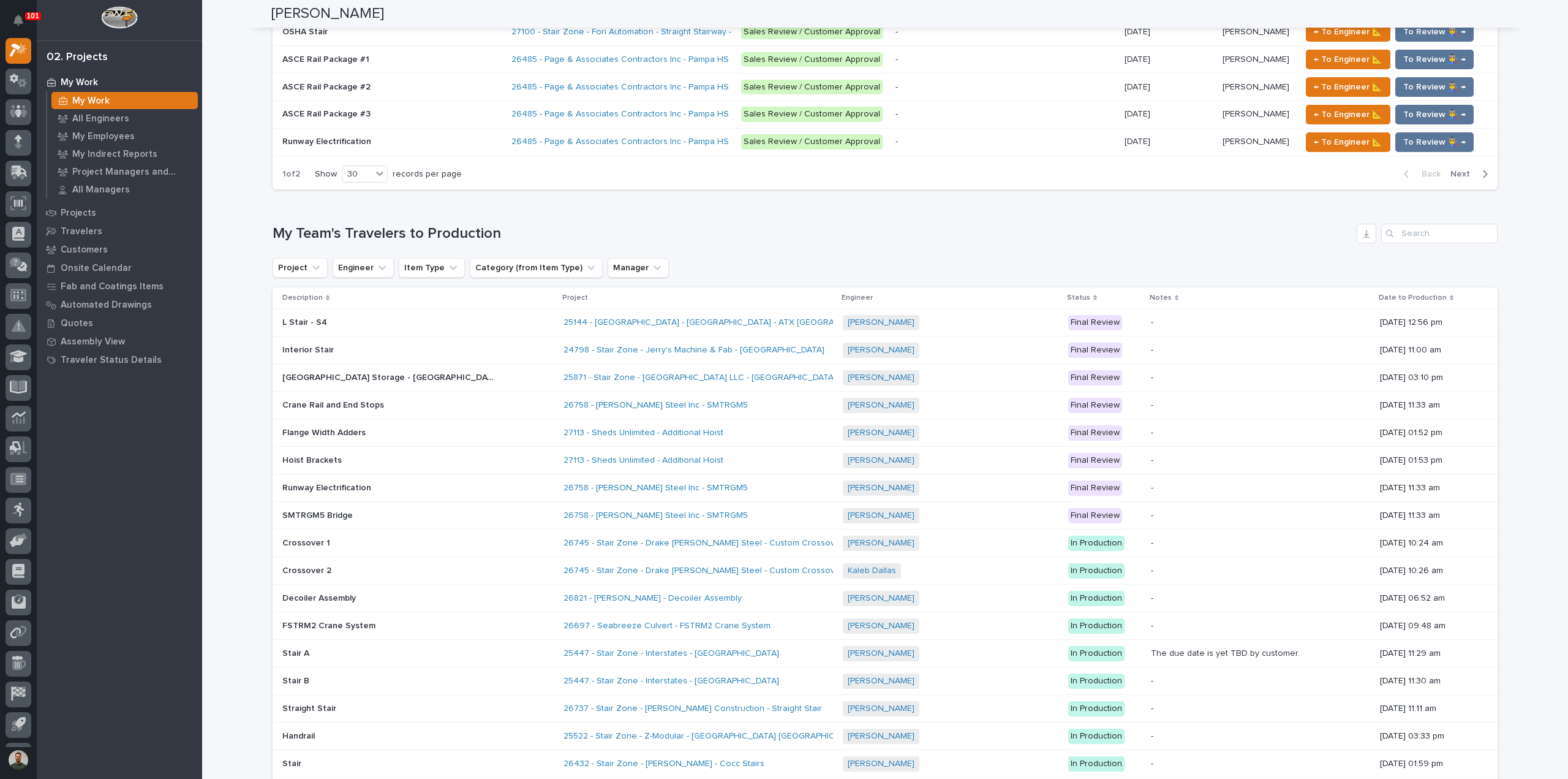
click at [370, 478] on div "Runway Electrification Runway Electrification" at bounding box center [418, 488] width 271 height 20
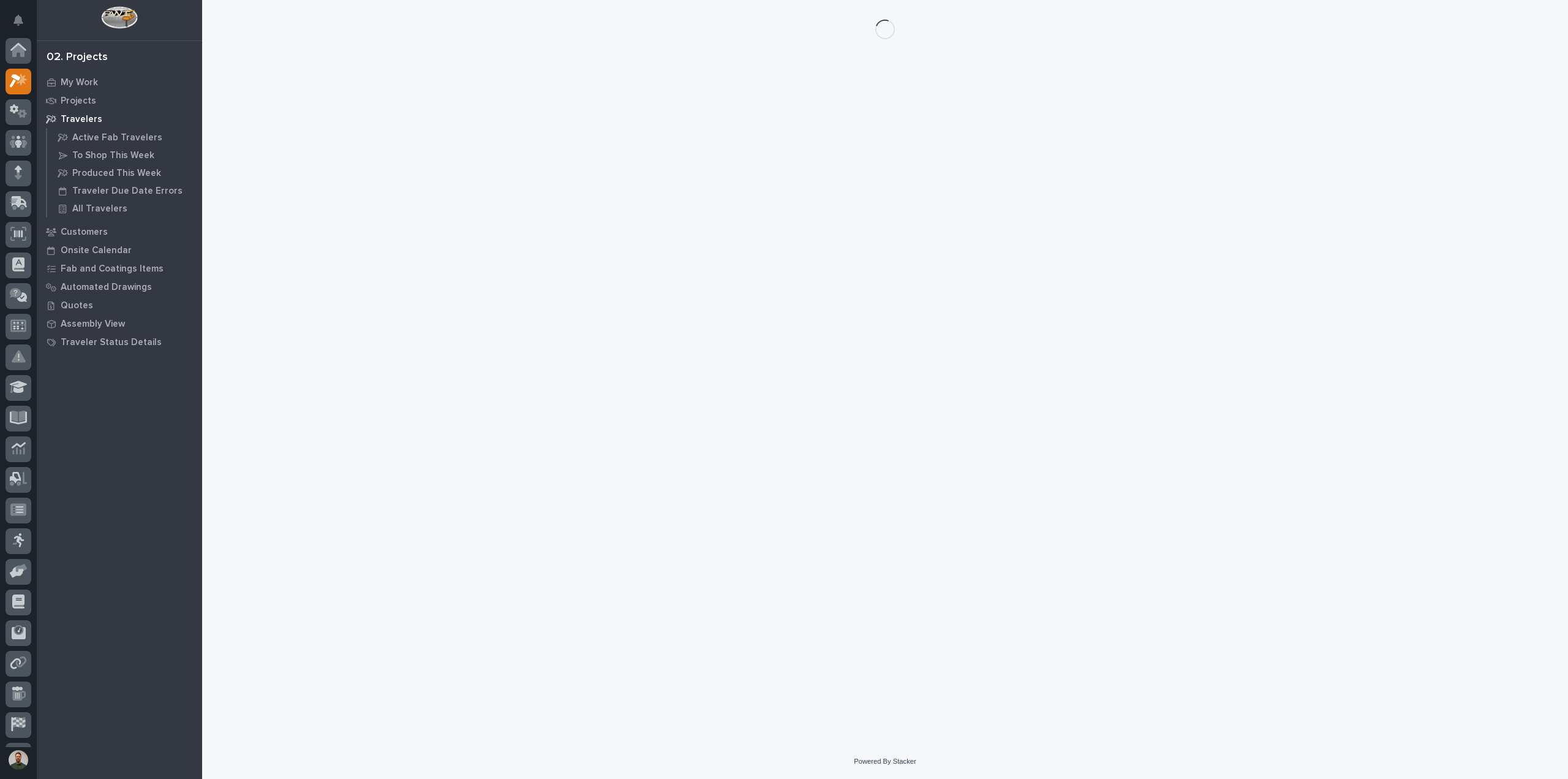
scroll to position [33, 0]
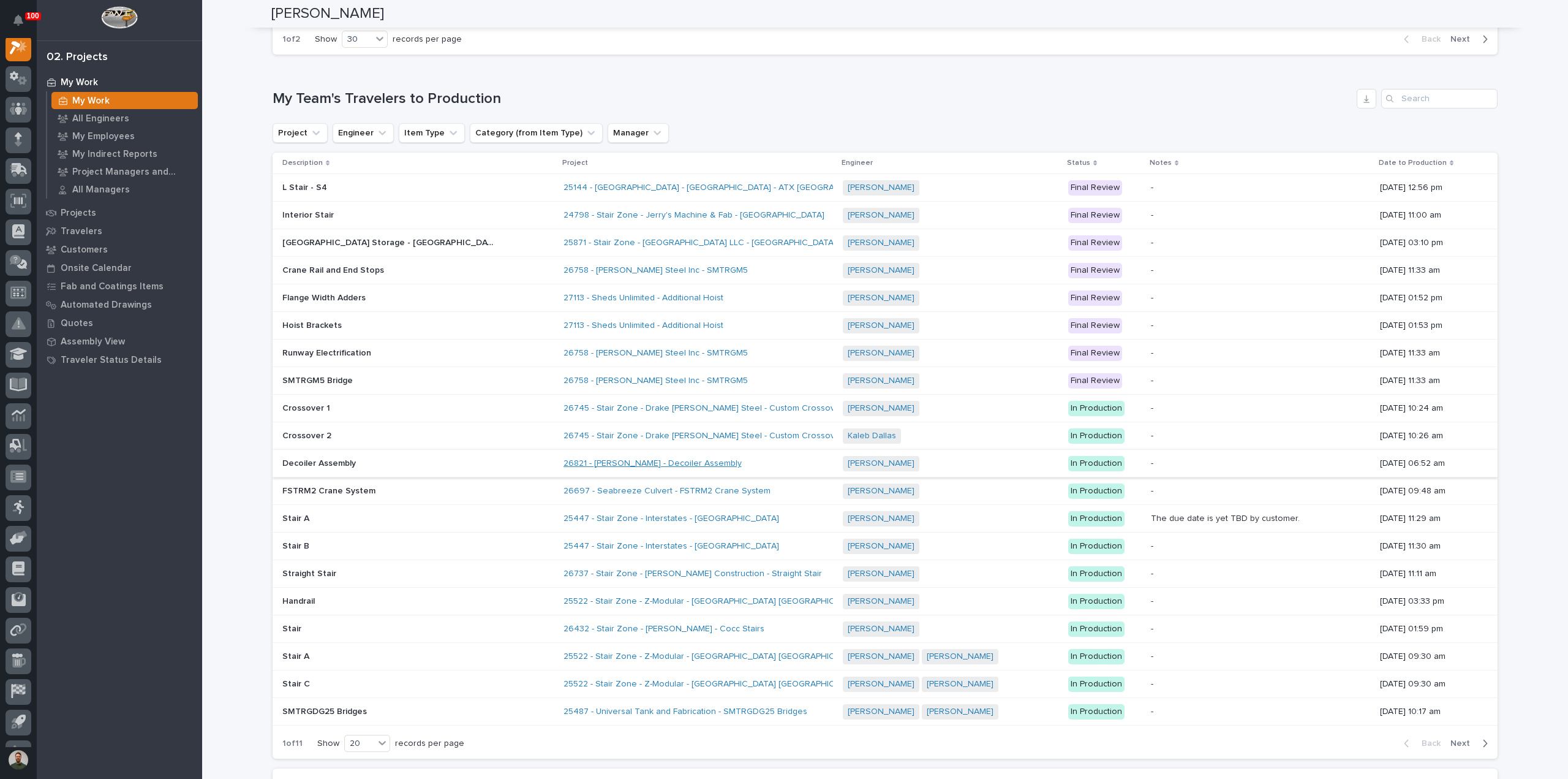
scroll to position [1352, 0]
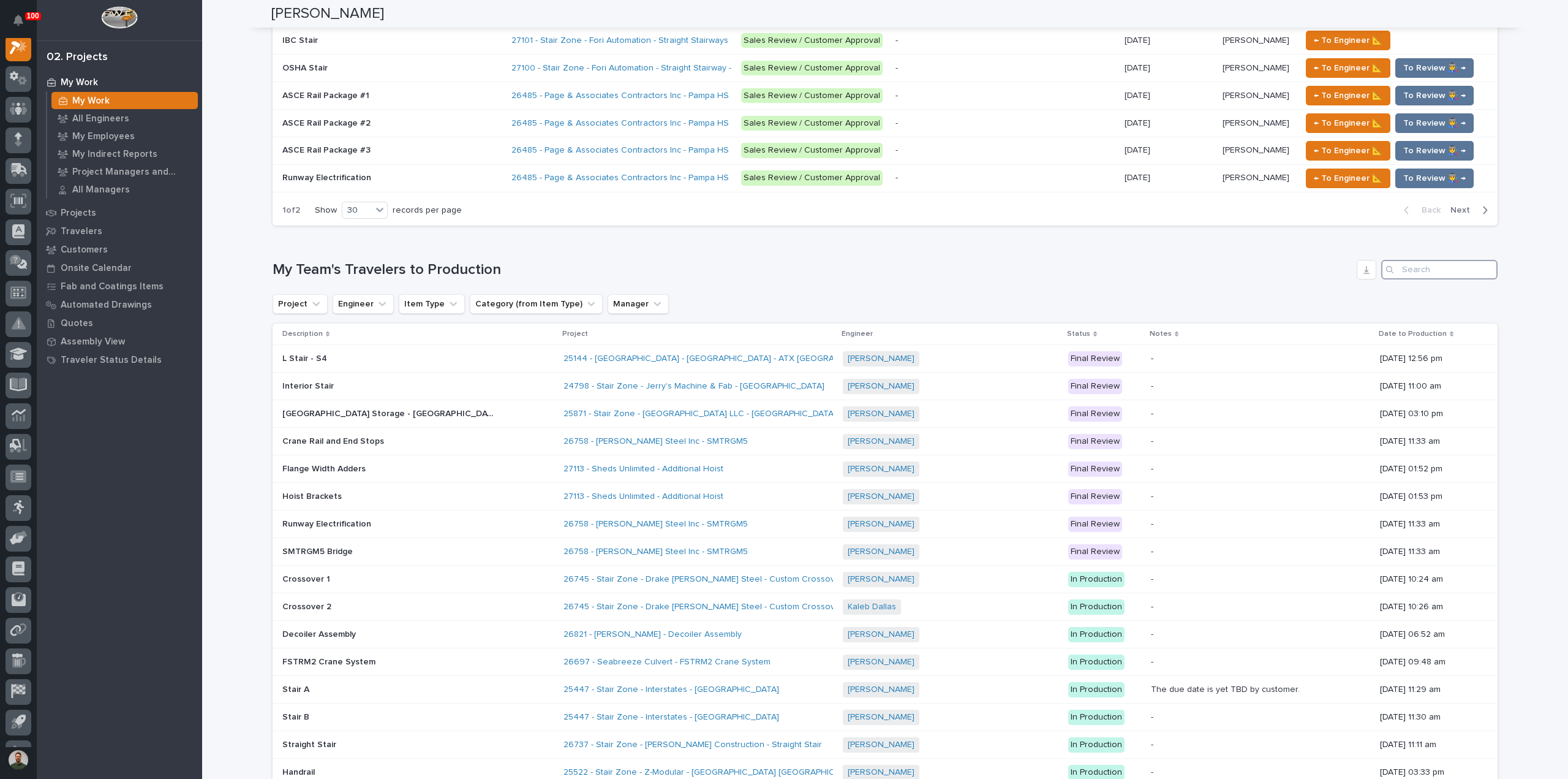
click at [1458, 269] on input "Search" at bounding box center [1439, 269] width 116 height 19
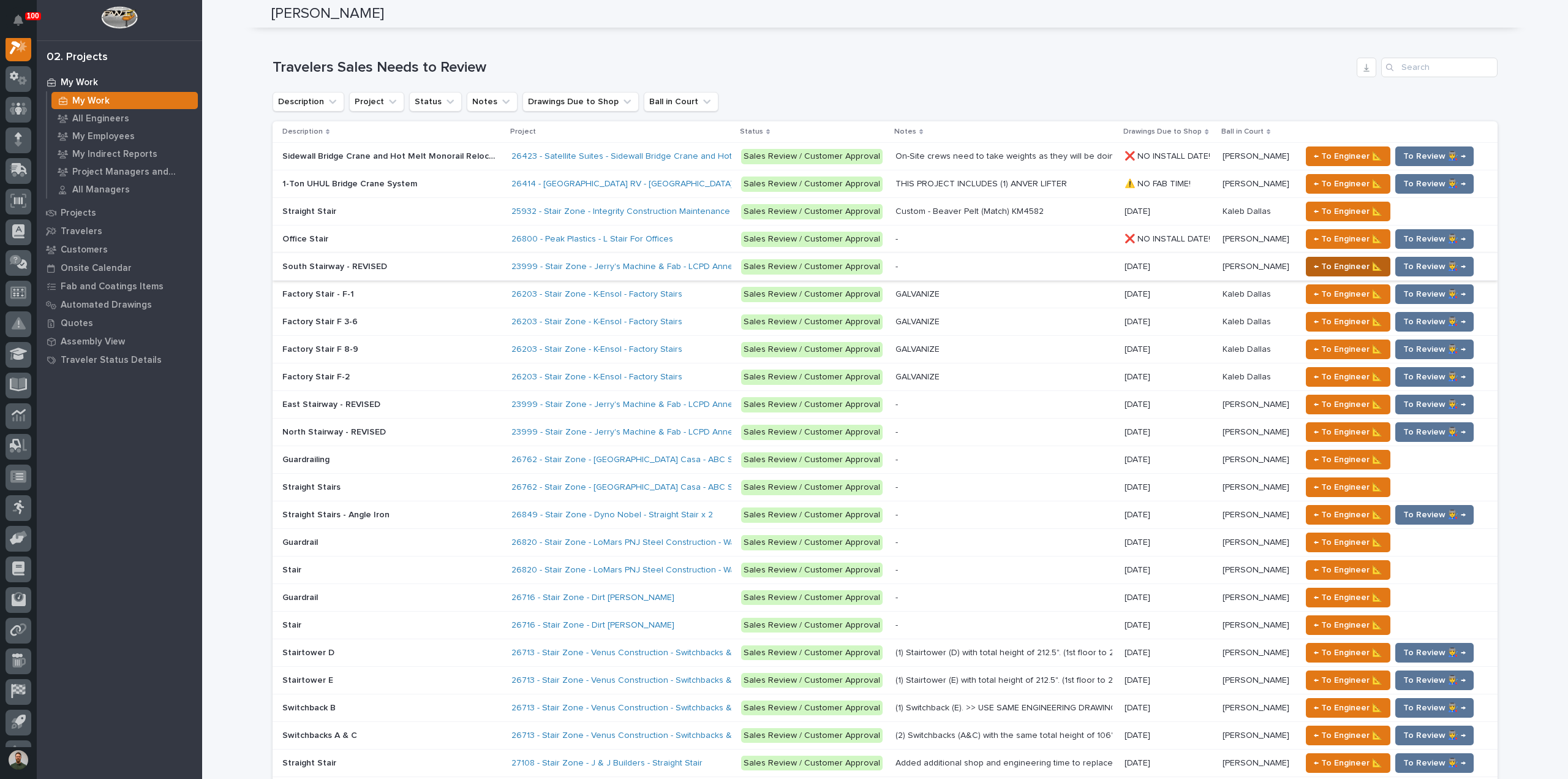
scroll to position [452, 0]
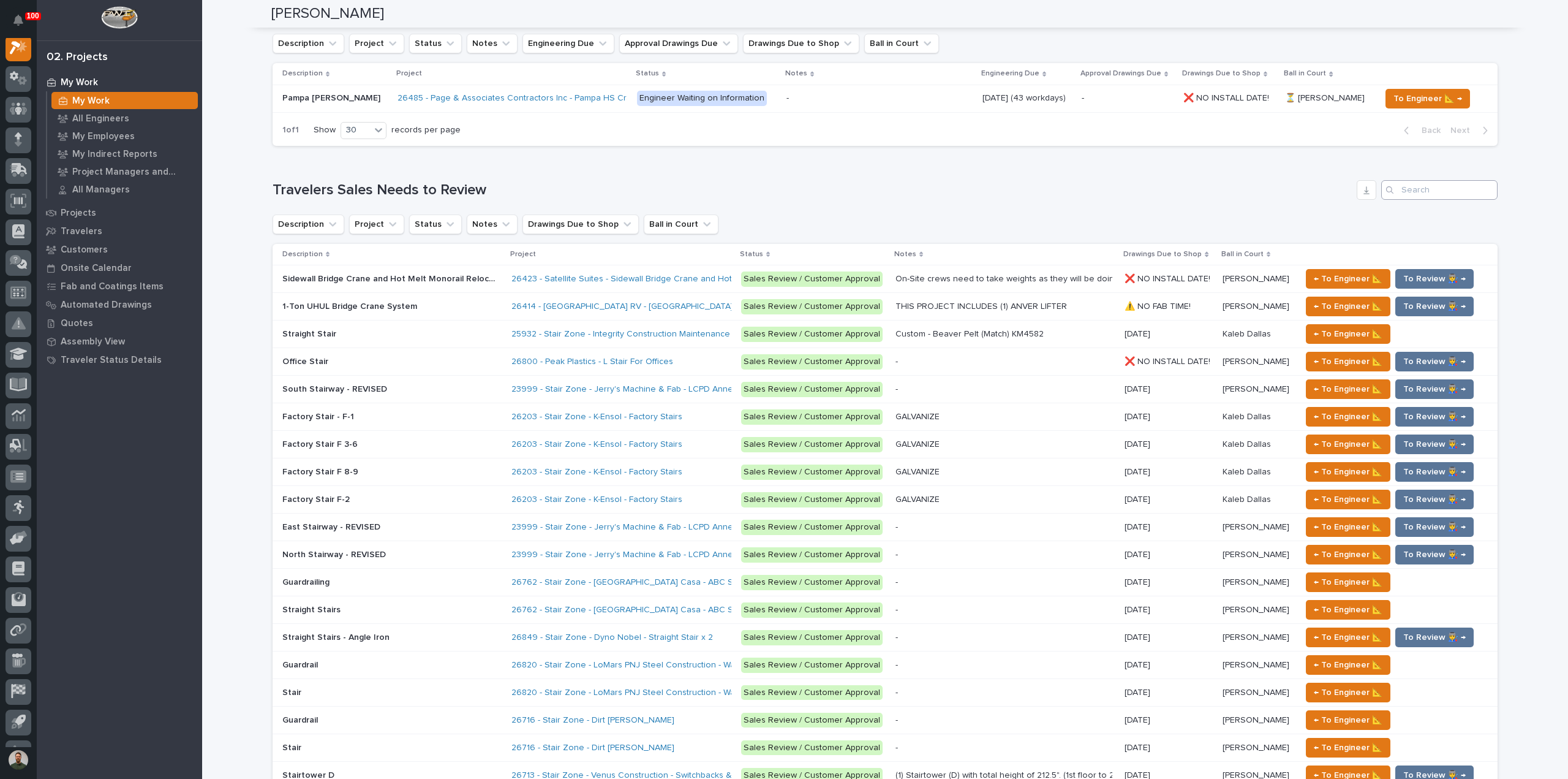
type input "extension"
click at [1427, 192] on input "Search" at bounding box center [1439, 190] width 116 height 19
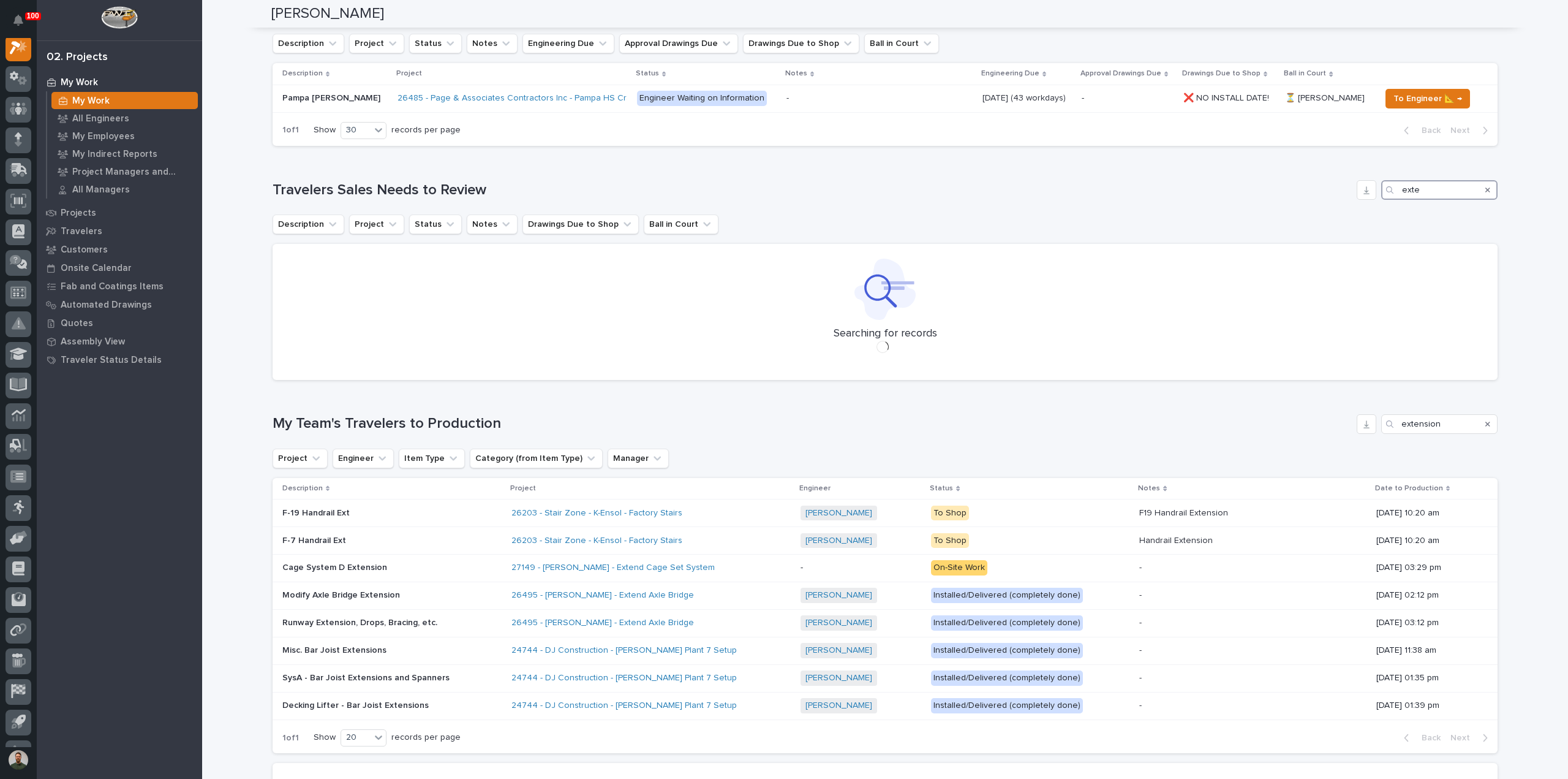
scroll to position [82, 0]
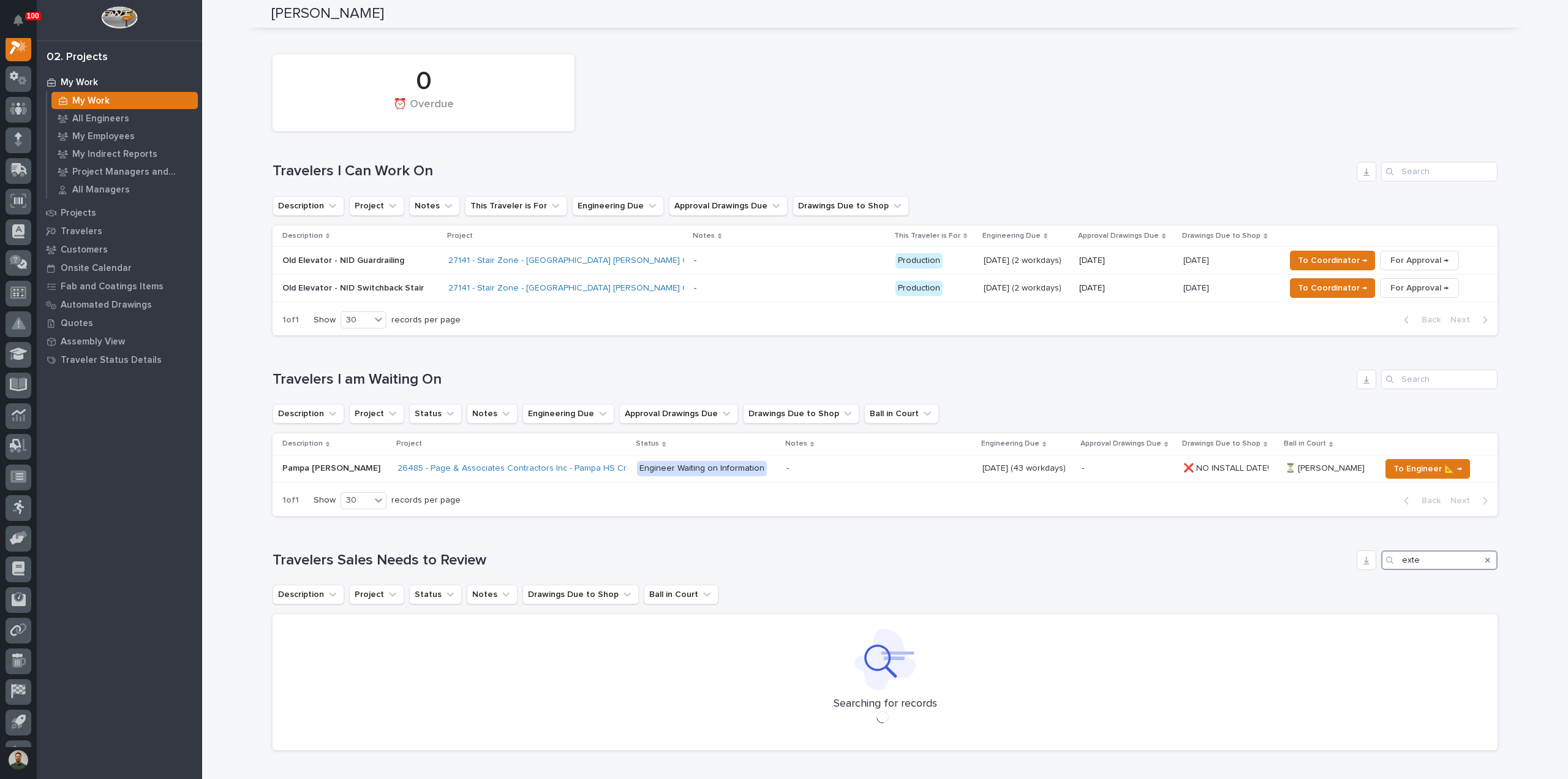
type input "exten"
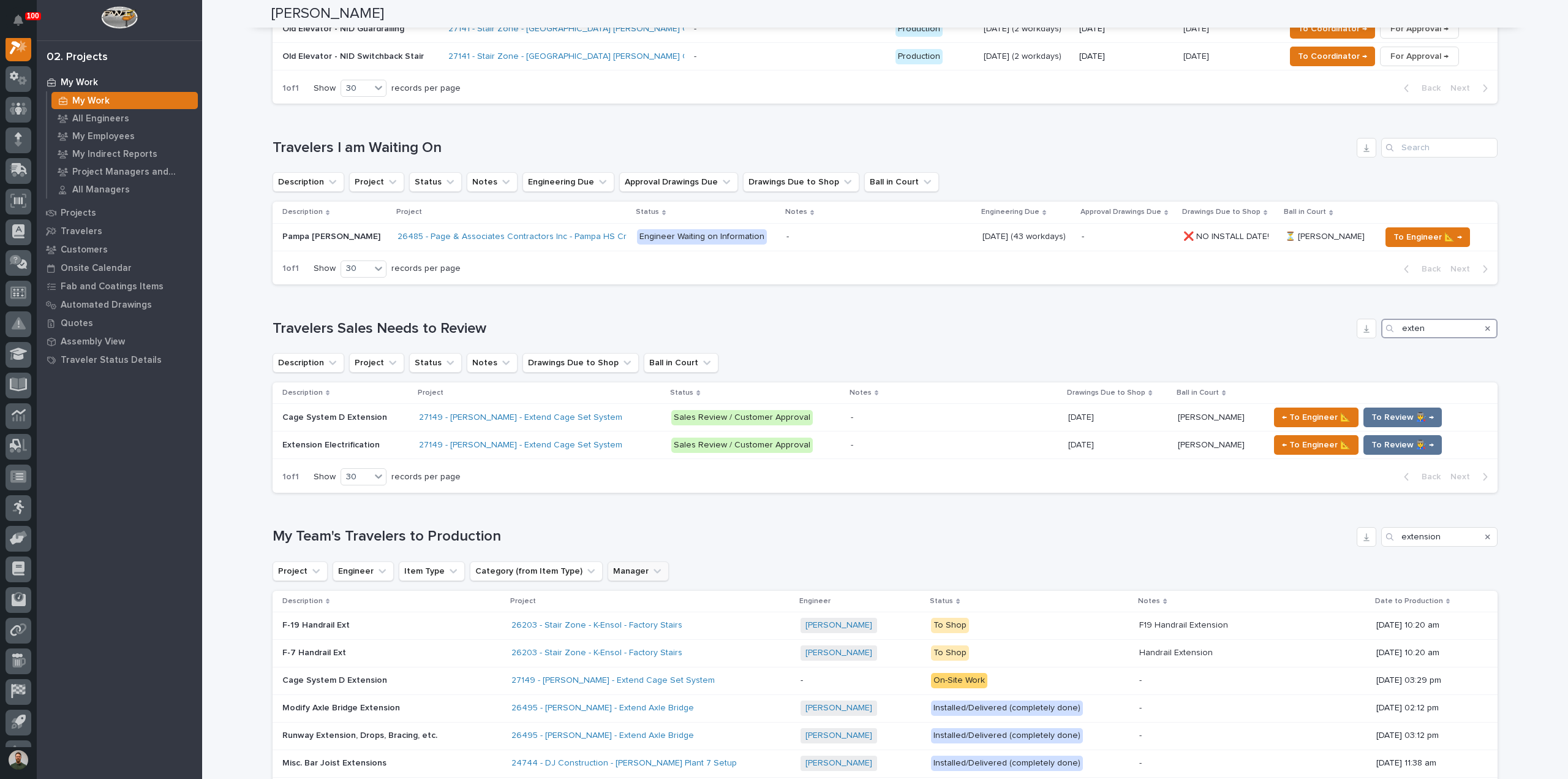
scroll to position [314, 0]
click at [365, 447] on p "Extension Electrification" at bounding box center [332, 443] width 100 height 13
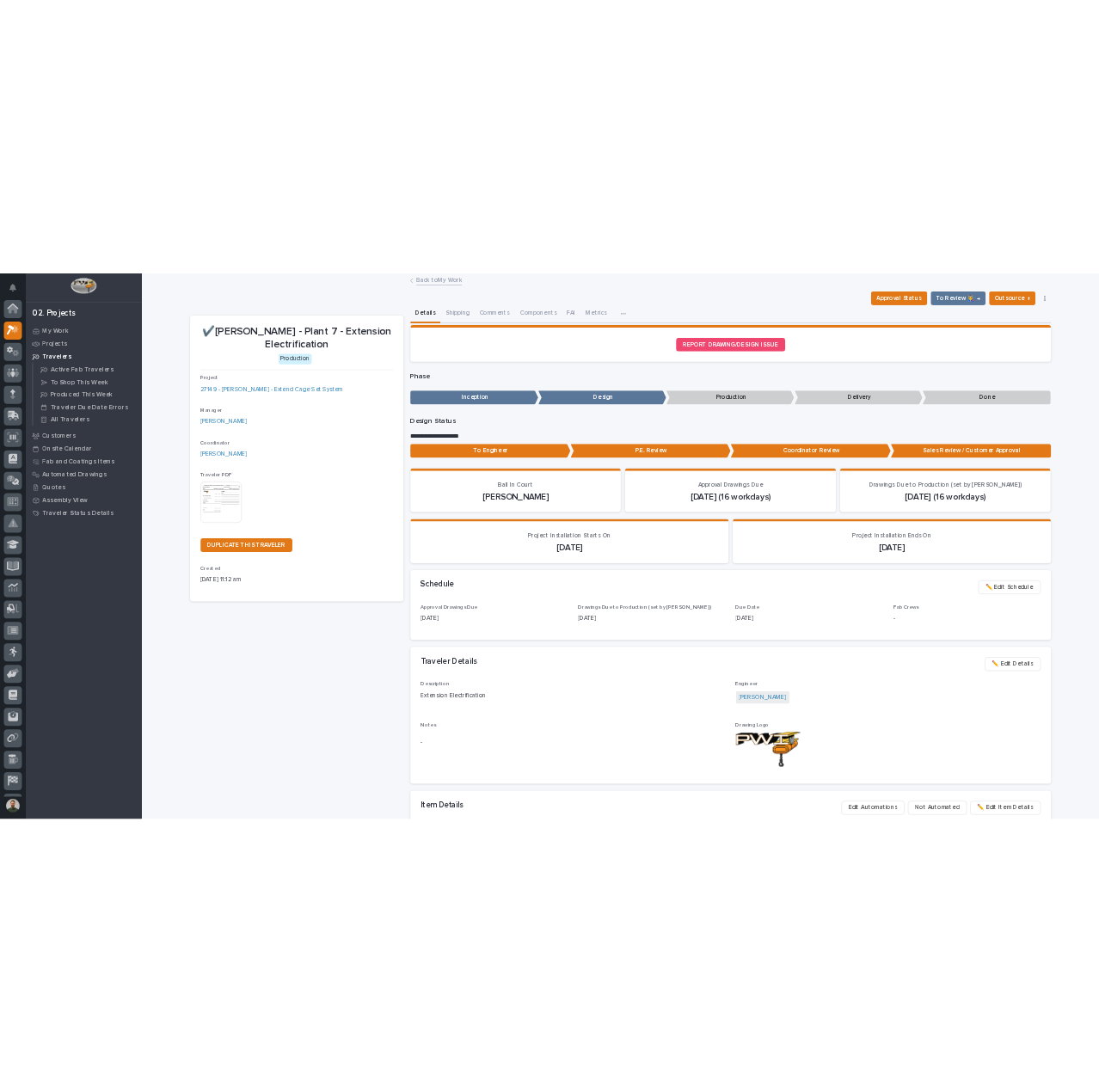
scroll to position [43, 0]
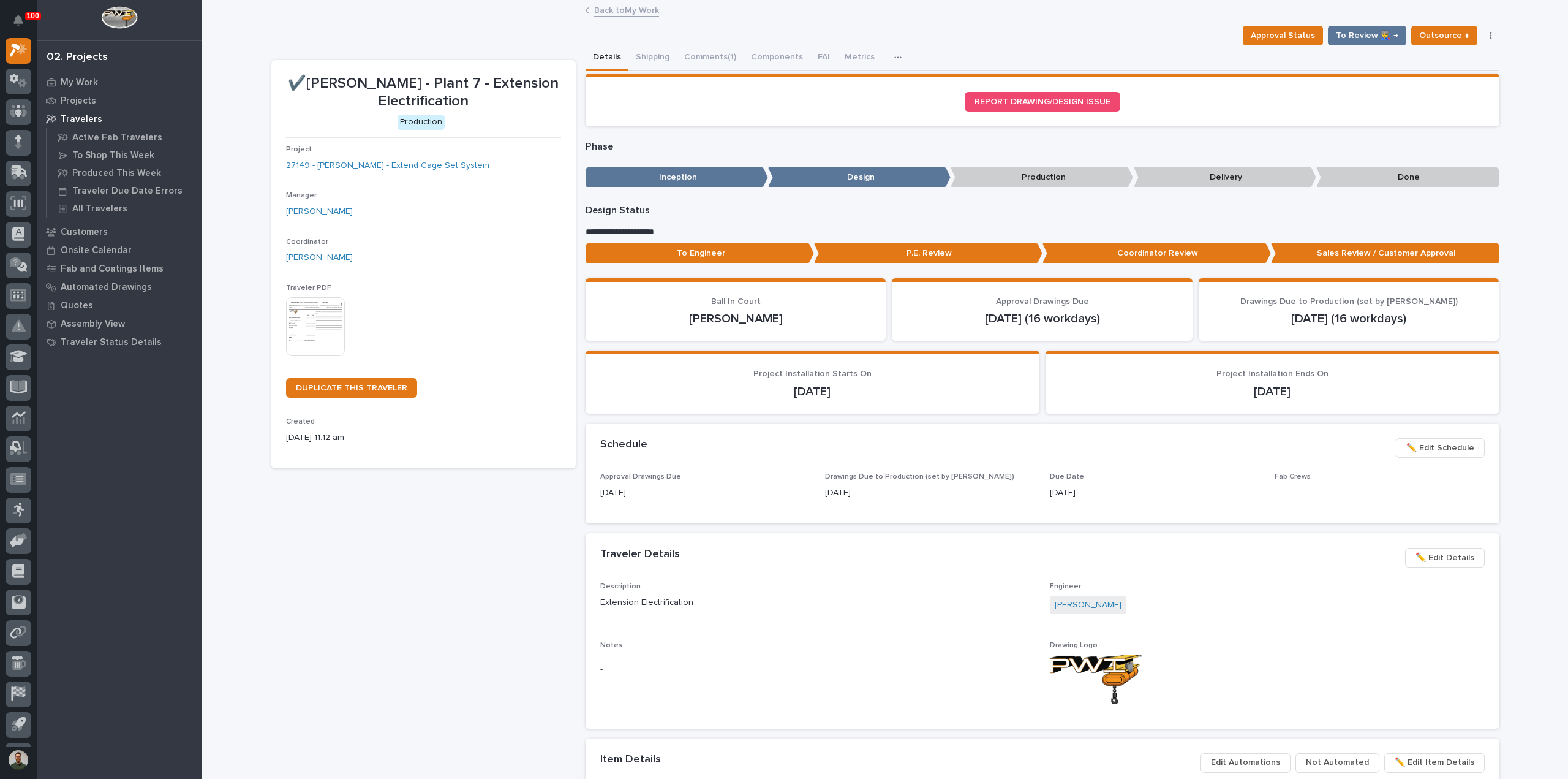
click at [313, 309] on img at bounding box center [315, 327] width 59 height 59
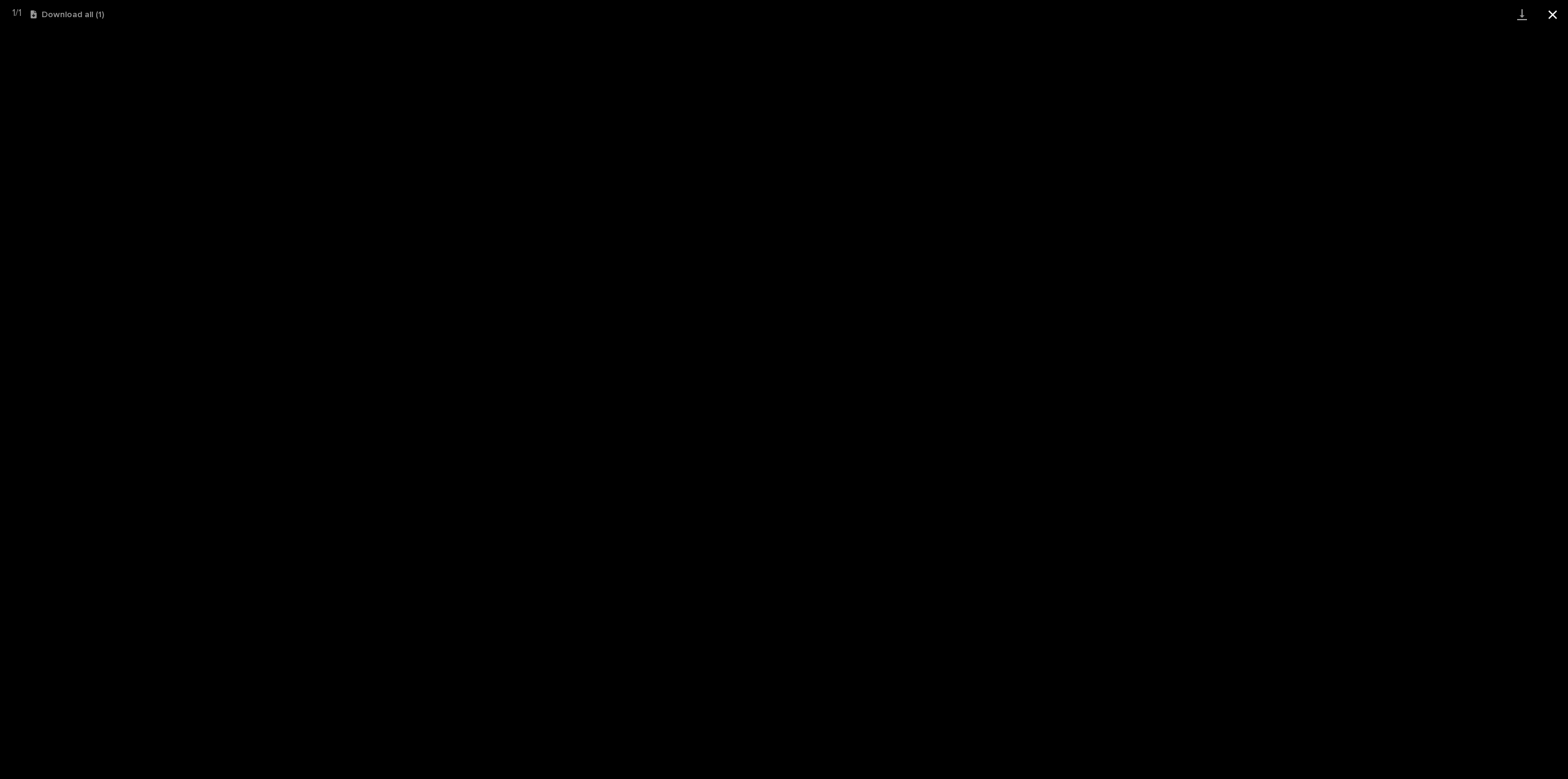
click at [1552, 17] on button "Close gallery" at bounding box center [1553, 14] width 31 height 29
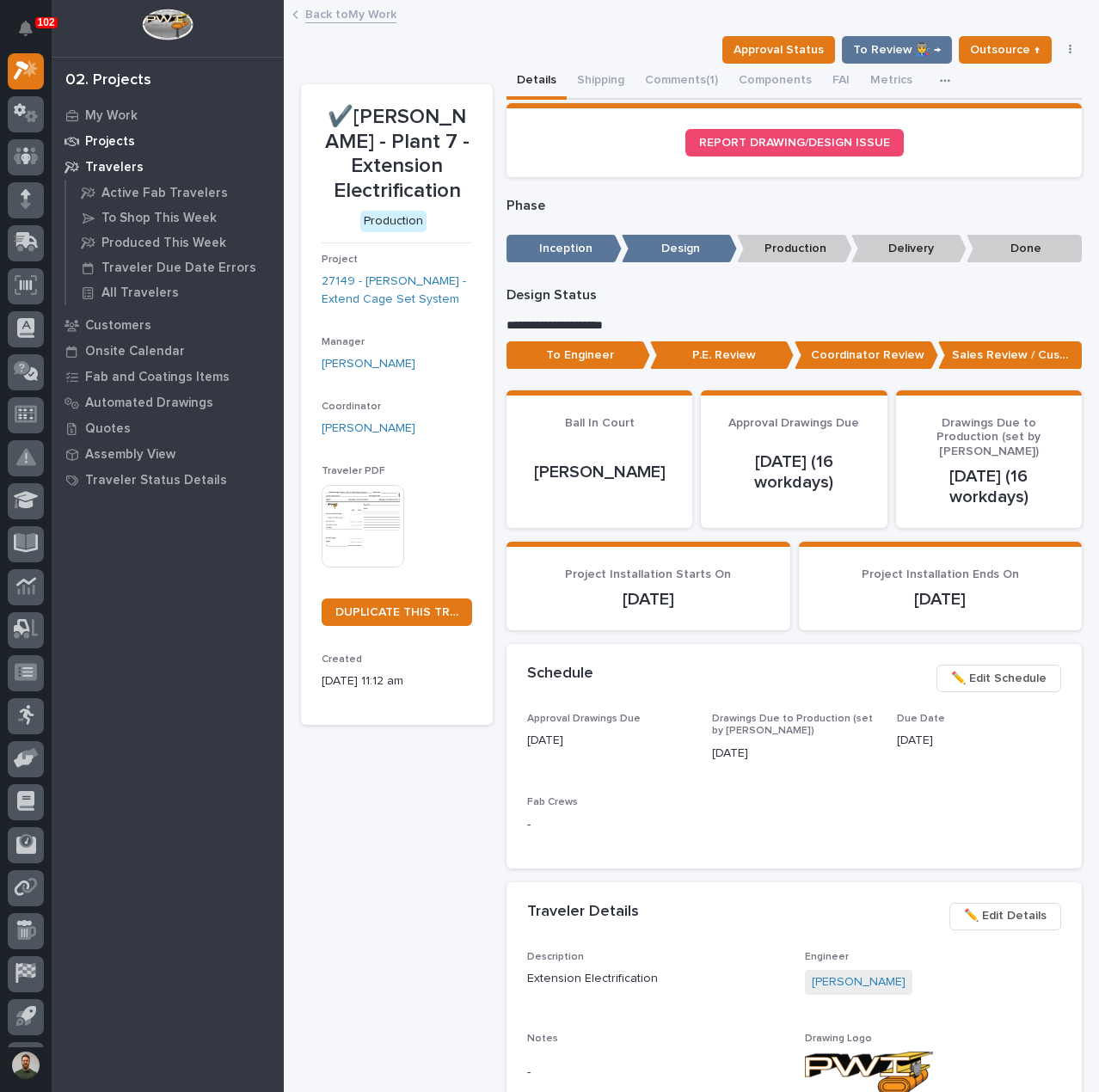
click at [121, 137] on p "Projects" at bounding box center [110, 142] width 50 height 16
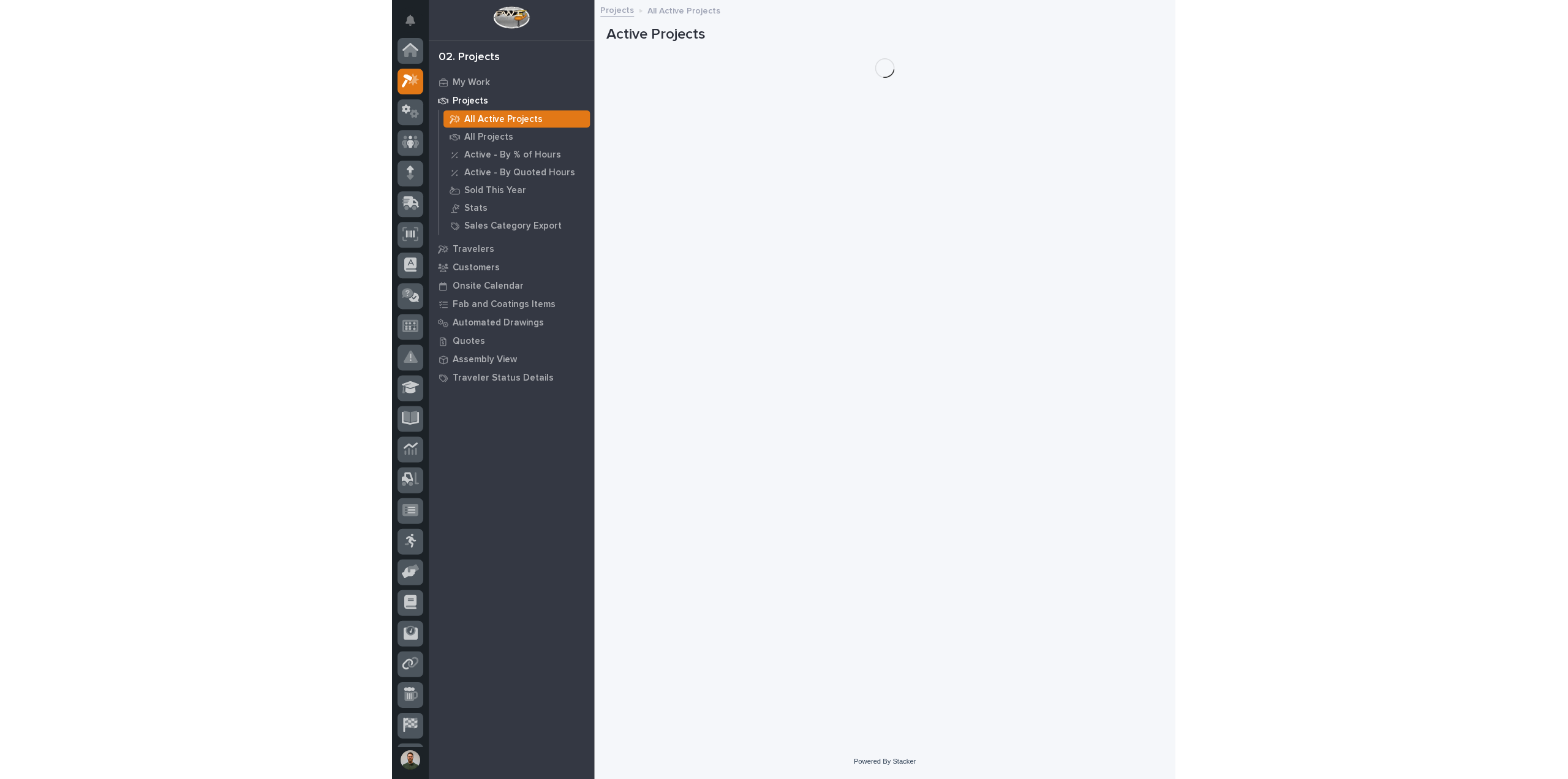
scroll to position [31, 0]
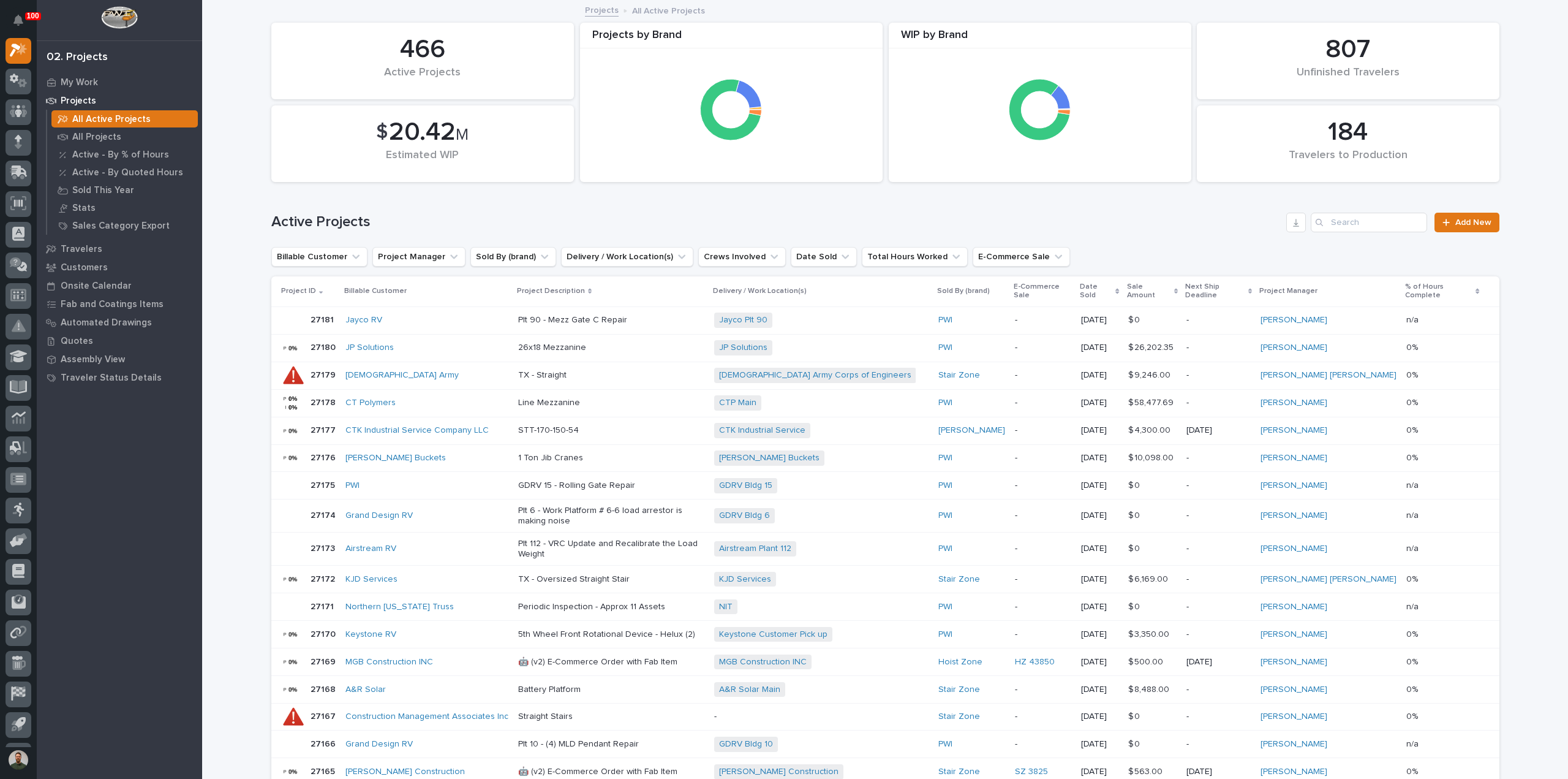
click at [437, 371] on div "US Army" at bounding box center [427, 375] width 163 height 11
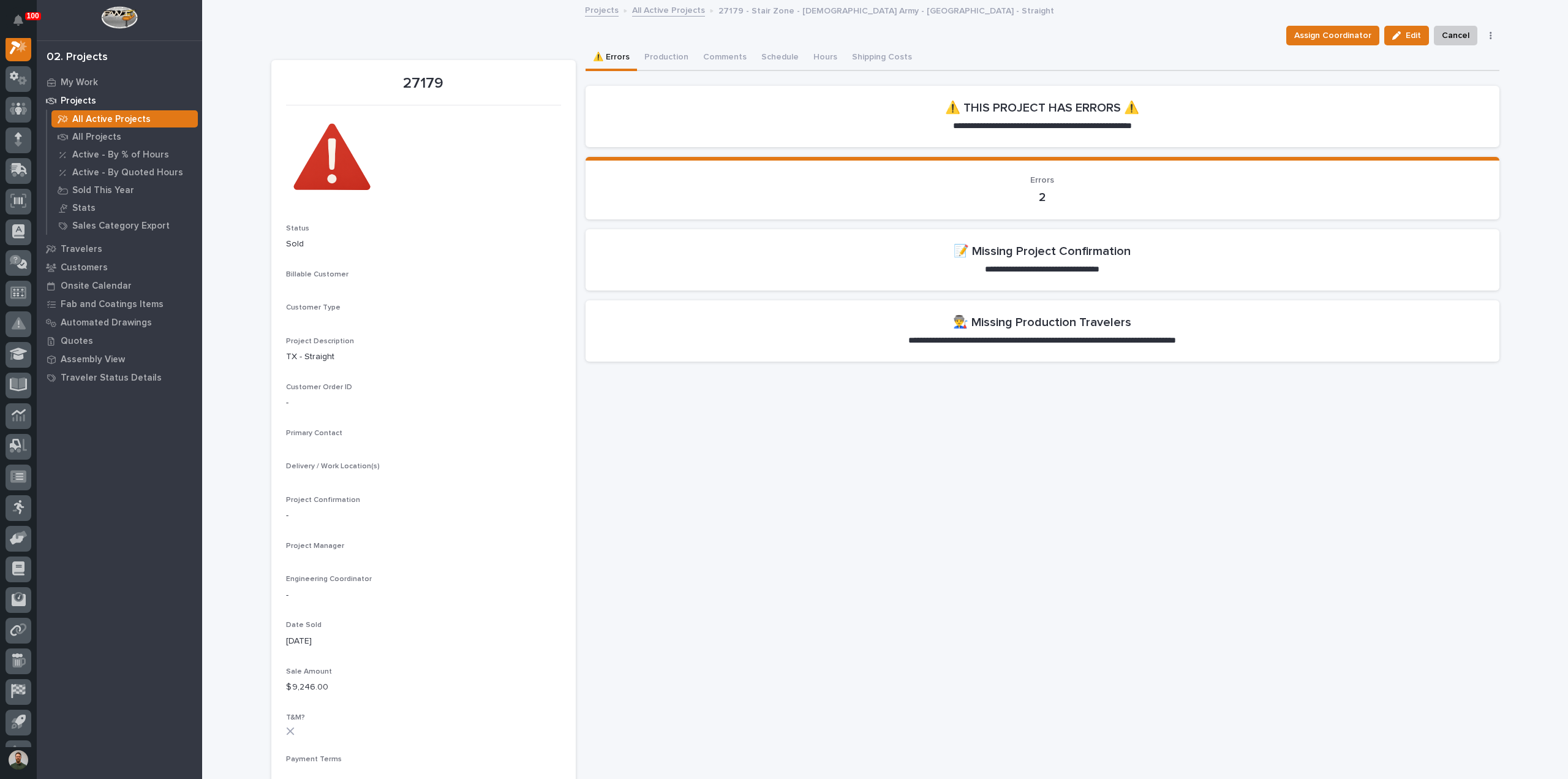
scroll to position [31, 0]
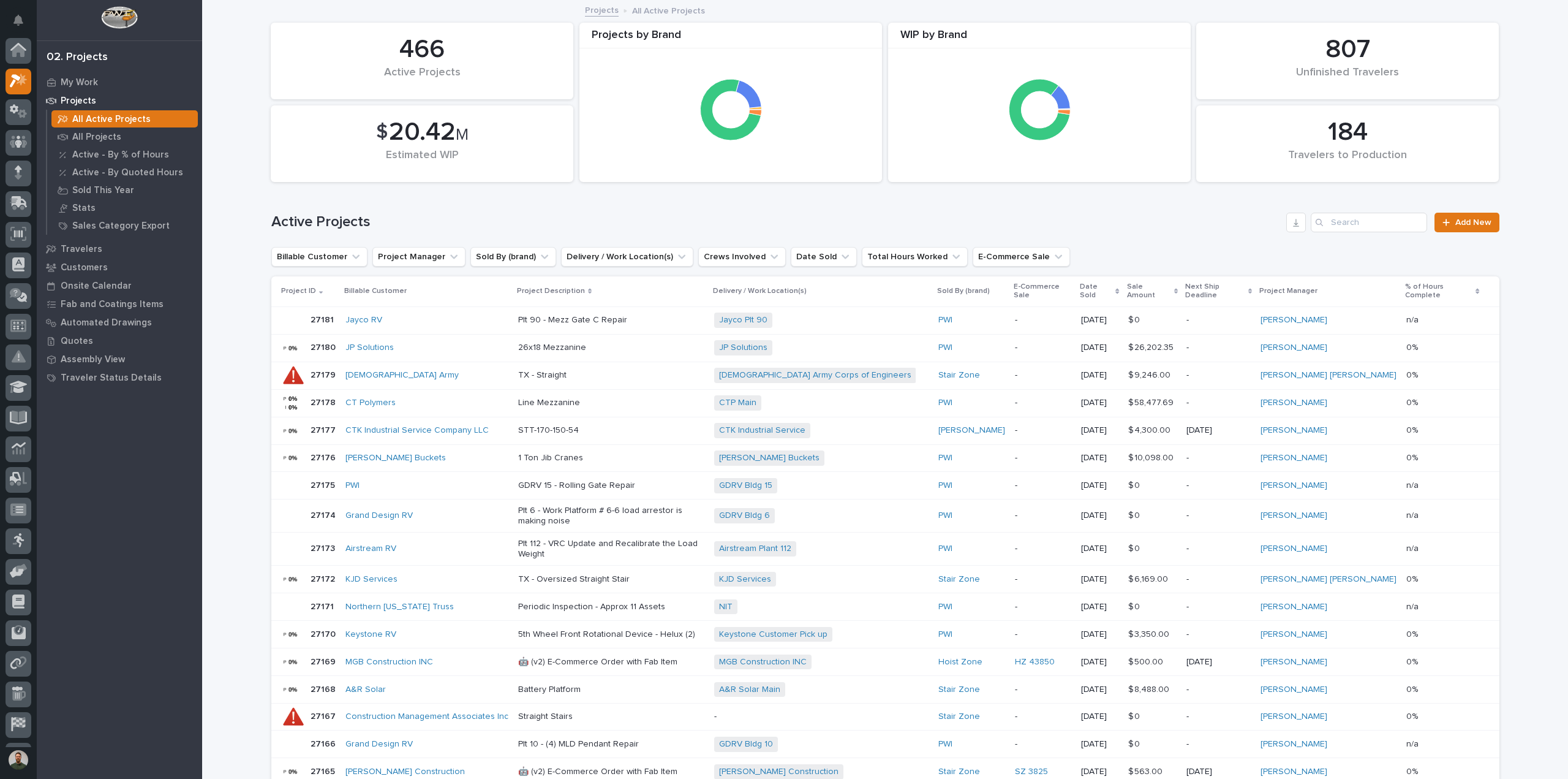
scroll to position [33, 0]
click at [281, 677] on div at bounding box center [293, 689] width 25 height 25
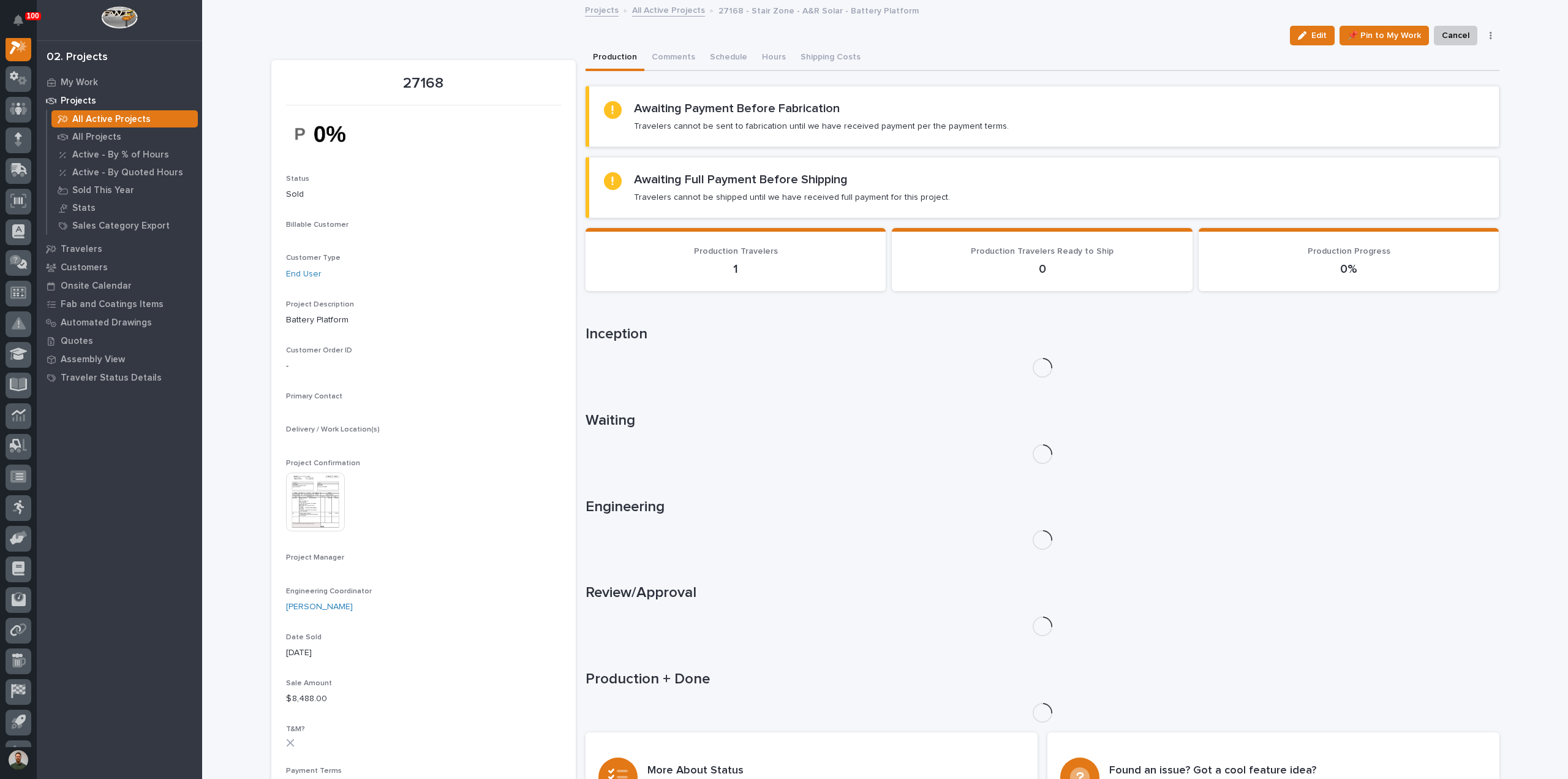
scroll to position [31, 0]
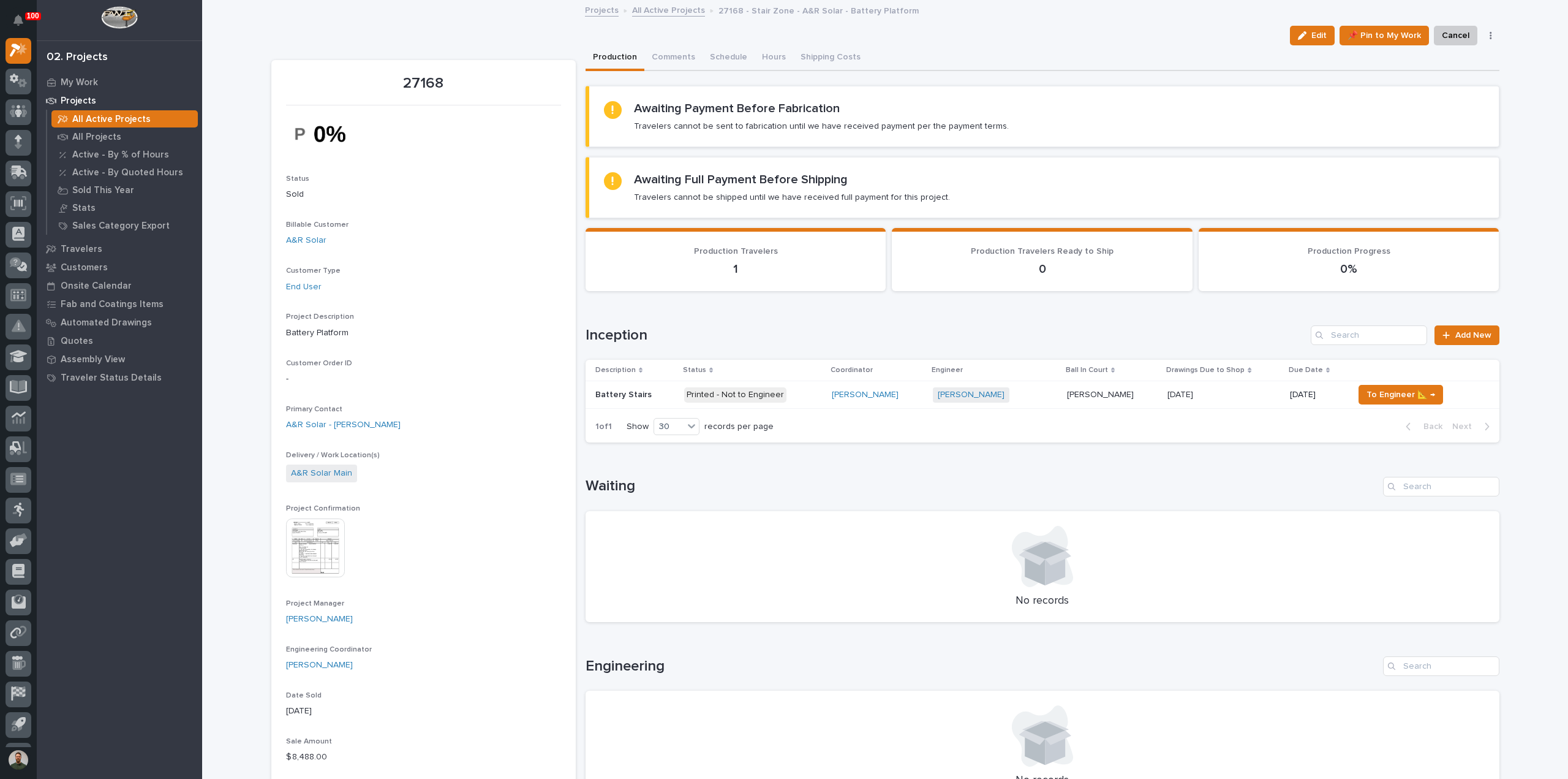
drag, startPoint x: 1305, startPoint y: 30, endPoint x: 1086, endPoint y: 255, distance: 314.0
click at [1305, 31] on button "Edit" at bounding box center [1312, 35] width 45 height 19
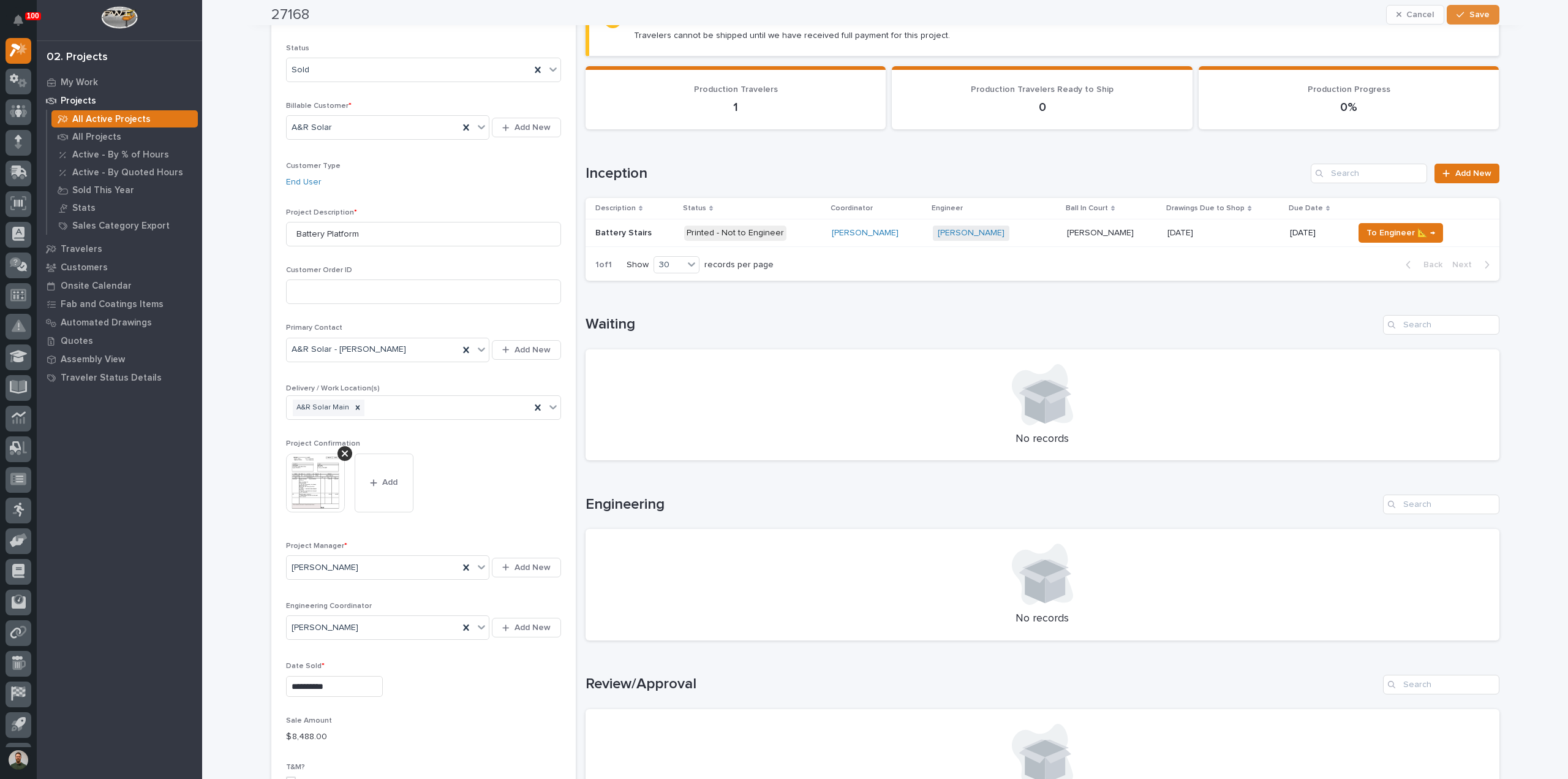
scroll to position [163, 0]
click at [468, 627] on icon at bounding box center [466, 626] width 12 height 12
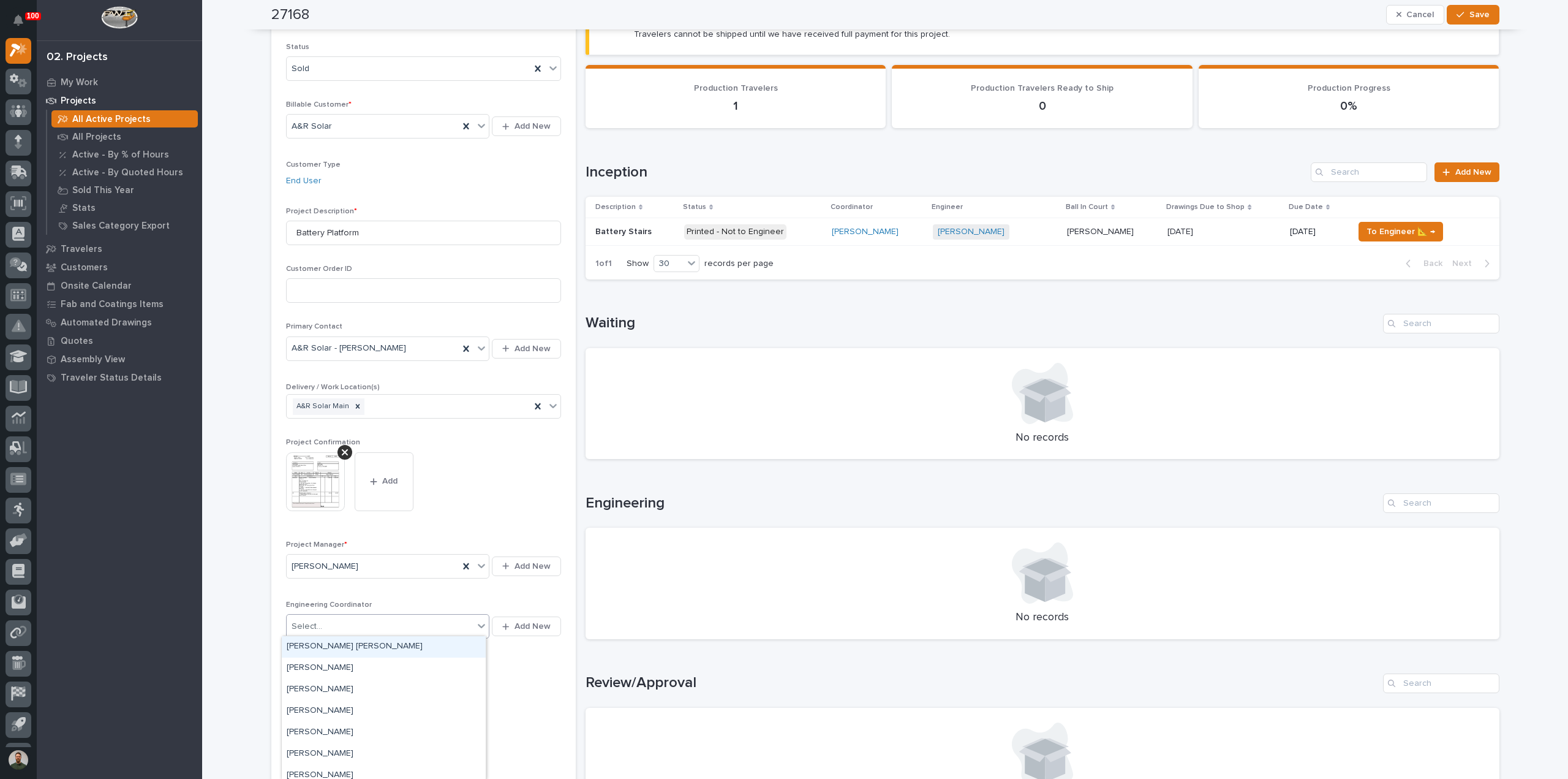
click at [415, 624] on div "Select..." at bounding box center [380, 627] width 188 height 20
type input "****"
click at [369, 650] on div "Weston Hochstetler" at bounding box center [383, 647] width 204 height 21
click at [1456, 15] on icon "button" at bounding box center [1460, 15] width 7 height 9
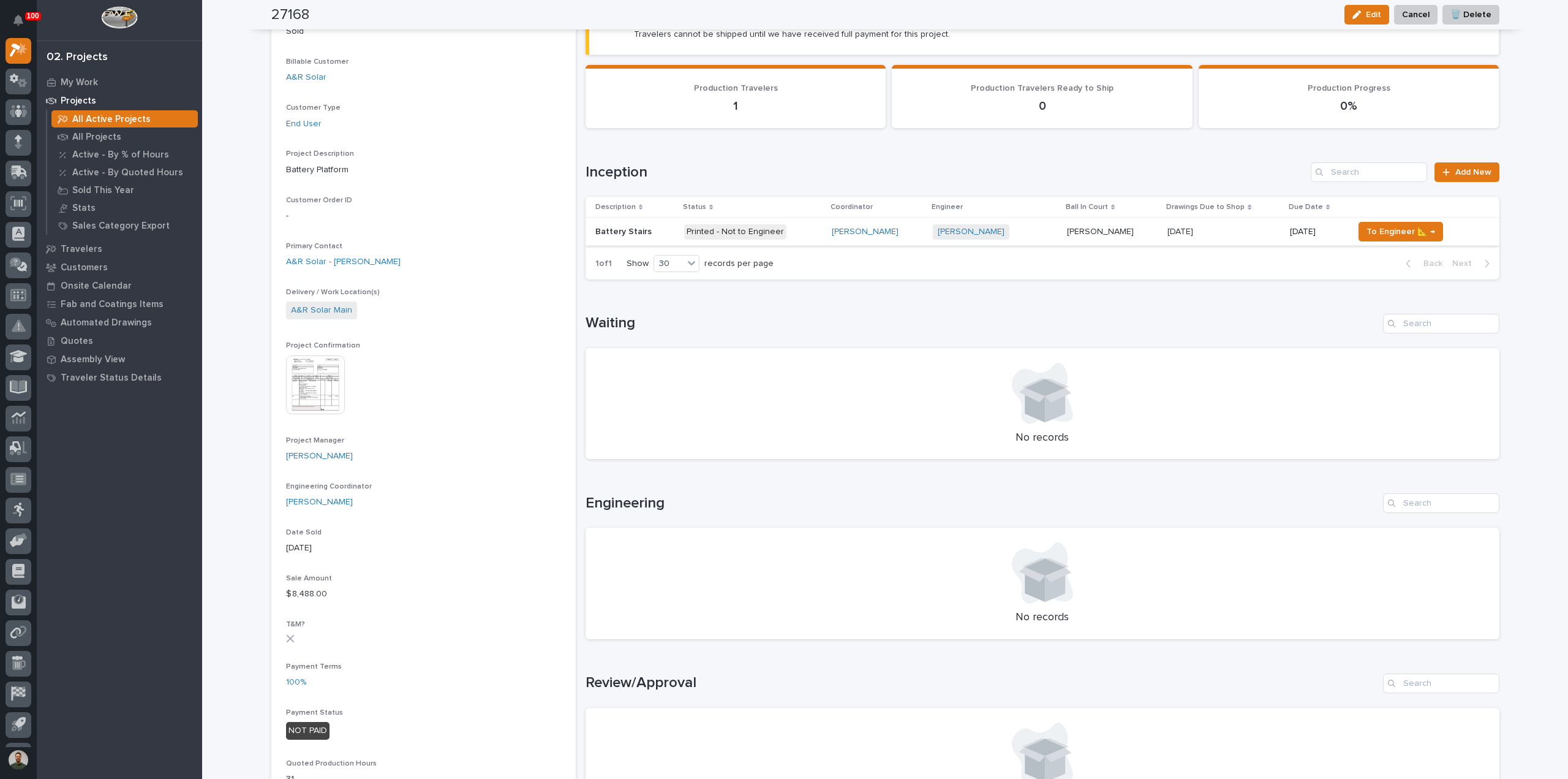
scroll to position [184, 0]
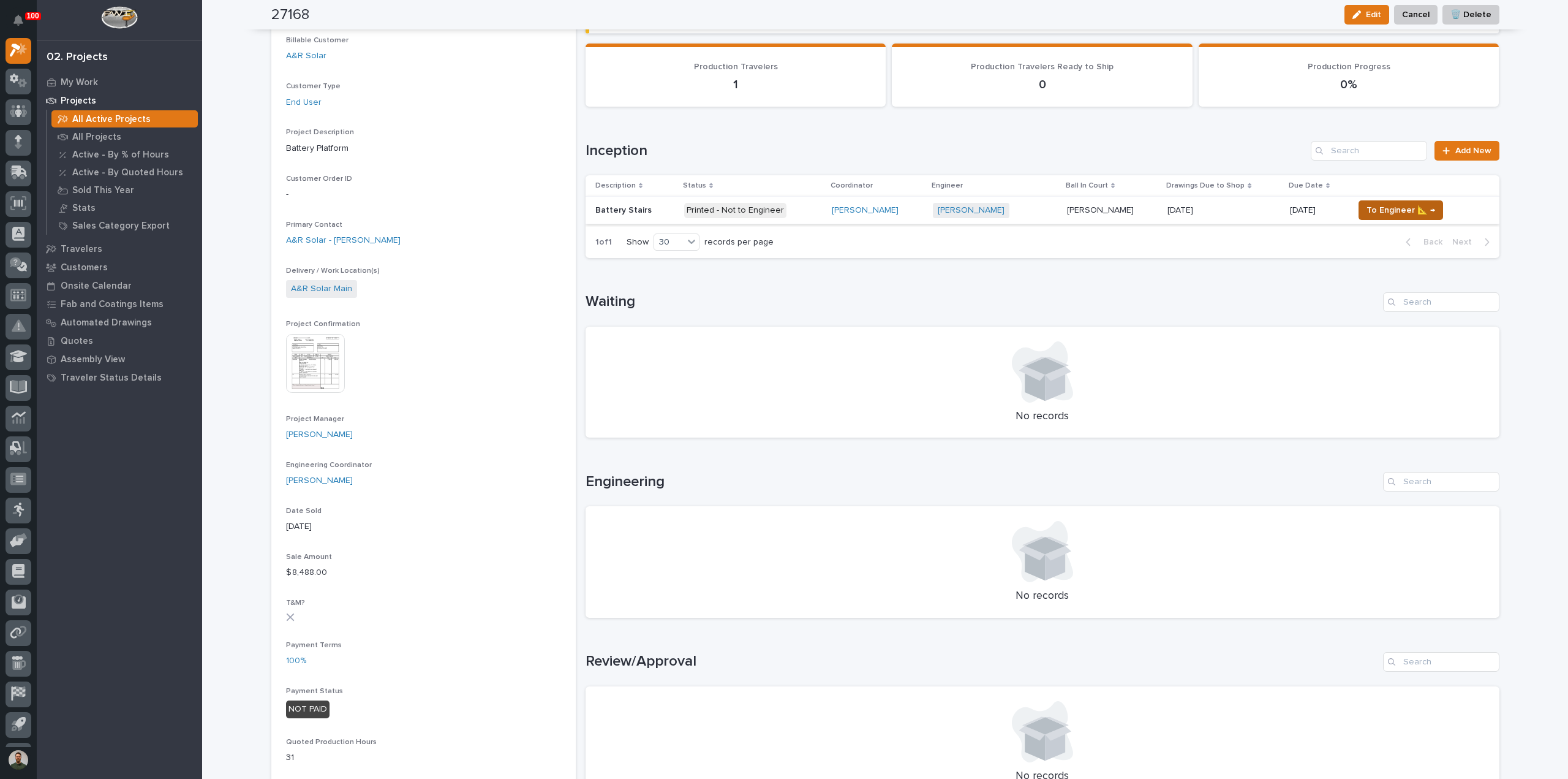
click at [1395, 209] on span "To Engineer 📐 →" at bounding box center [1400, 210] width 69 height 15
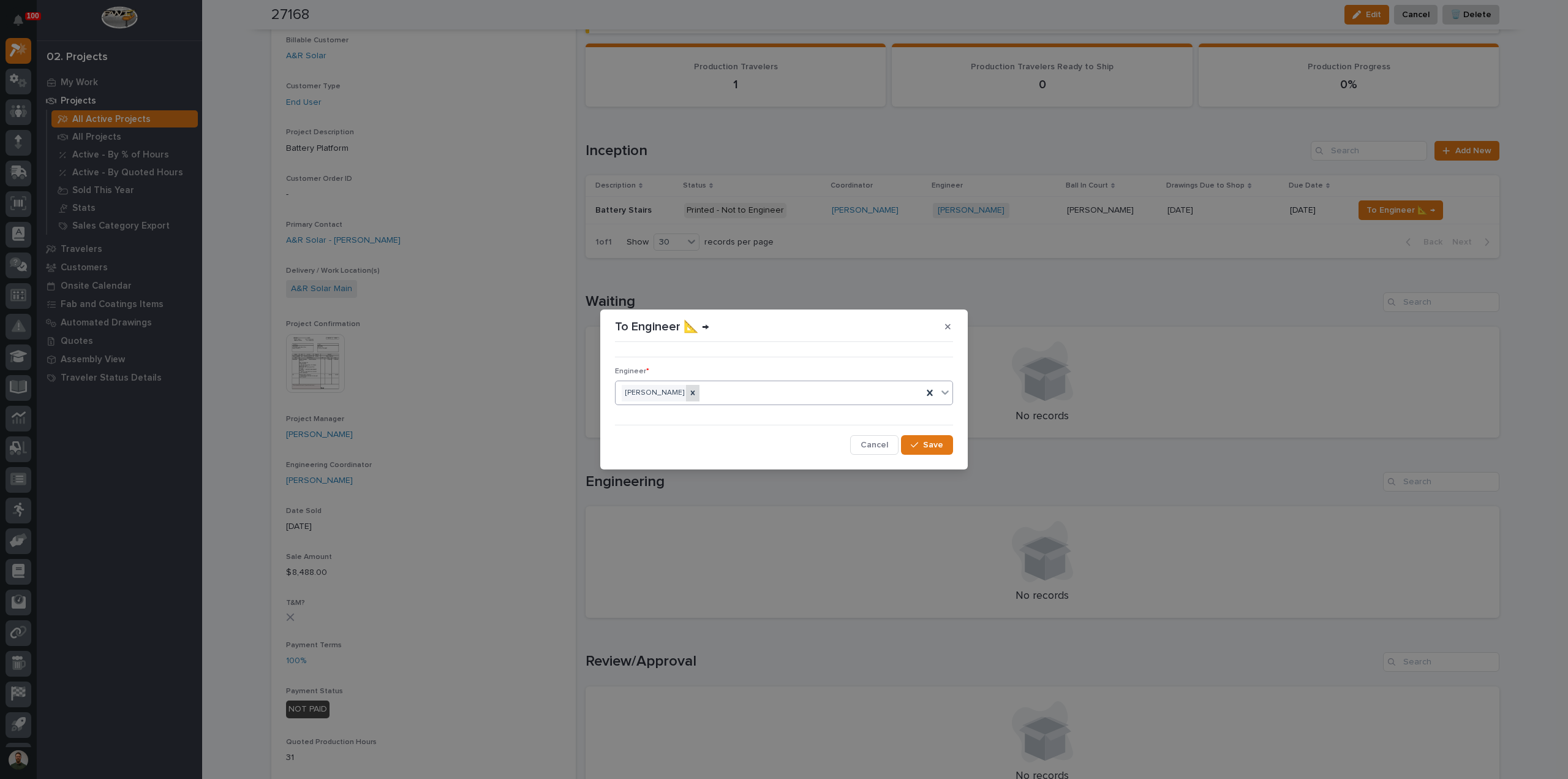
click at [699, 394] on div at bounding box center [693, 393] width 13 height 17
click at [699, 392] on div "Select..." at bounding box center [776, 393] width 321 height 20
type input "****"
click at [687, 418] on div "Weston Hochstetler" at bounding box center [784, 416] width 337 height 21
click at [935, 445] on span "Save" at bounding box center [933, 445] width 20 height 11
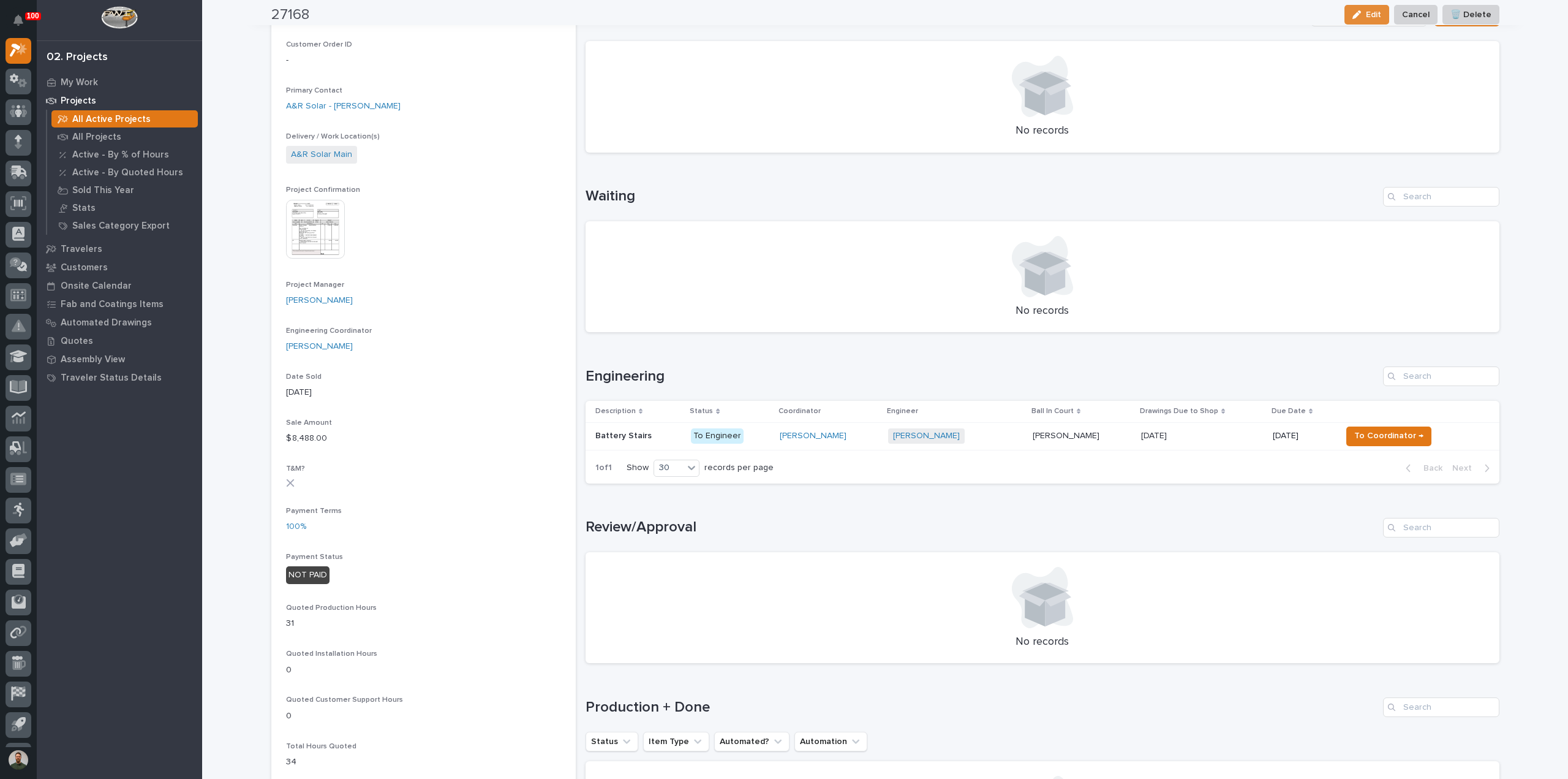
scroll to position [327, 0]
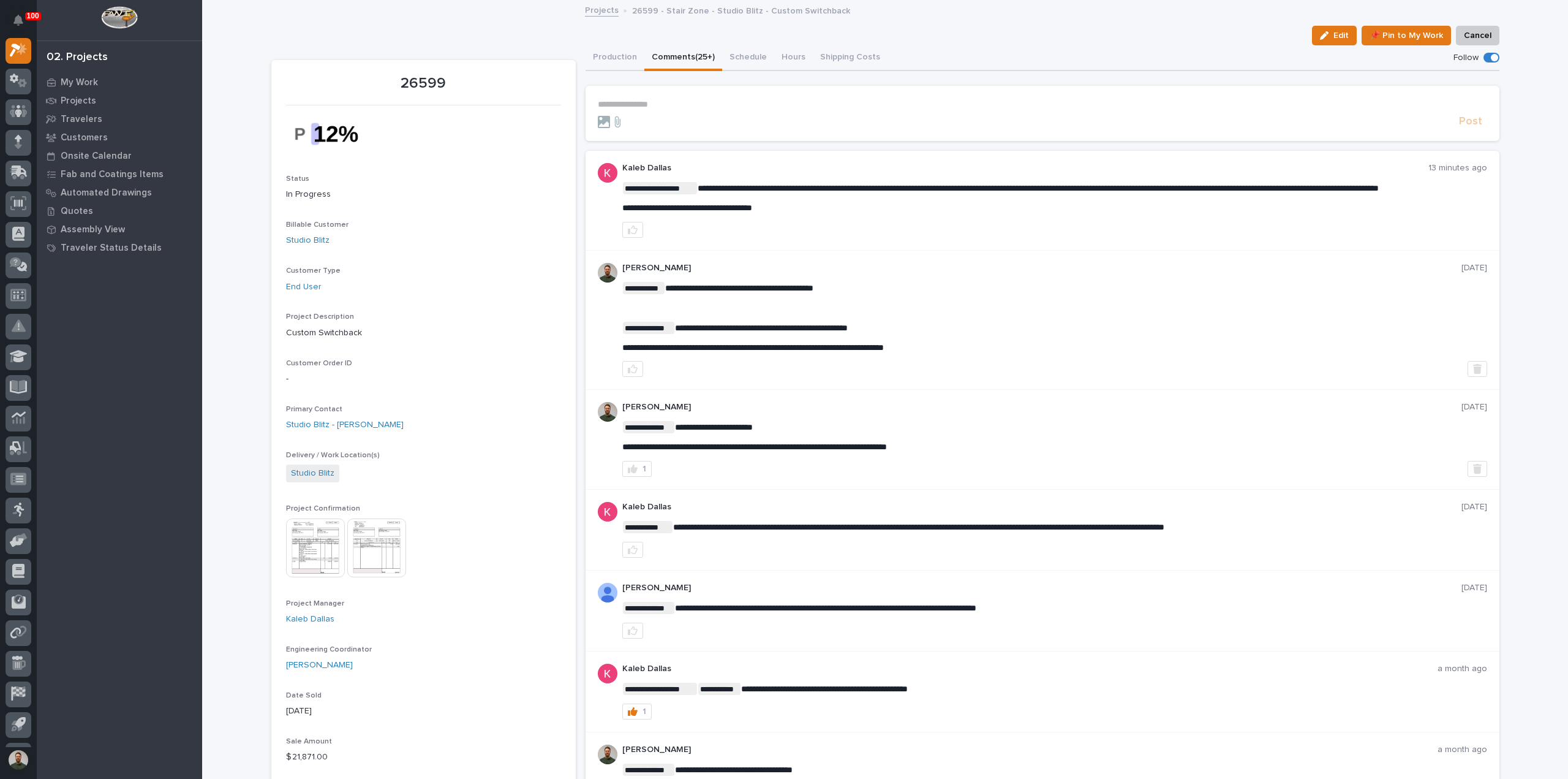
click at [780, 189] on span "**********" at bounding box center [1038, 188] width 681 height 9
click at [787, 194] on p "**********" at bounding box center [1054, 188] width 865 height 12
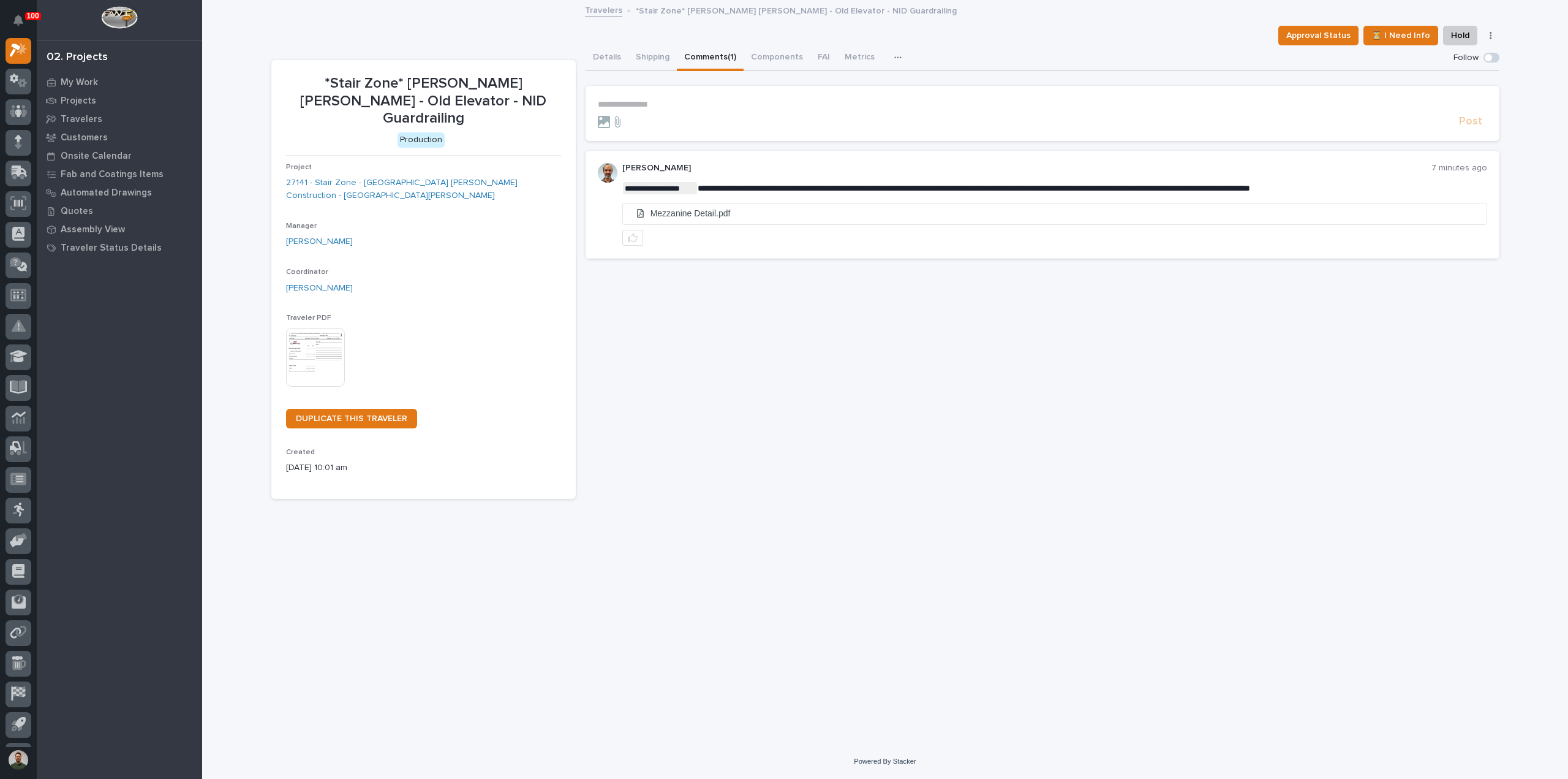
drag, startPoint x: 815, startPoint y: 332, endPoint x: 801, endPoint y: 325, distance: 15.7
click at [815, 331] on div "**********" at bounding box center [1042, 272] width 914 height 454
click at [470, 176] on link "27141 - Stair Zone - [GEOGRAPHIC_DATA] [PERSON_NAME] Construction - [GEOGRAPHIC…" at bounding box center [423, 189] width 275 height 26
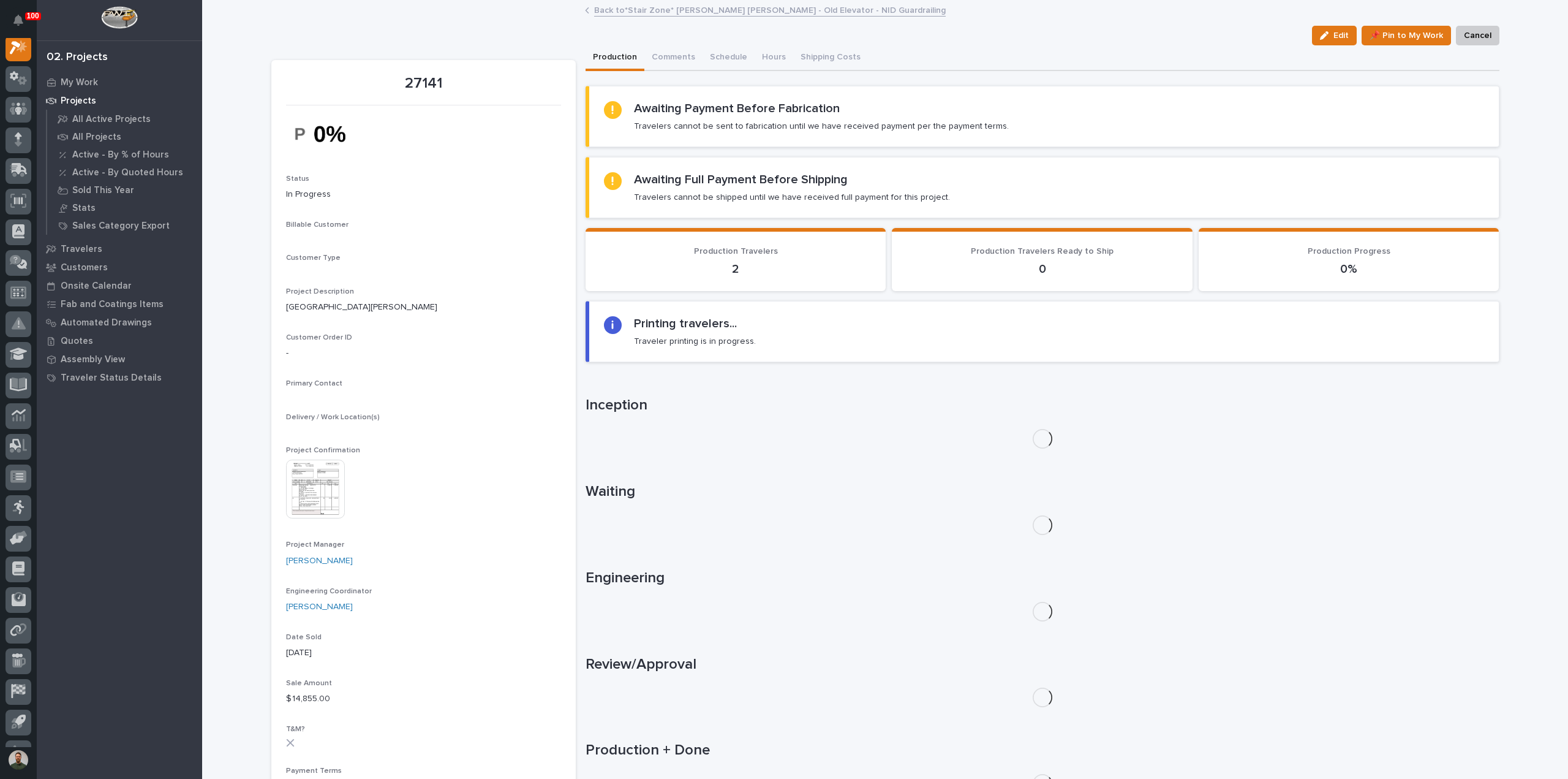
scroll to position [31, 0]
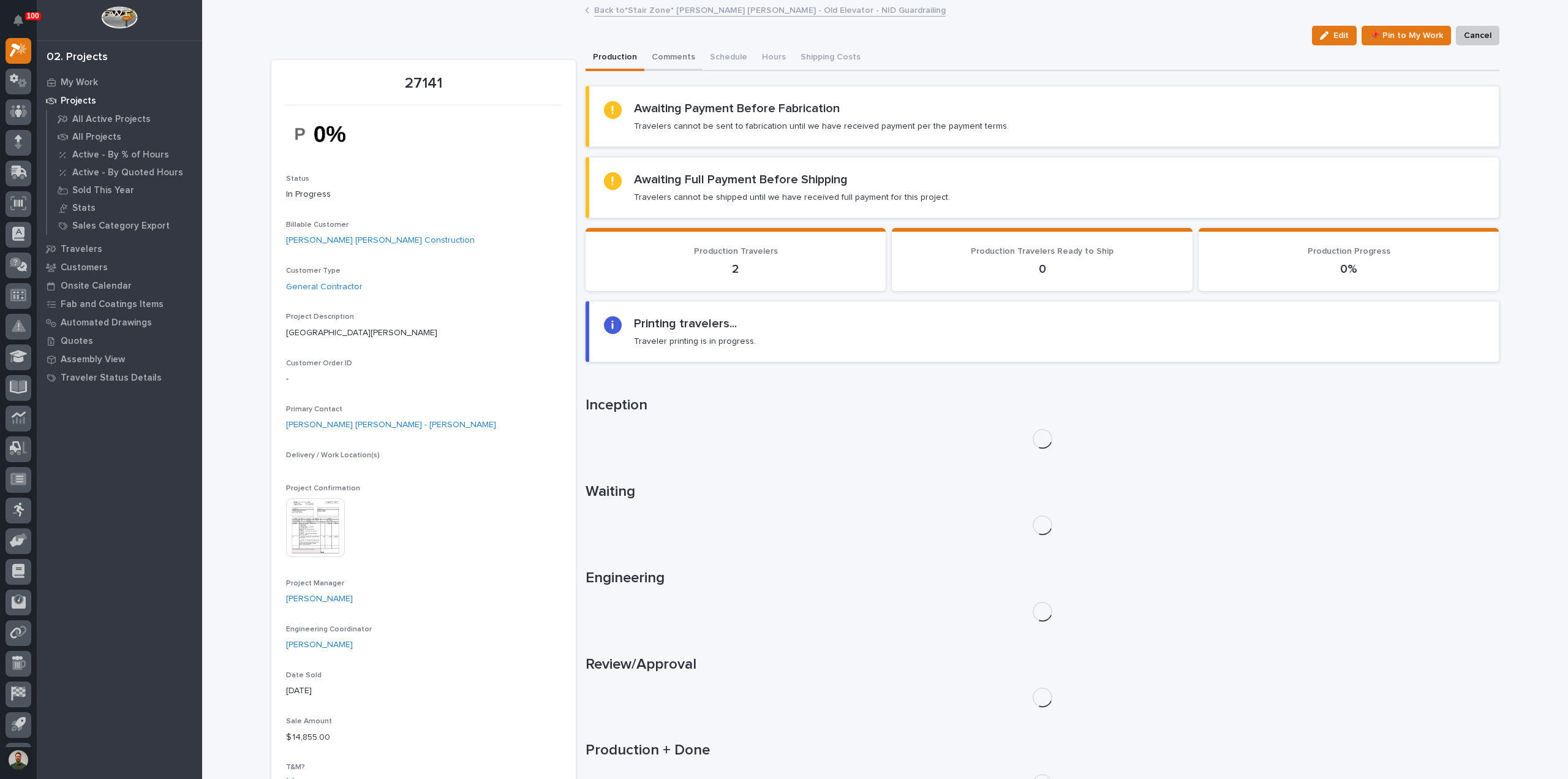
click at [669, 55] on button "Comments" at bounding box center [673, 58] width 58 height 26
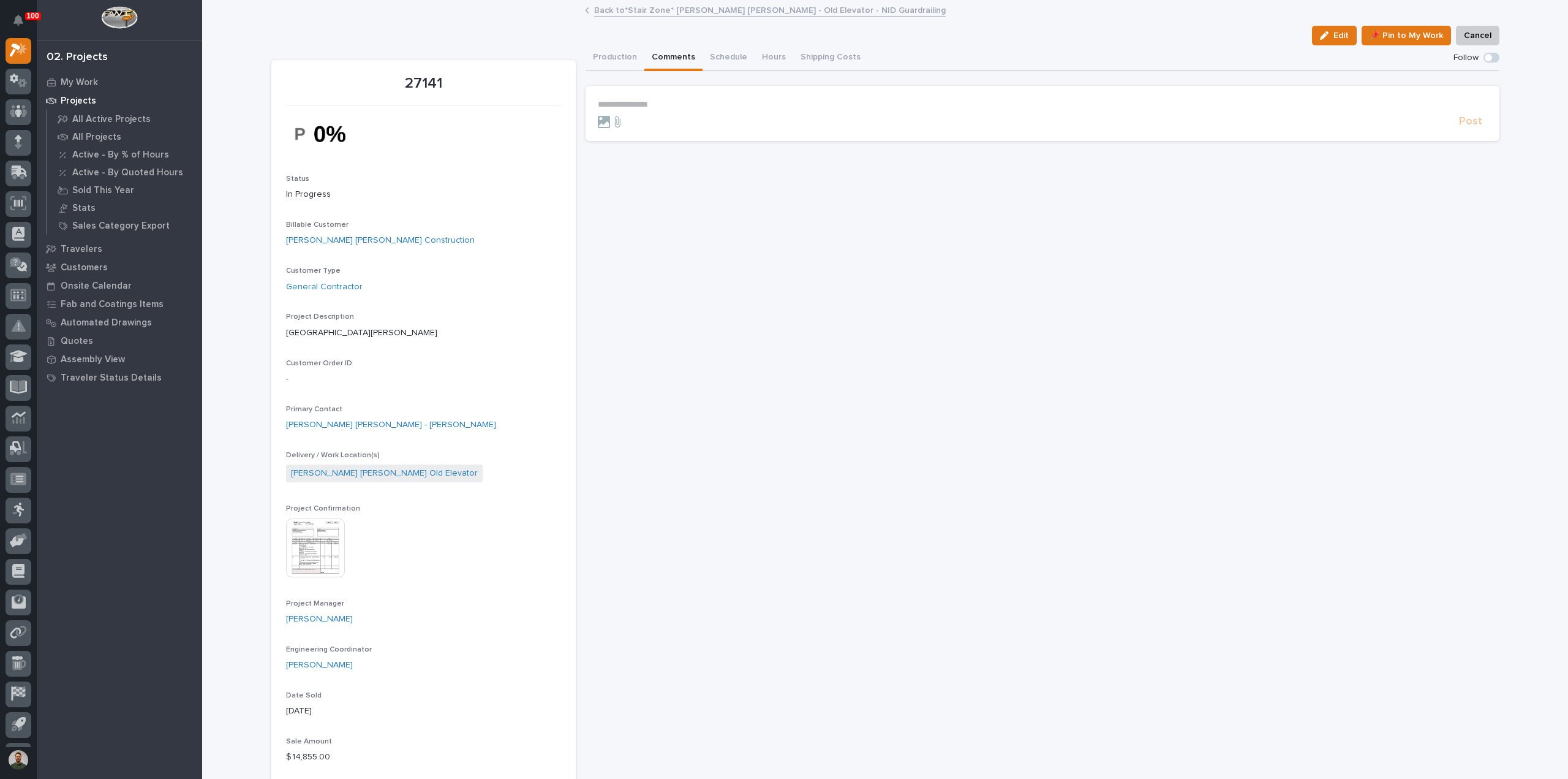
click at [684, 104] on p "**********" at bounding box center [1042, 105] width 890 height 11
click at [1464, 120] on span "Post" at bounding box center [1471, 125] width 23 height 14
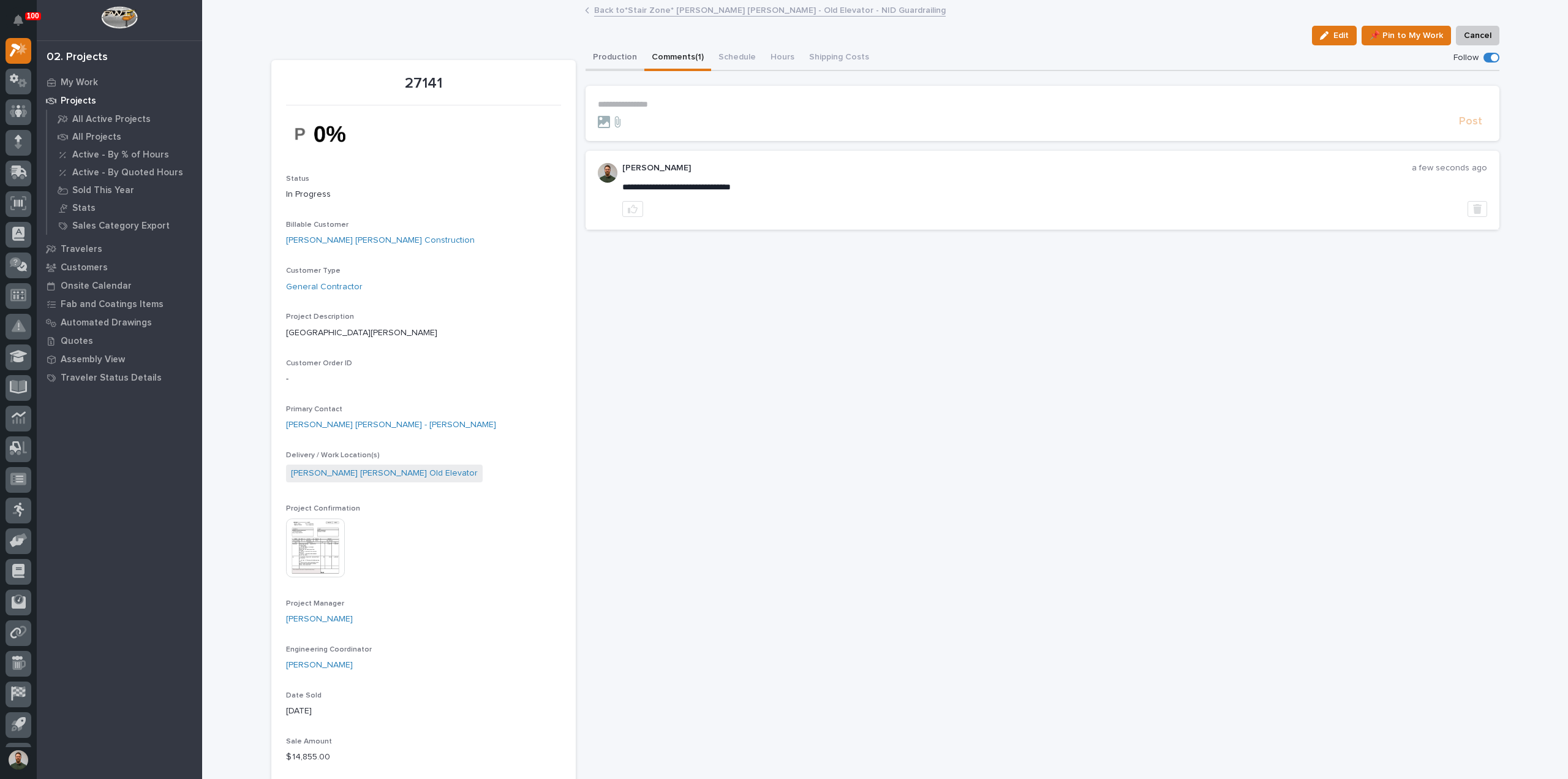
click at [610, 58] on button "Production" at bounding box center [615, 58] width 59 height 26
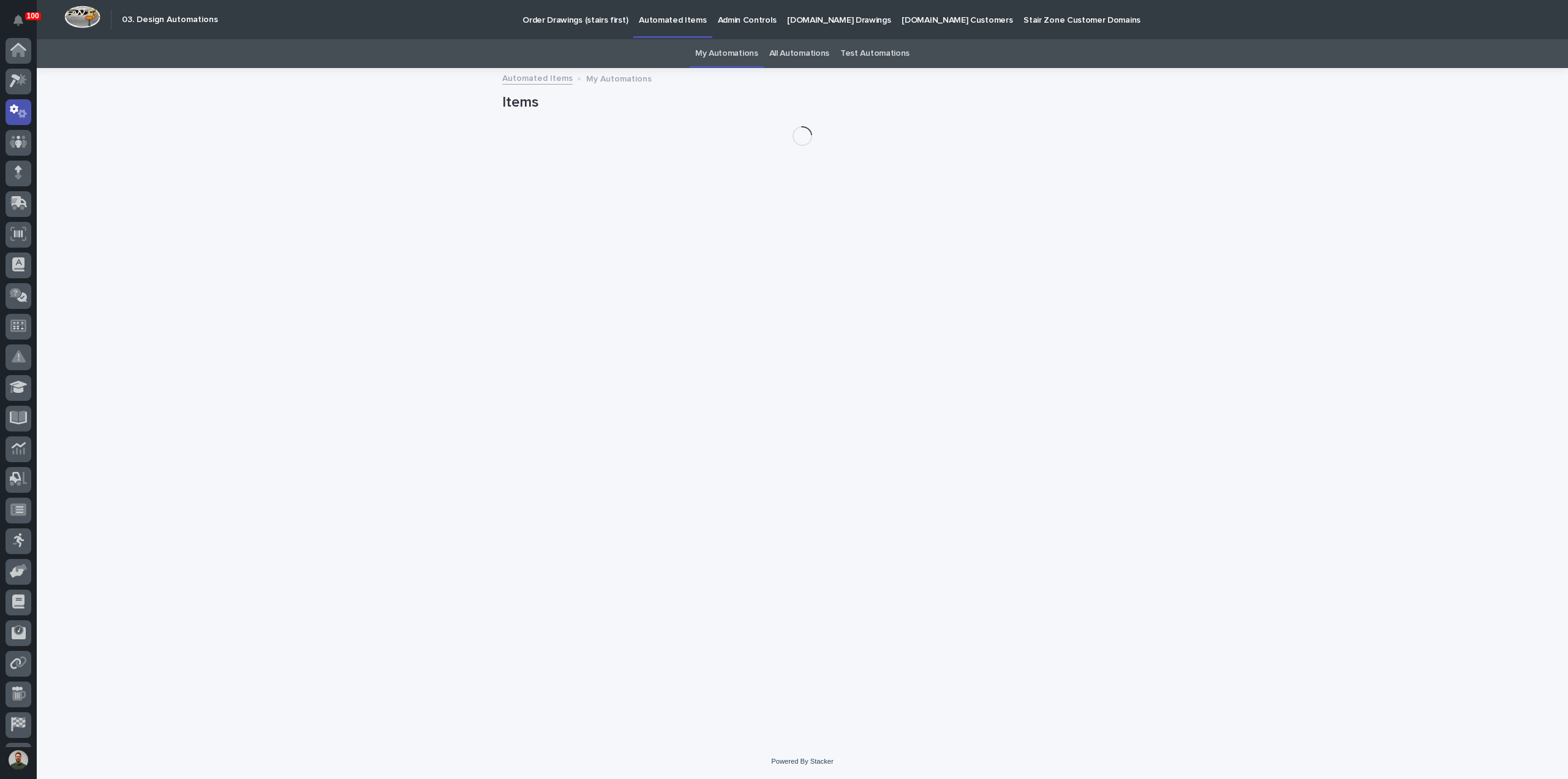
scroll to position [56, 0]
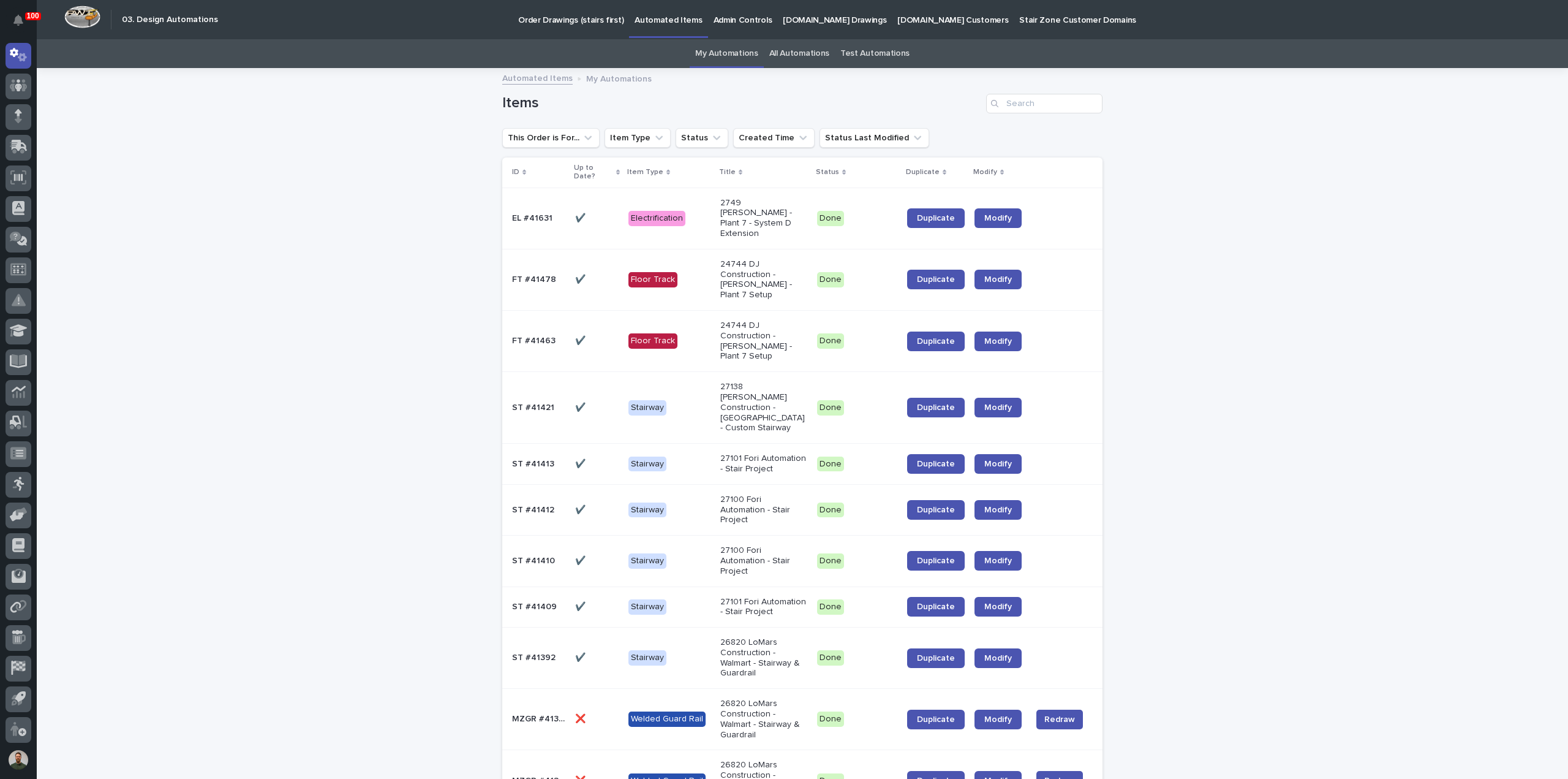
click at [781, 61] on link "All Automations" at bounding box center [799, 53] width 60 height 29
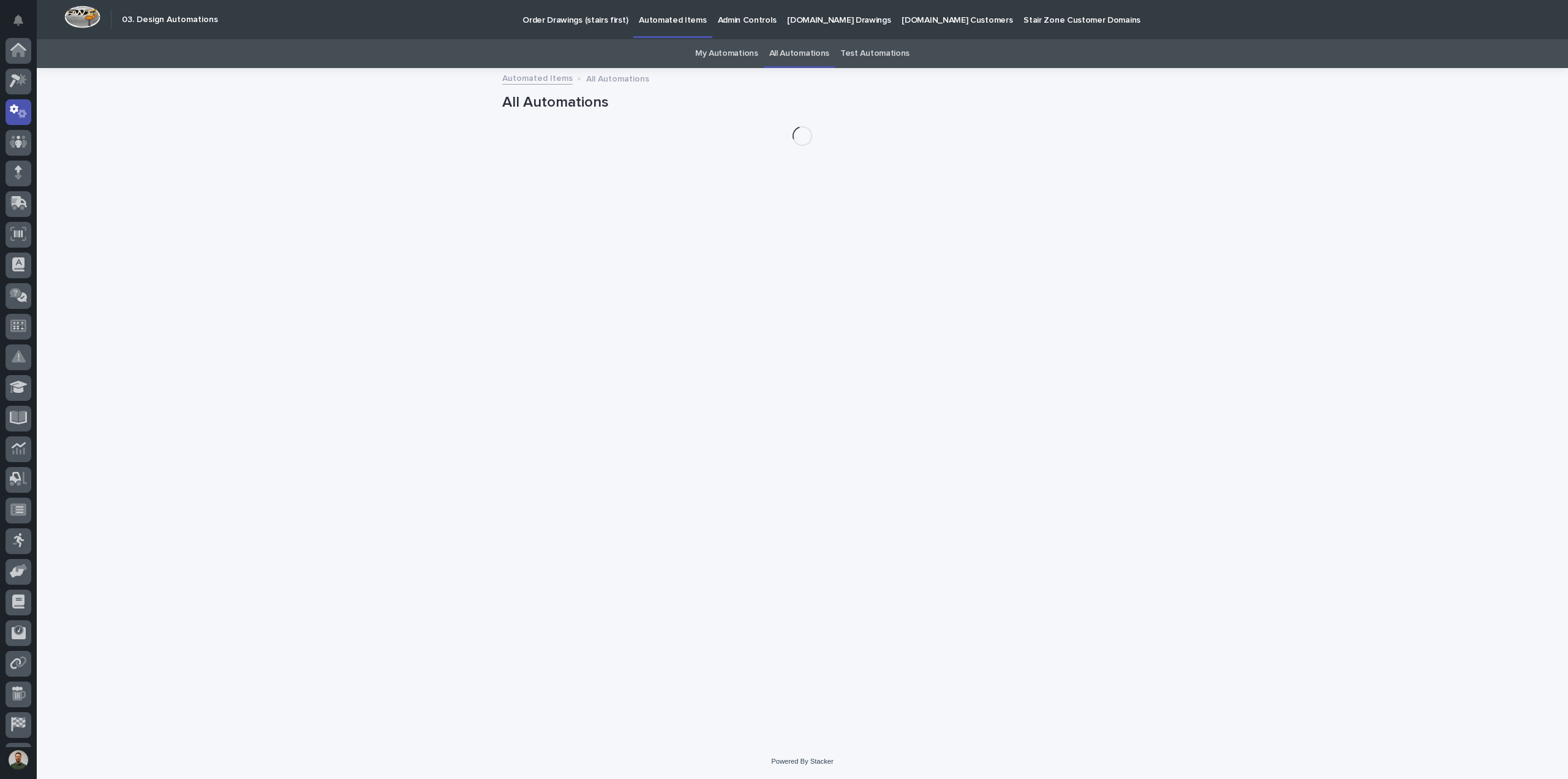
scroll to position [56, 0]
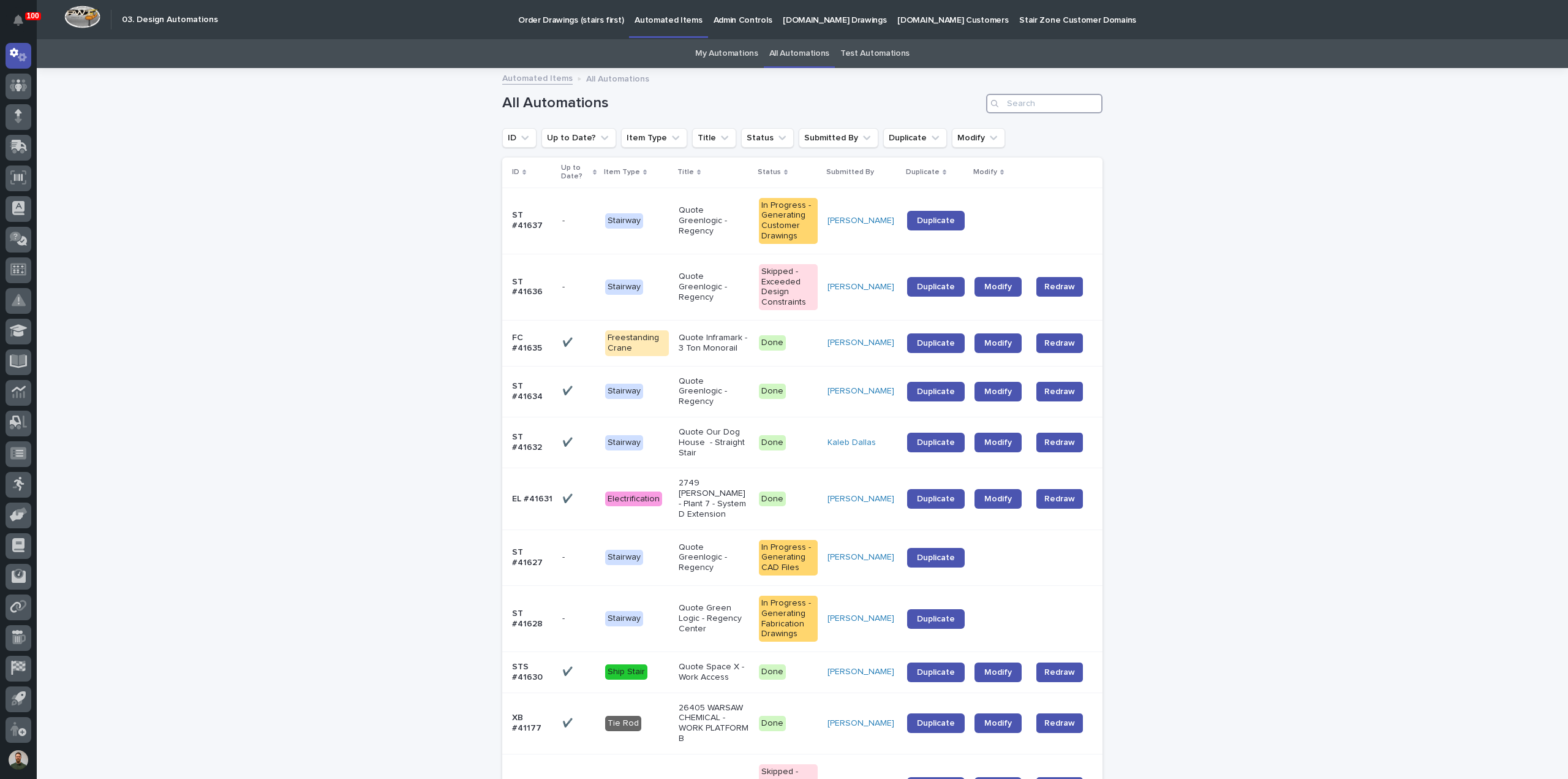
click at [1038, 101] on input "Search" at bounding box center [1044, 103] width 116 height 19
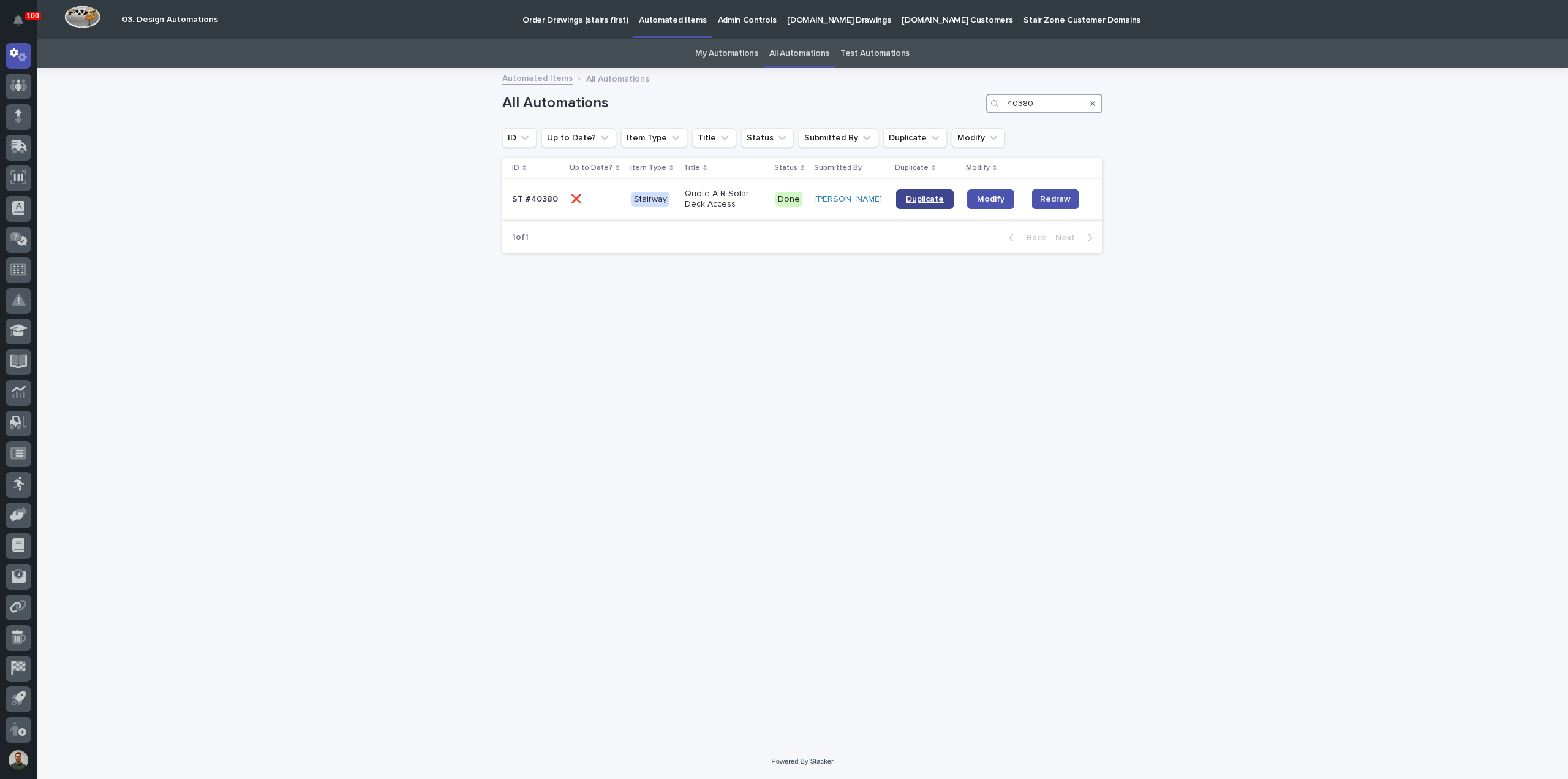
type input "40380"
click at [912, 199] on span "Duplicate" at bounding box center [924, 199] width 38 height 9
click at [982, 197] on span "Modify" at bounding box center [990, 199] width 27 height 9
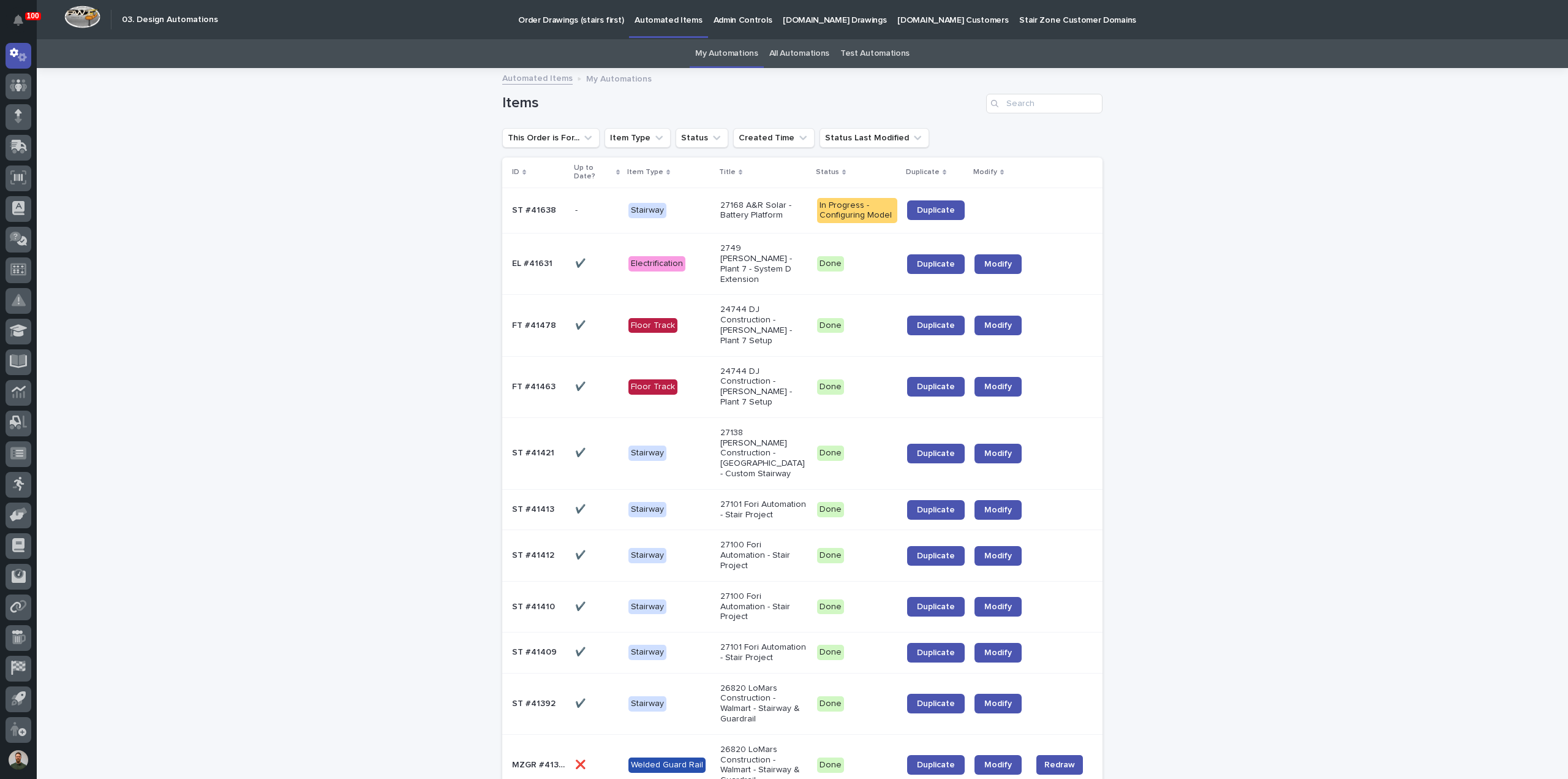
click at [582, 221] on td "- -" at bounding box center [597, 210] width 53 height 46
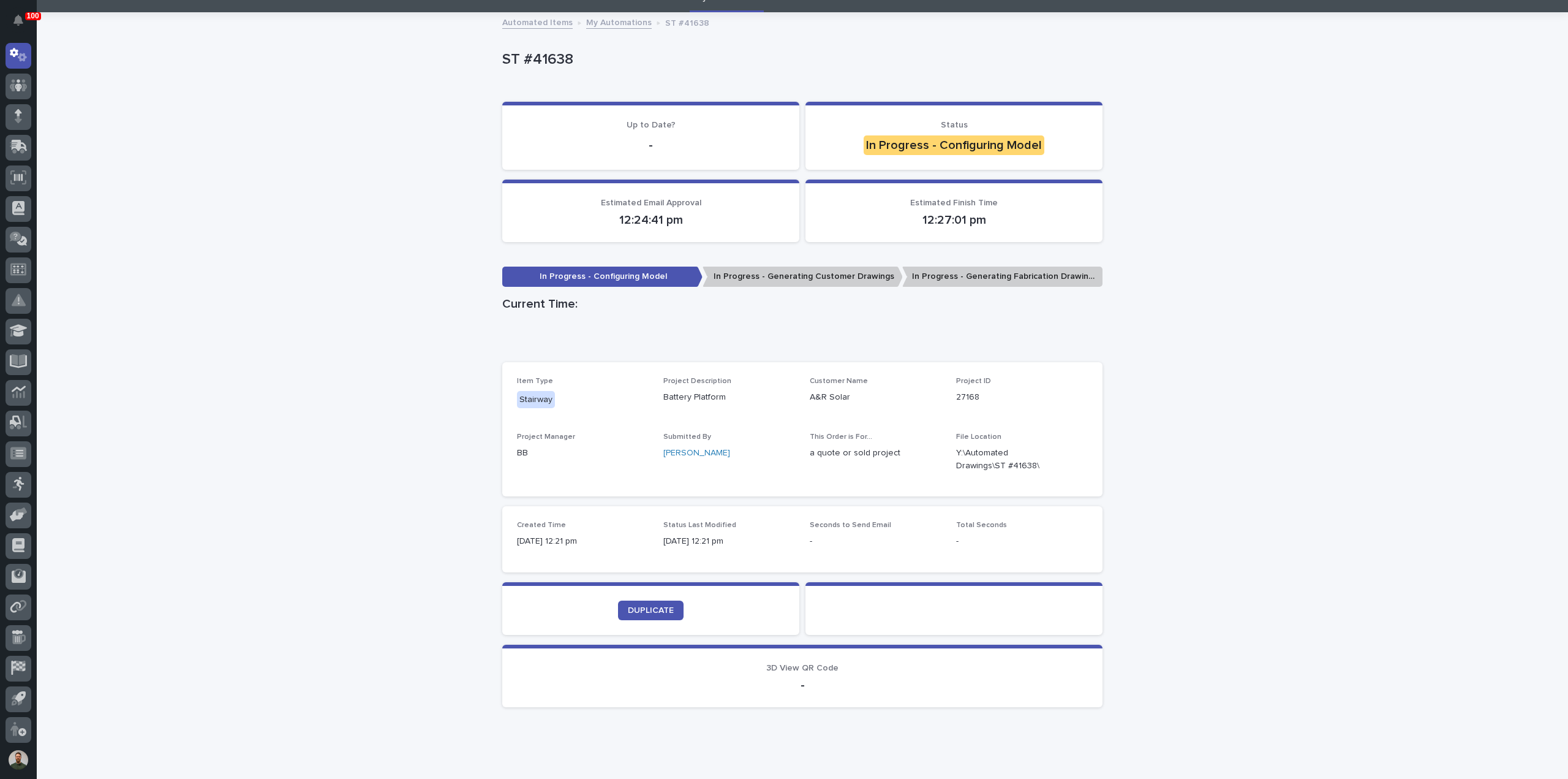
scroll to position [90, 0]
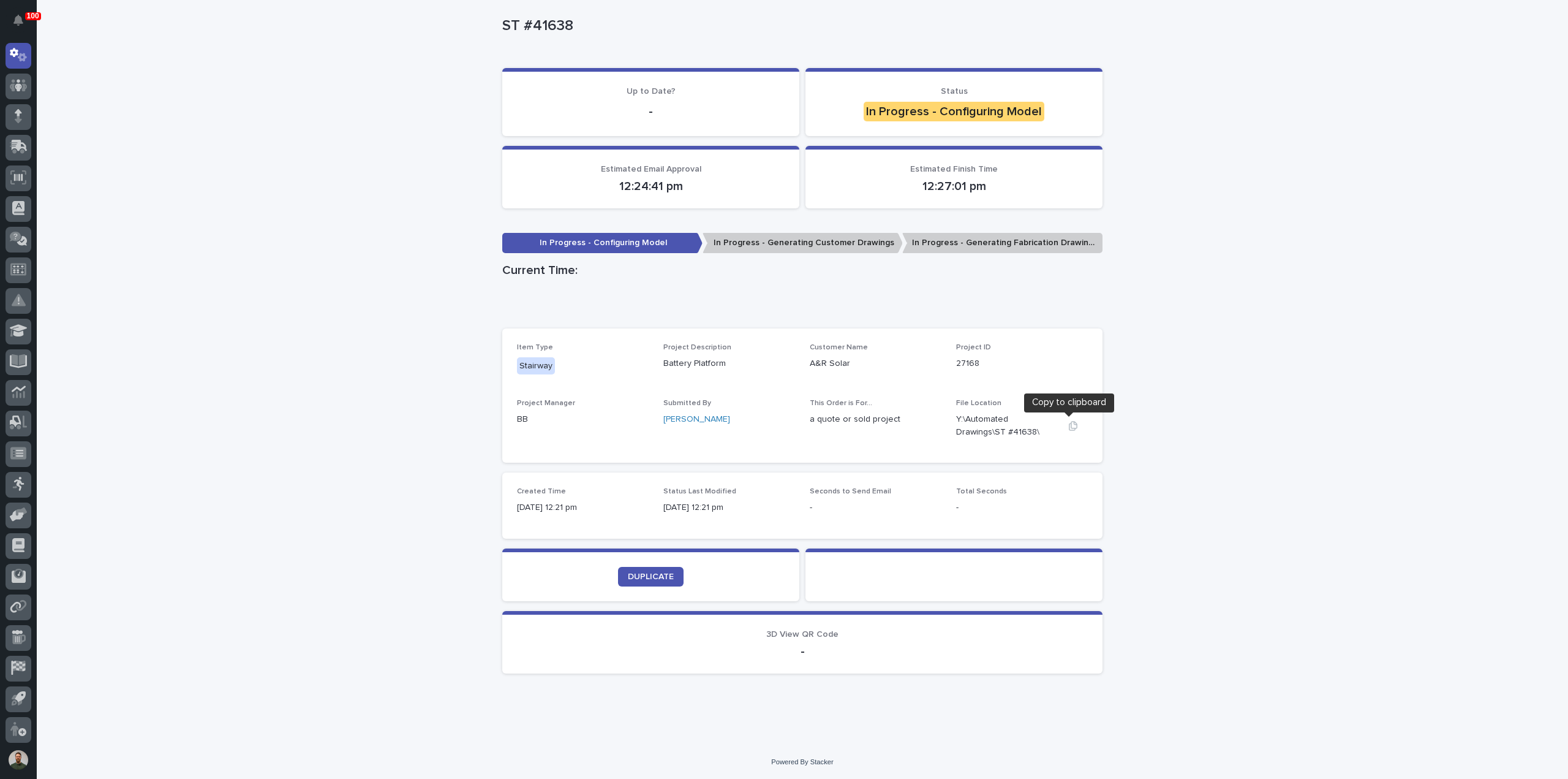
click at [1068, 426] on icon "button" at bounding box center [1072, 426] width 9 height 9
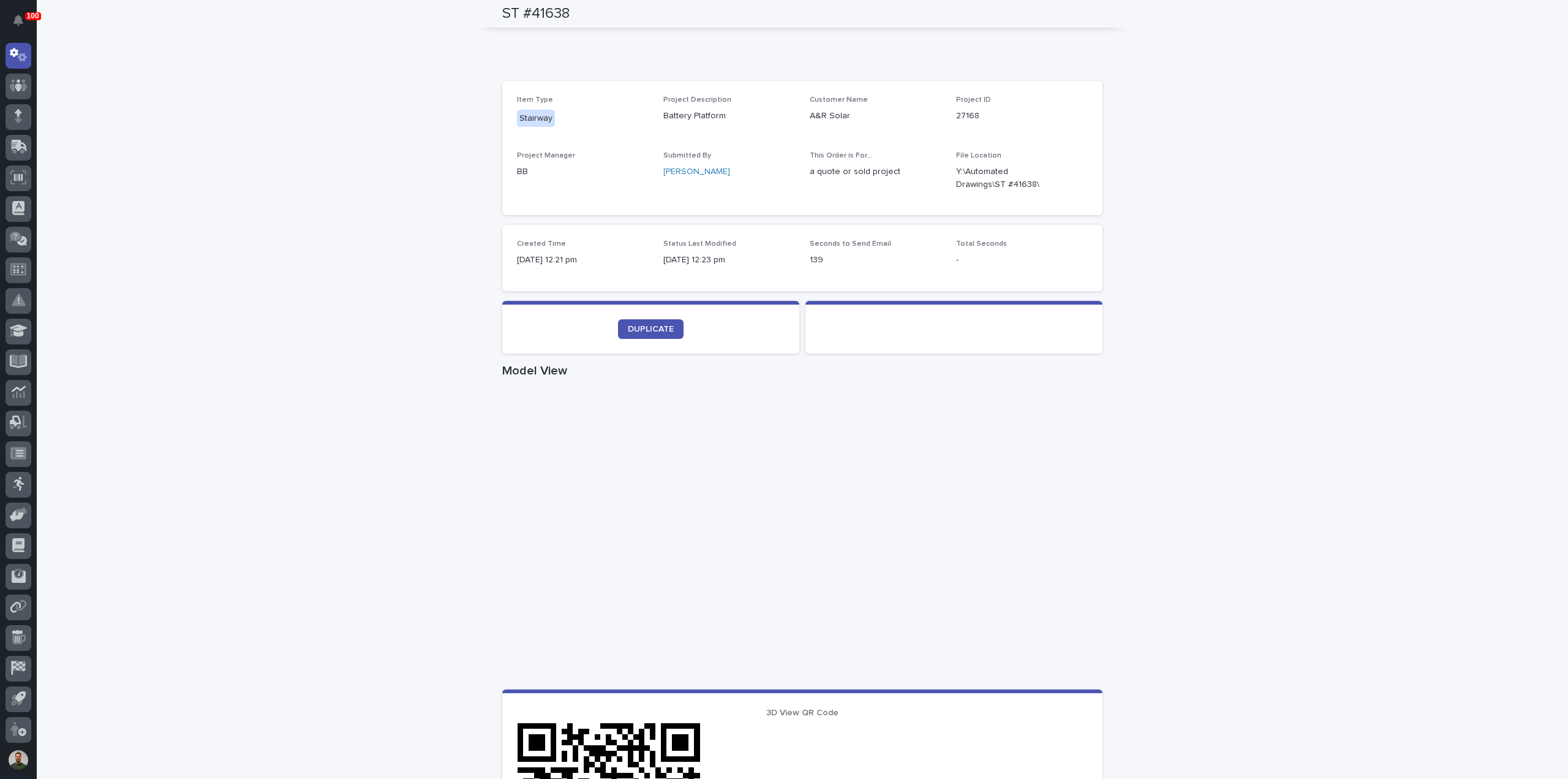
scroll to position [315, 0]
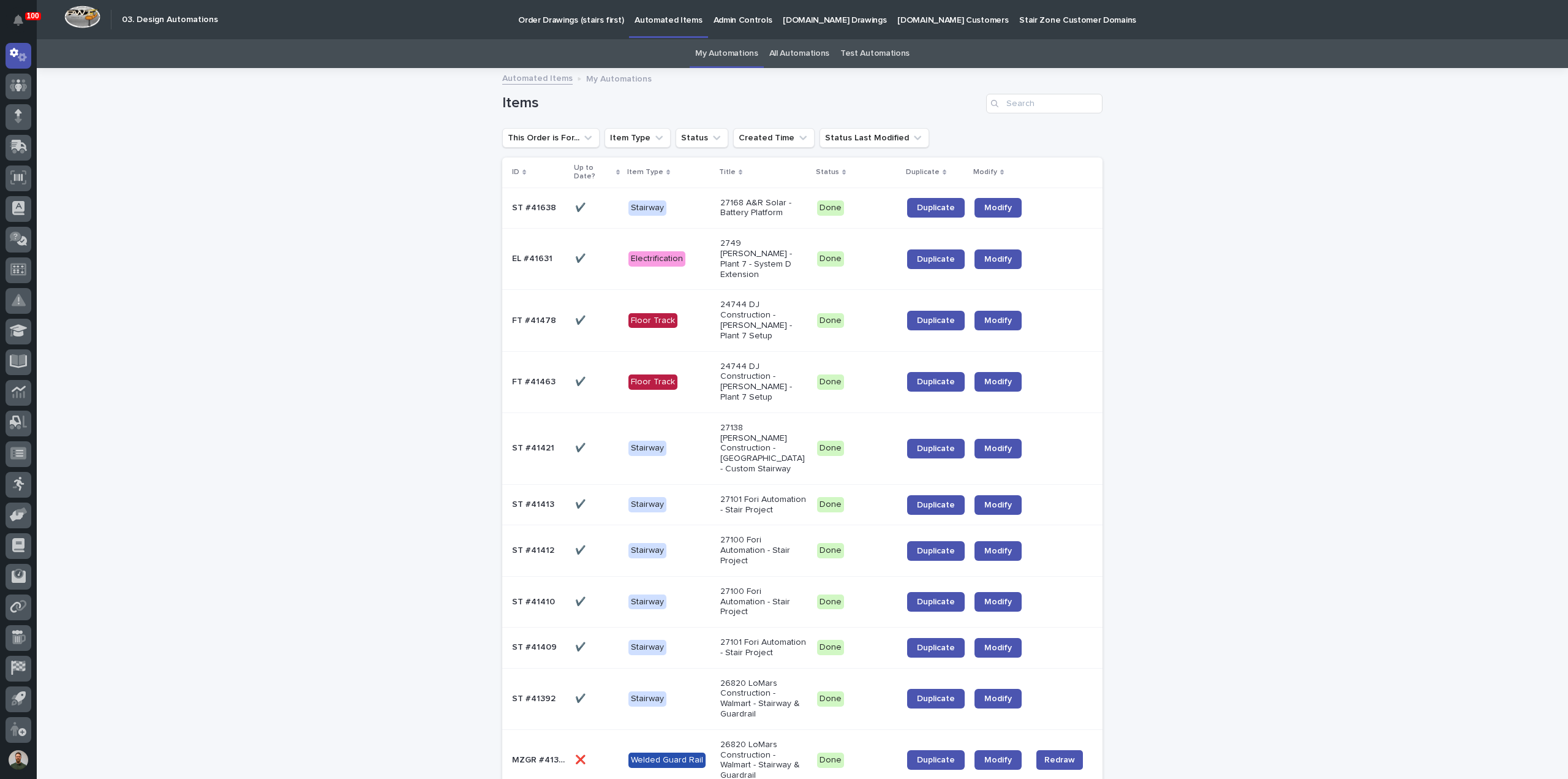
click at [530, 102] on h1 "Items" at bounding box center [741, 103] width 479 height 18
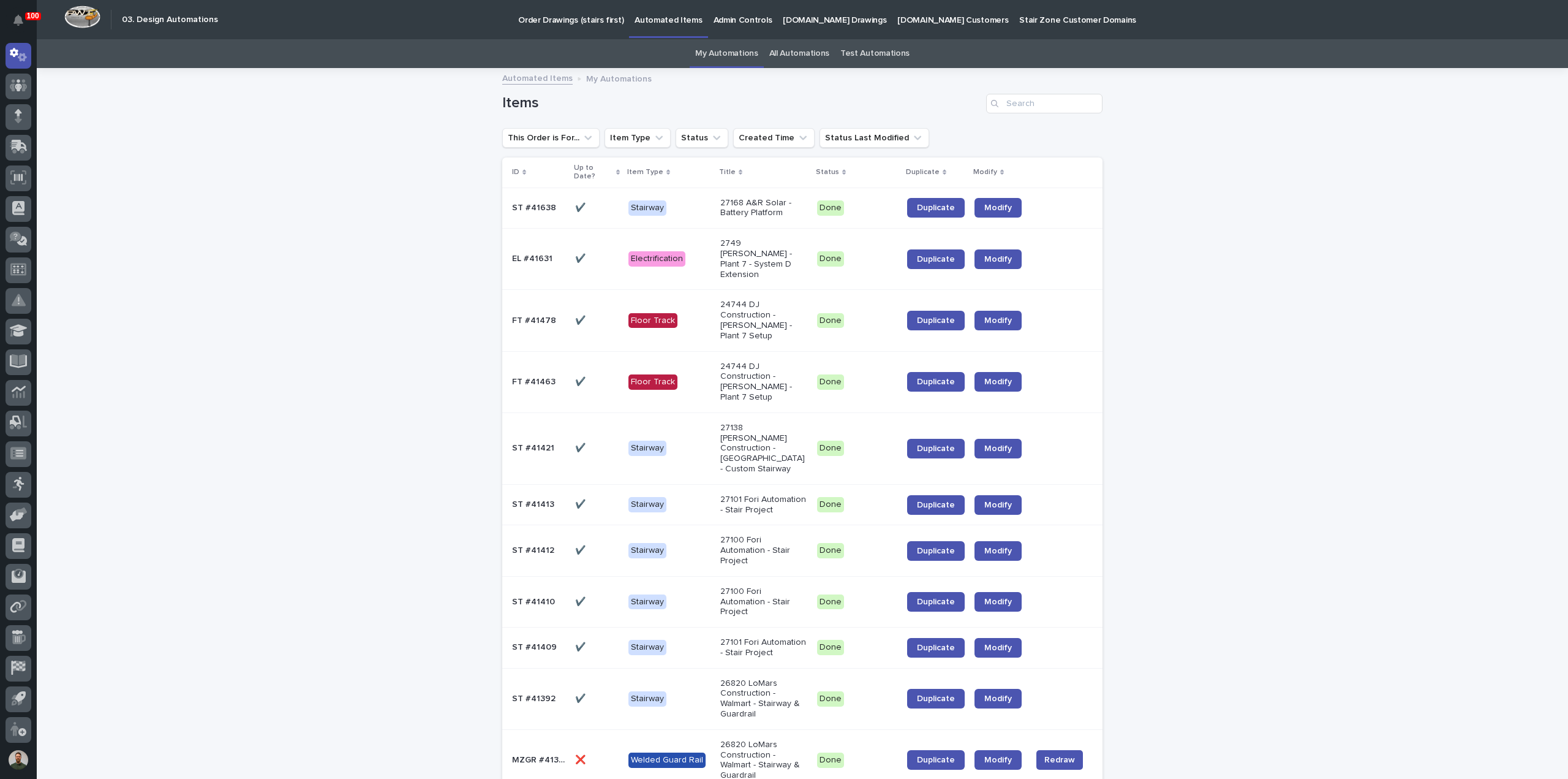
click at [506, 100] on h1 "Items" at bounding box center [741, 103] width 479 height 18
drag, startPoint x: 506, startPoint y: 100, endPoint x: 359, endPoint y: 138, distance: 151.8
click at [504, 100] on h1 "Items" at bounding box center [741, 103] width 479 height 18
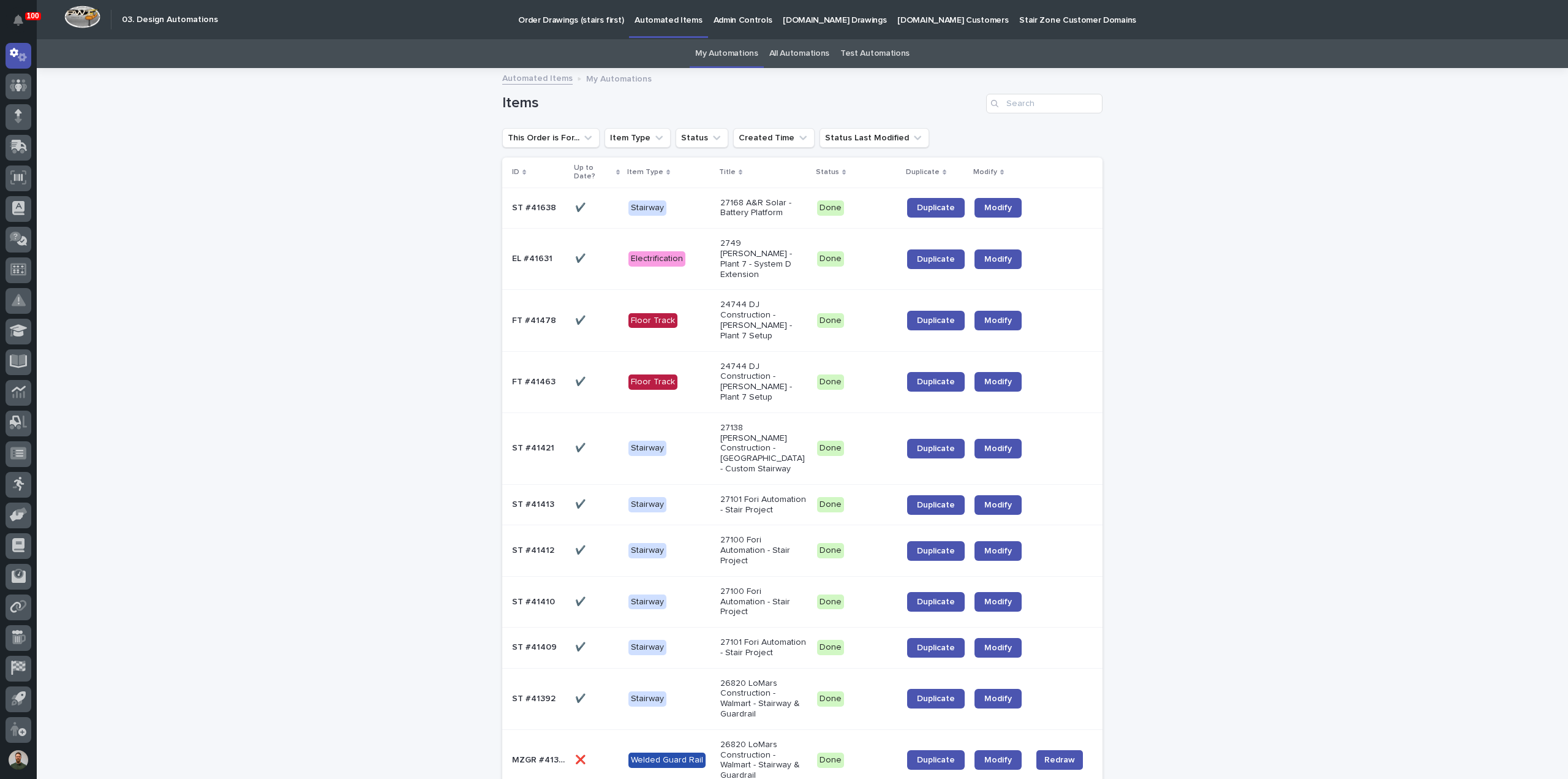
drag, startPoint x: 370, startPoint y: 137, endPoint x: 379, endPoint y: 137, distance: 9.0
drag, startPoint x: 379, startPoint y: 137, endPoint x: 272, endPoint y: 253, distance: 157.8
drag, startPoint x: 272, startPoint y: 253, endPoint x: 241, endPoint y: 335, distance: 87.7
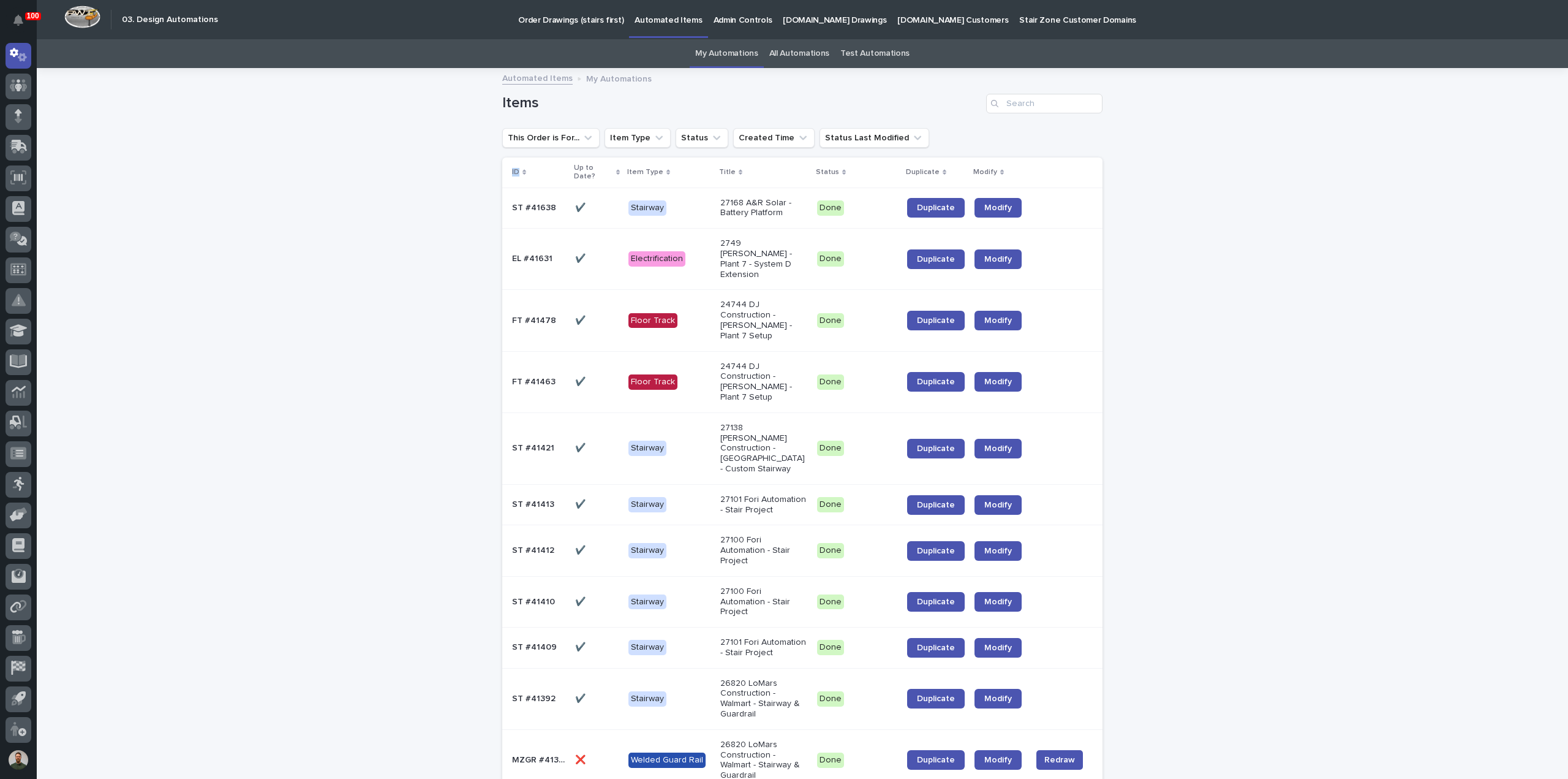
click at [1044, 102] on input "Search" at bounding box center [1044, 103] width 116 height 19
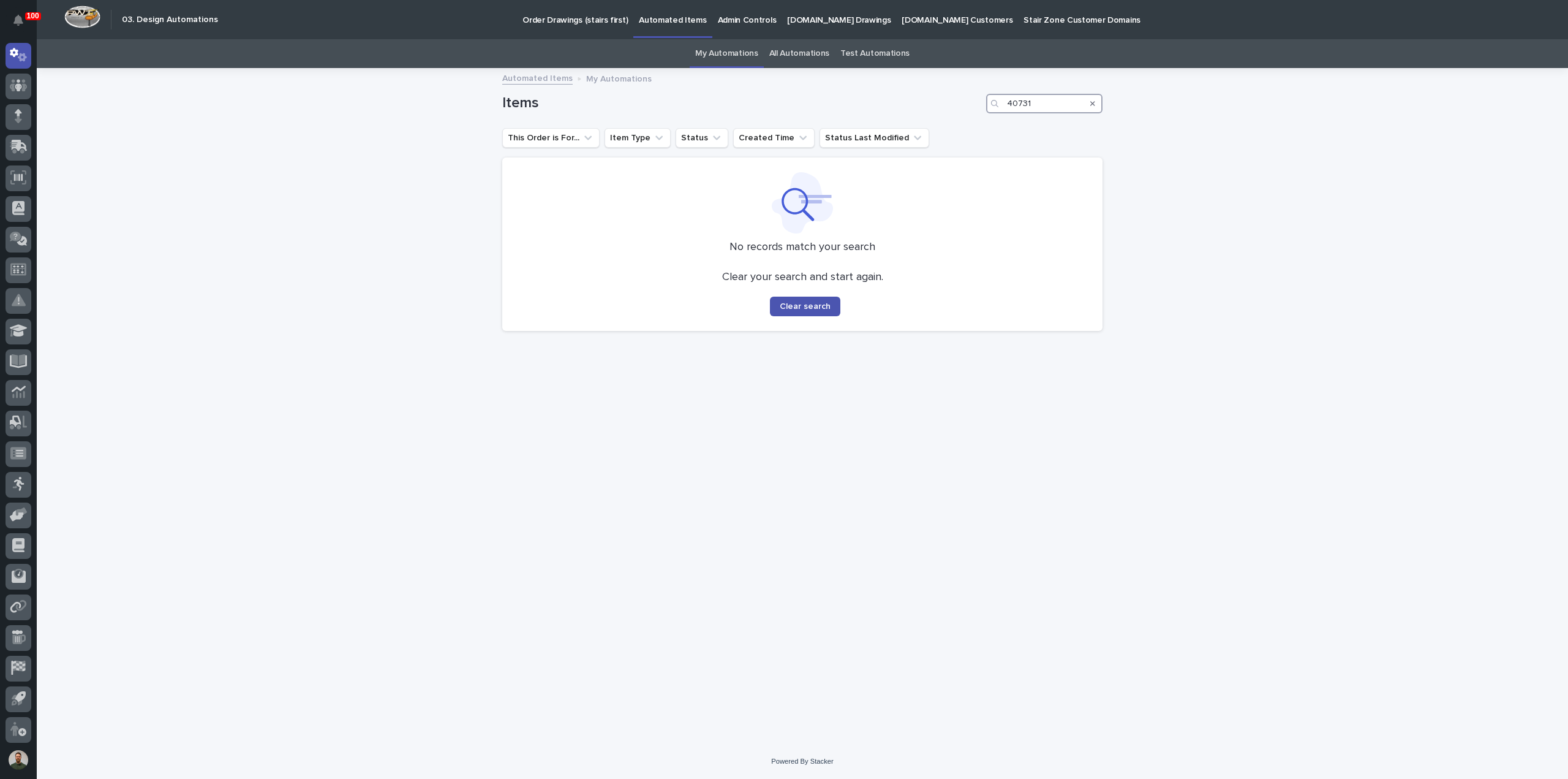
type input "40731"
click at [785, 58] on link "All Automations" at bounding box center [799, 53] width 60 height 29
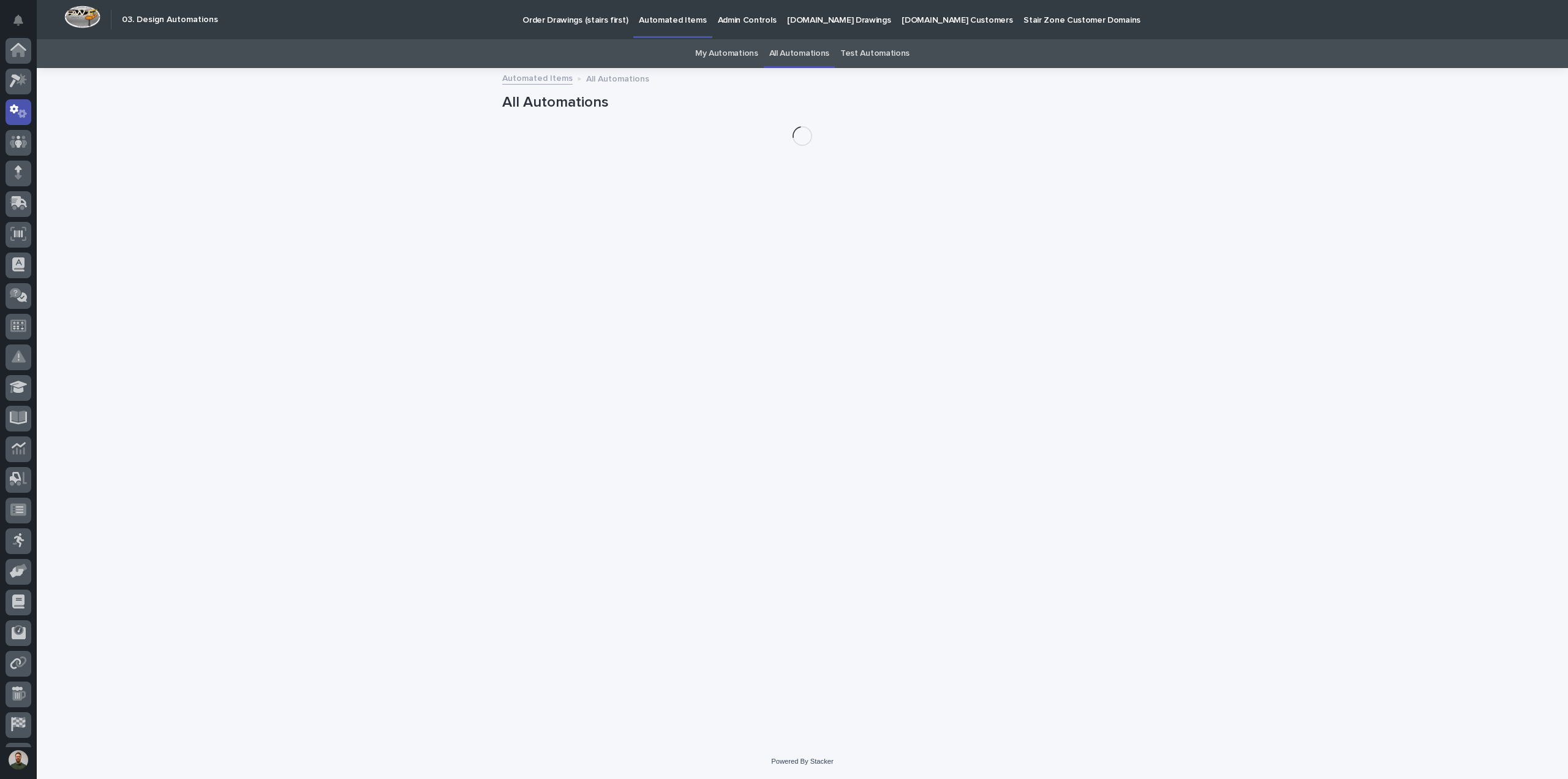
scroll to position [56, 0]
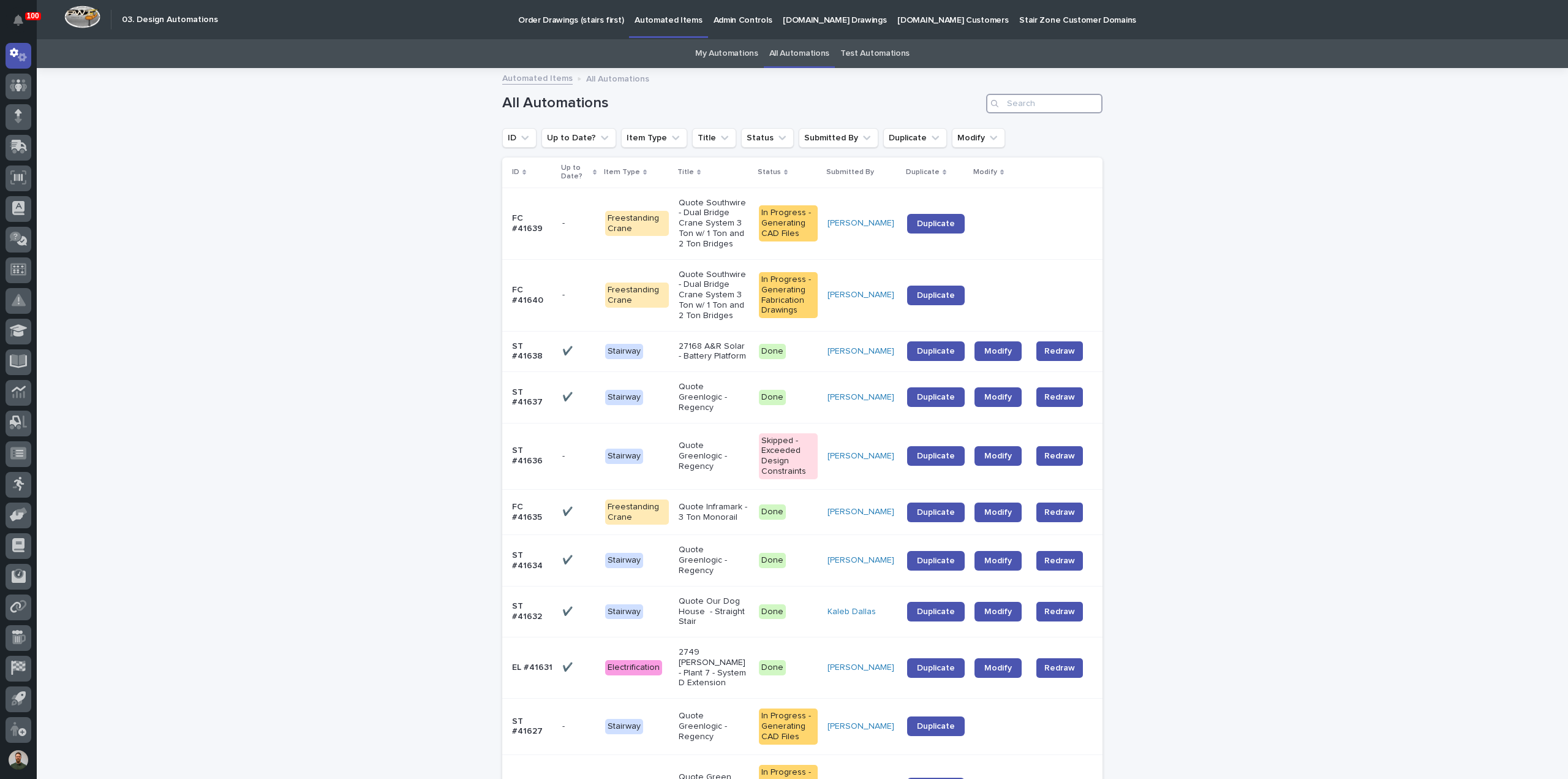
click at [1078, 106] on input "Search" at bounding box center [1044, 103] width 116 height 19
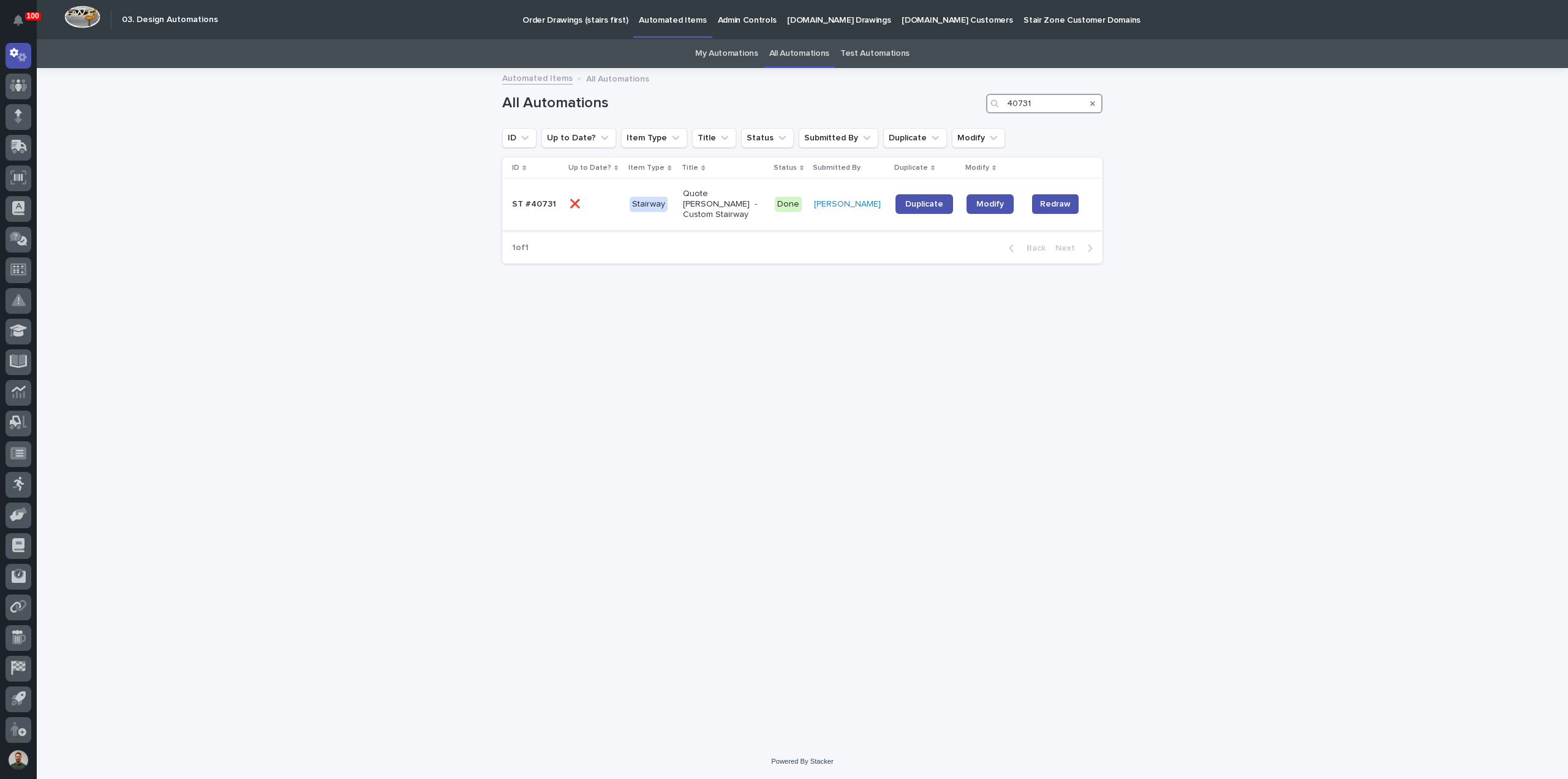
type input "40731"
click at [566, 199] on td "❌ ❌" at bounding box center [595, 204] width 61 height 51
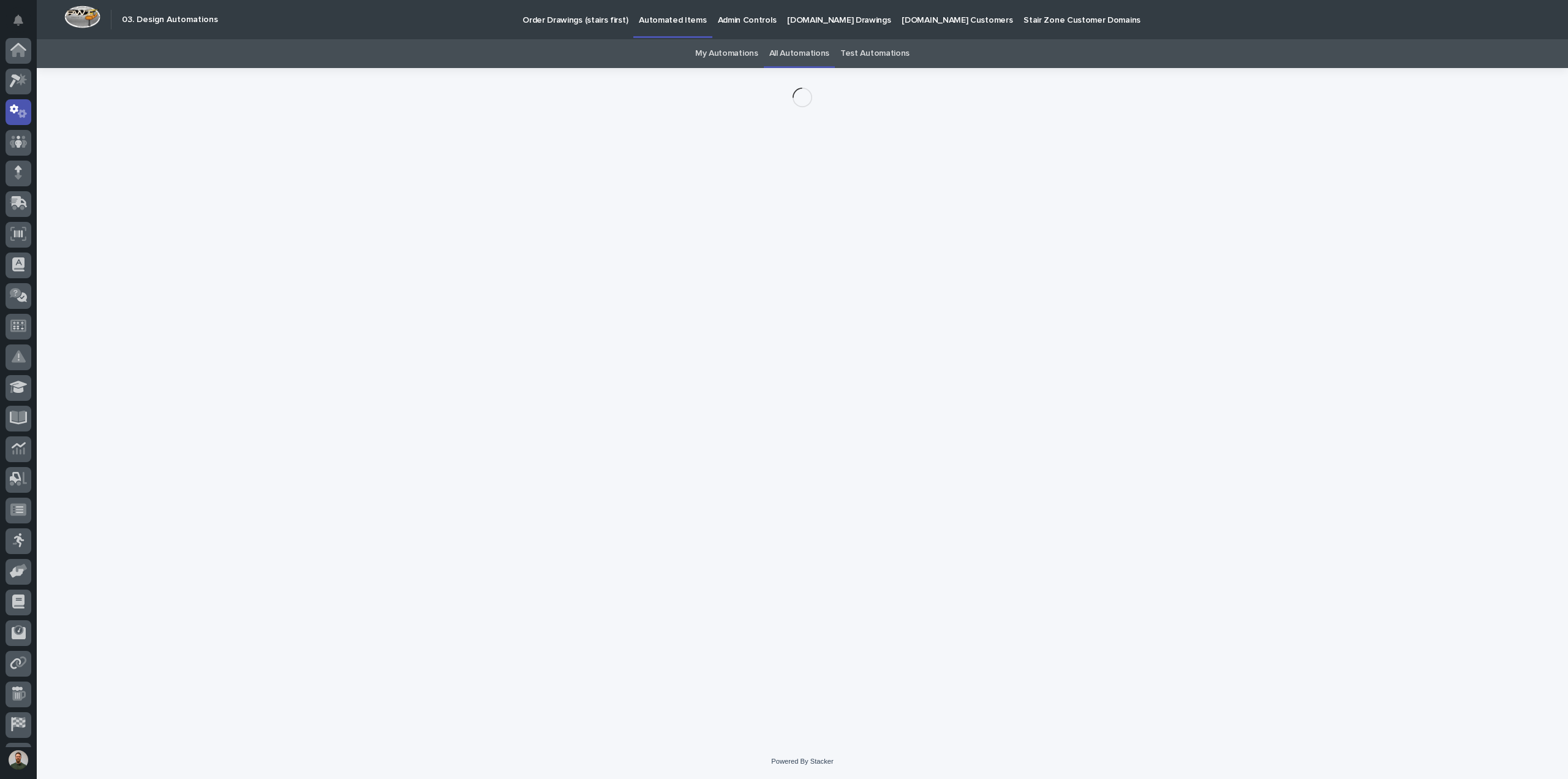
scroll to position [56, 0]
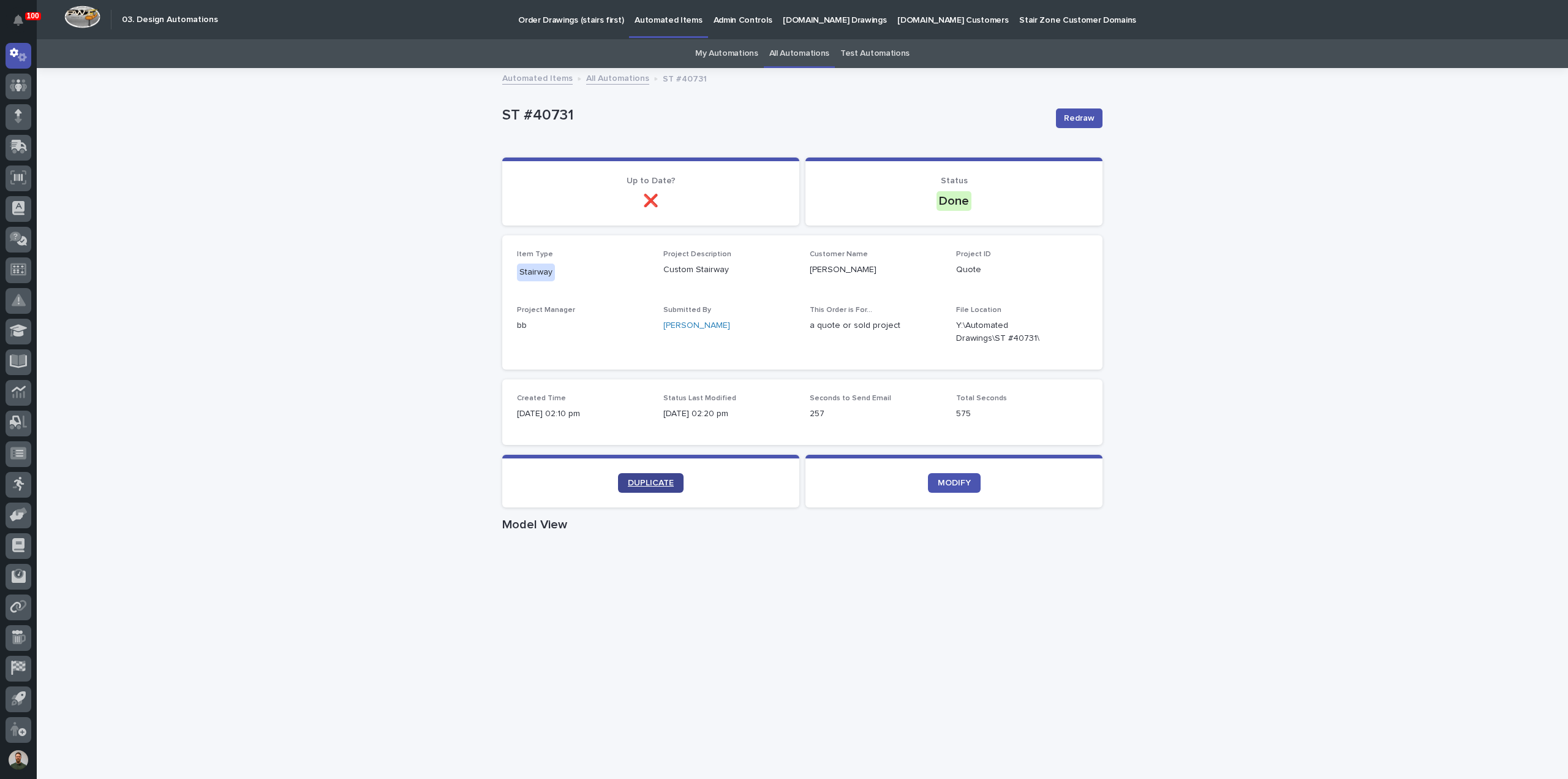
click at [627, 487] on link "DUPLICATE" at bounding box center [650, 482] width 65 height 19
